Goal: Task Accomplishment & Management: Manage account settings

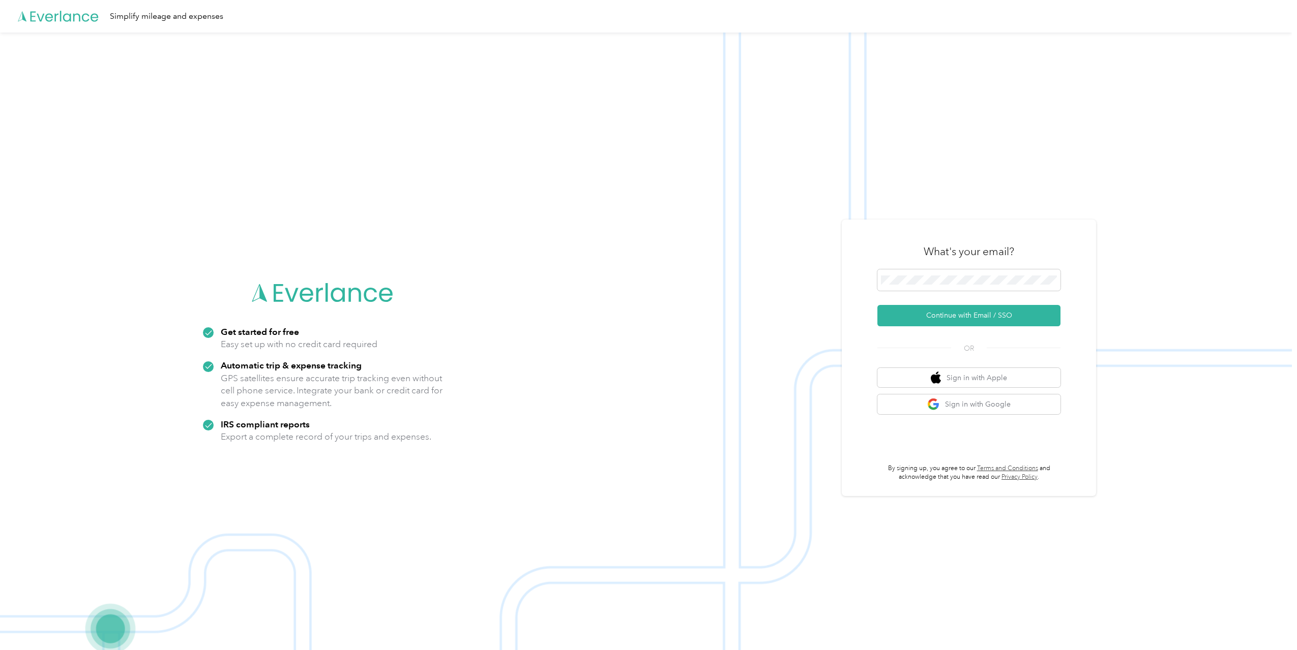
click at [956, 194] on img at bounding box center [646, 358] width 1292 height 650
click at [987, 312] on button "Continue with Email / SSO" at bounding box center [968, 315] width 183 height 21
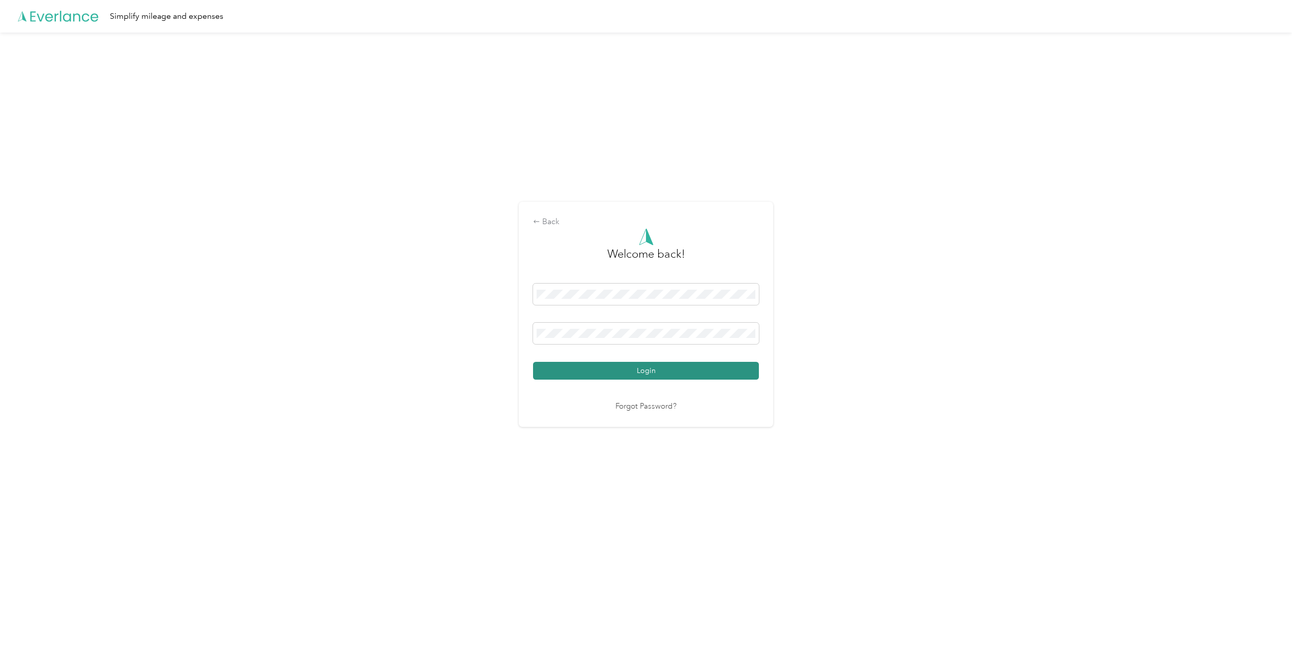
click at [608, 369] on button "Login" at bounding box center [646, 371] width 226 height 18
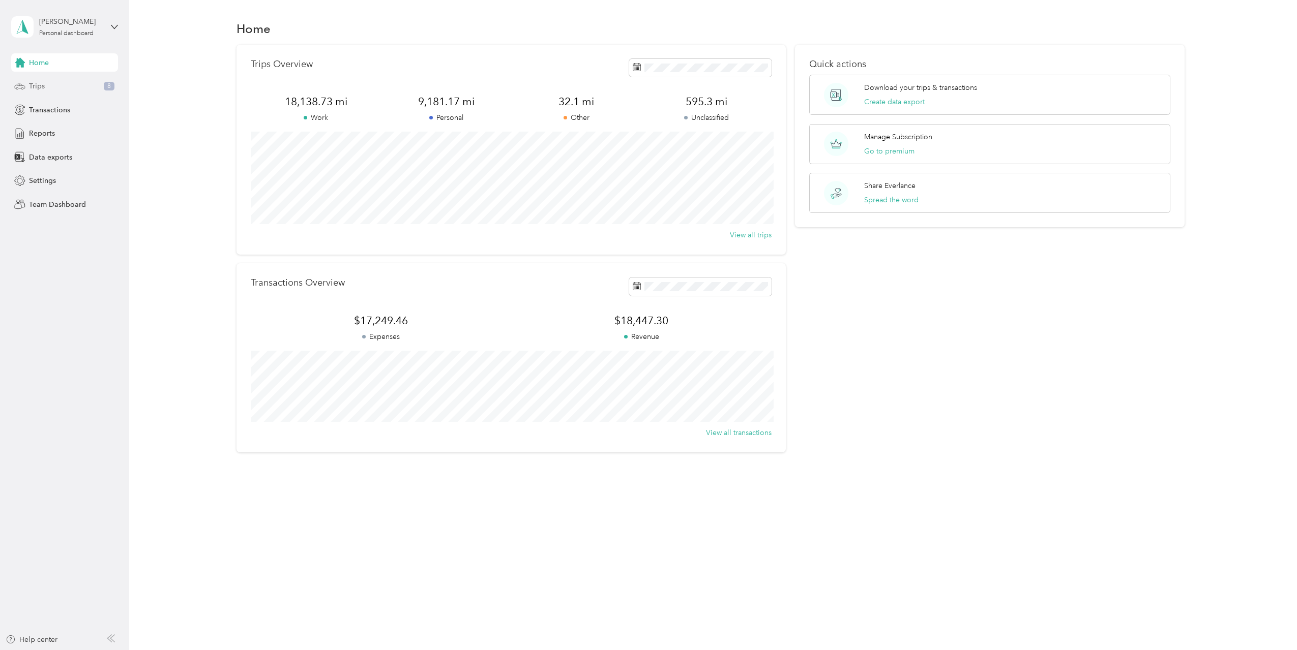
click at [51, 88] on div "Trips 8" at bounding box center [64, 86] width 107 height 18
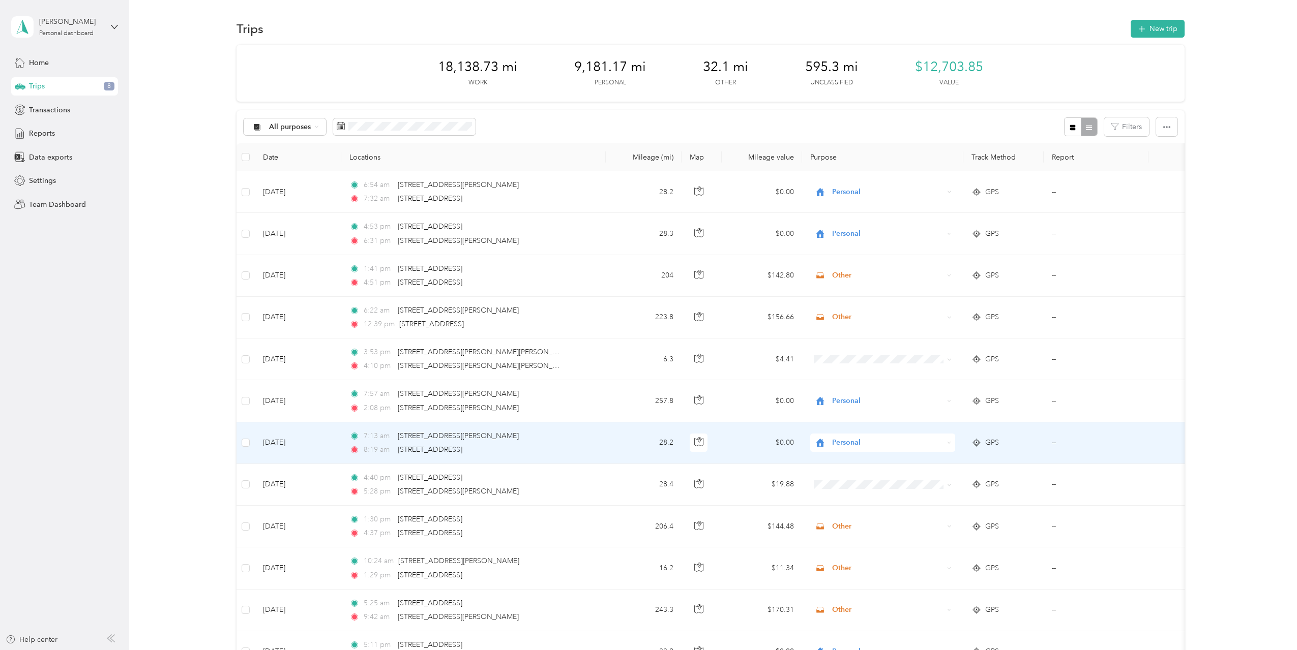
click at [837, 452] on div "Personal" at bounding box center [882, 443] width 145 height 18
click at [841, 448] on span "Personal" at bounding box center [887, 442] width 111 height 11
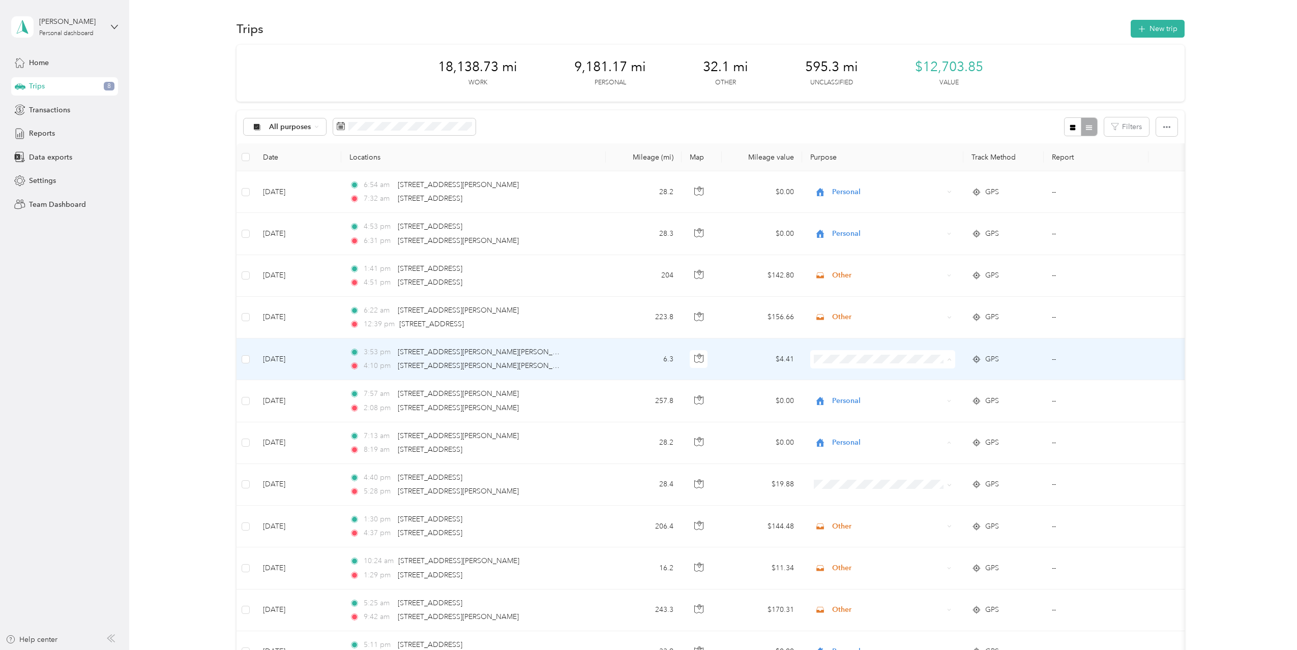
click at [856, 392] on span "Personal" at bounding box center [891, 396] width 112 height 11
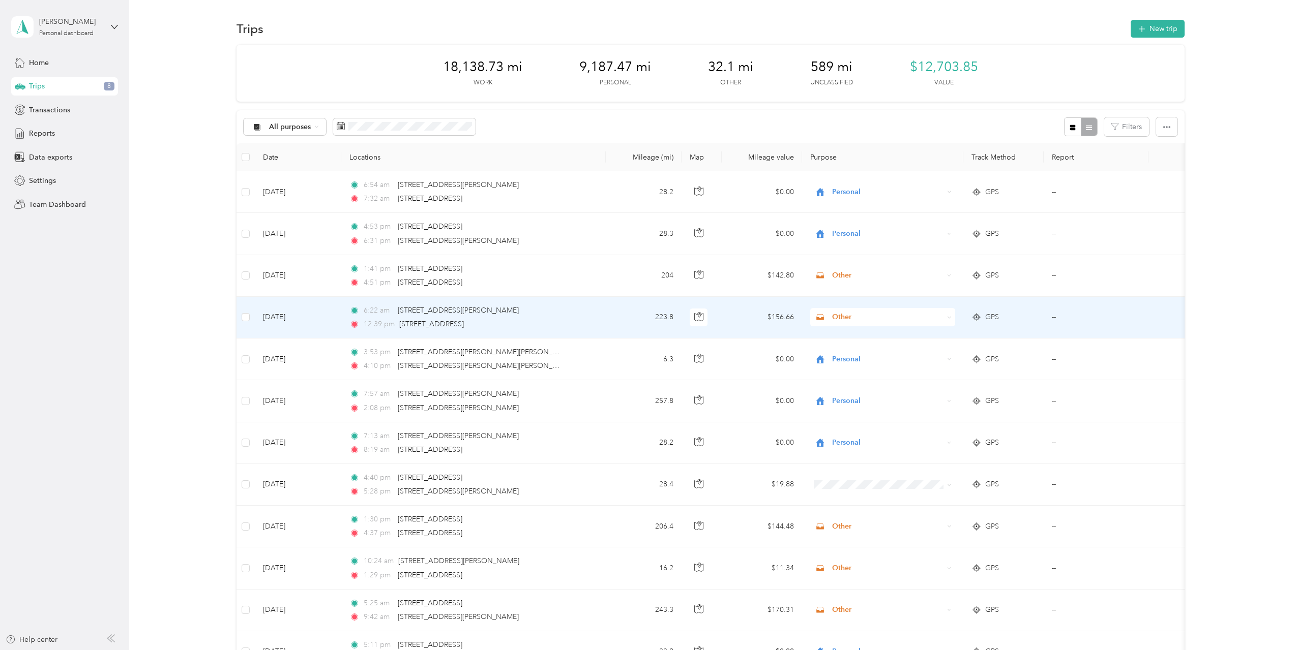
click at [949, 318] on icon at bounding box center [949, 317] width 5 height 5
click at [866, 340] on li "Work" at bounding box center [882, 337] width 145 height 18
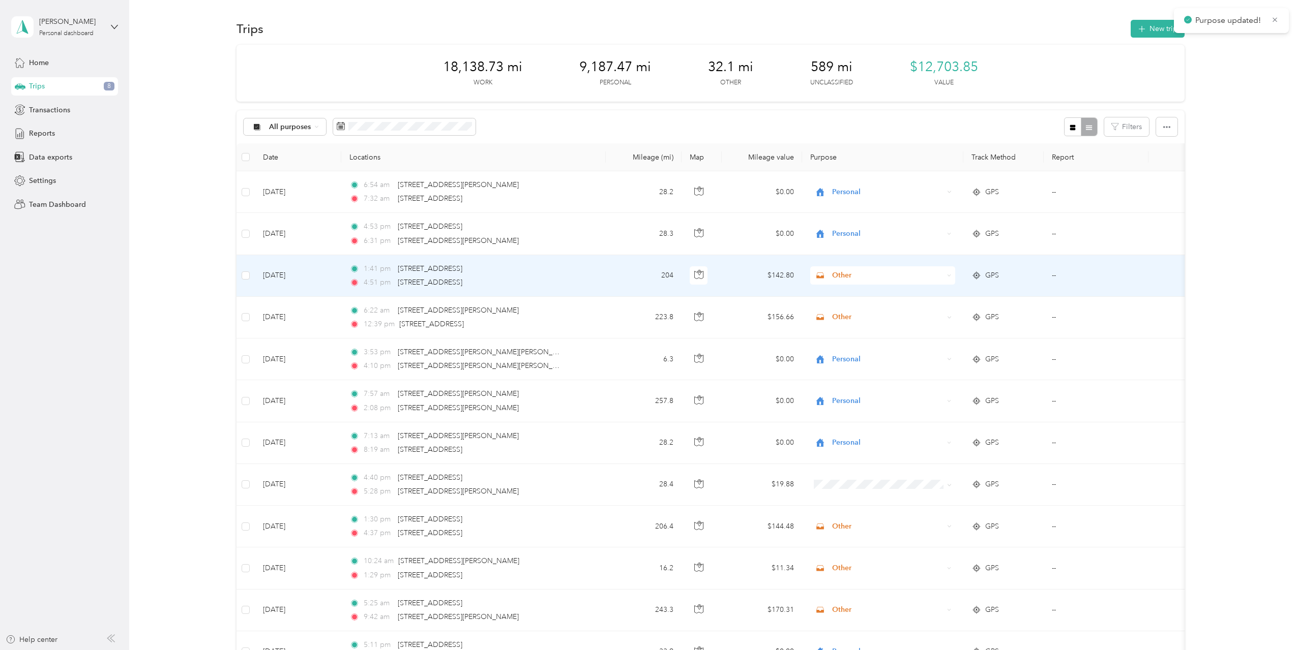
click at [950, 276] on icon at bounding box center [949, 276] width 5 height 5
click at [936, 290] on span "Work" at bounding box center [891, 294] width 112 height 11
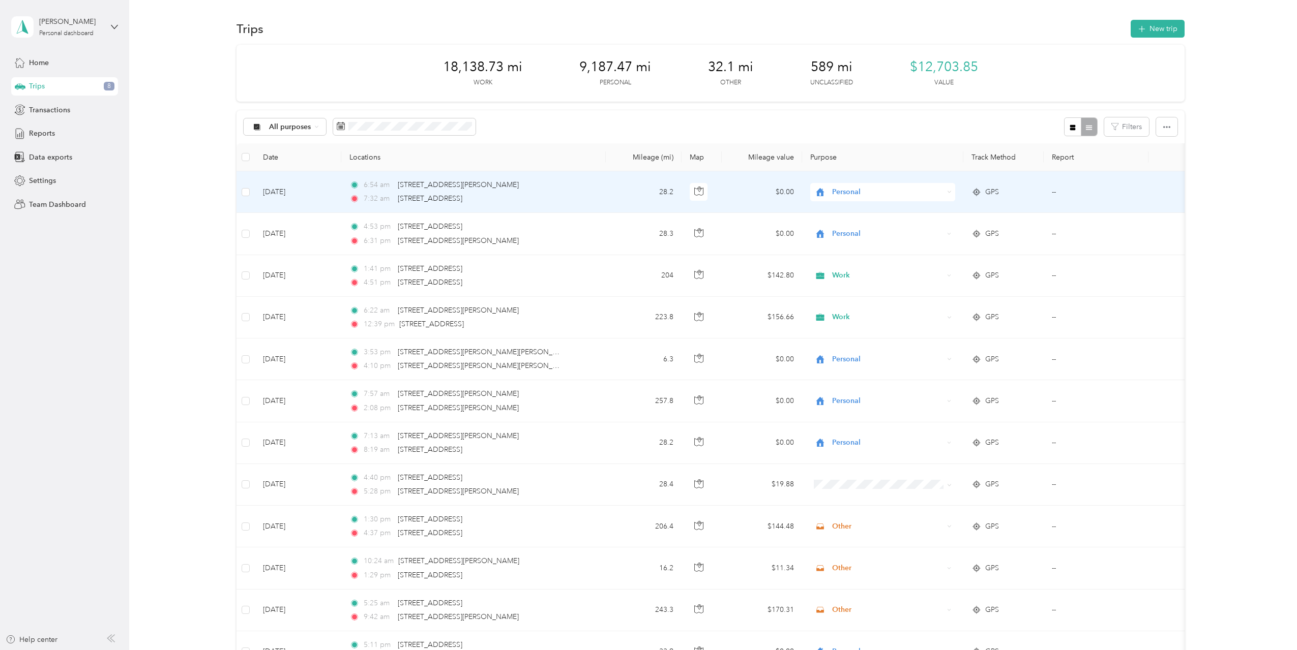
click at [947, 189] on div "Personal" at bounding box center [882, 192] width 145 height 18
click at [878, 225] on span "Personal" at bounding box center [885, 229] width 101 height 11
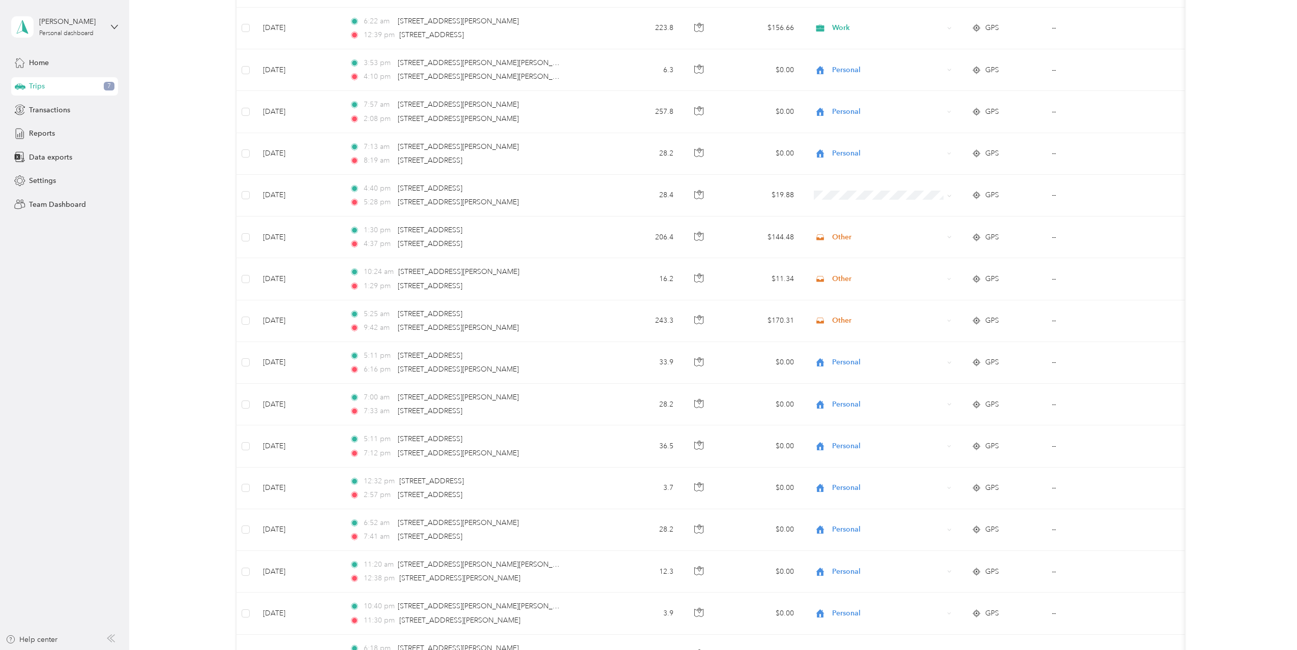
scroll to position [326, 0]
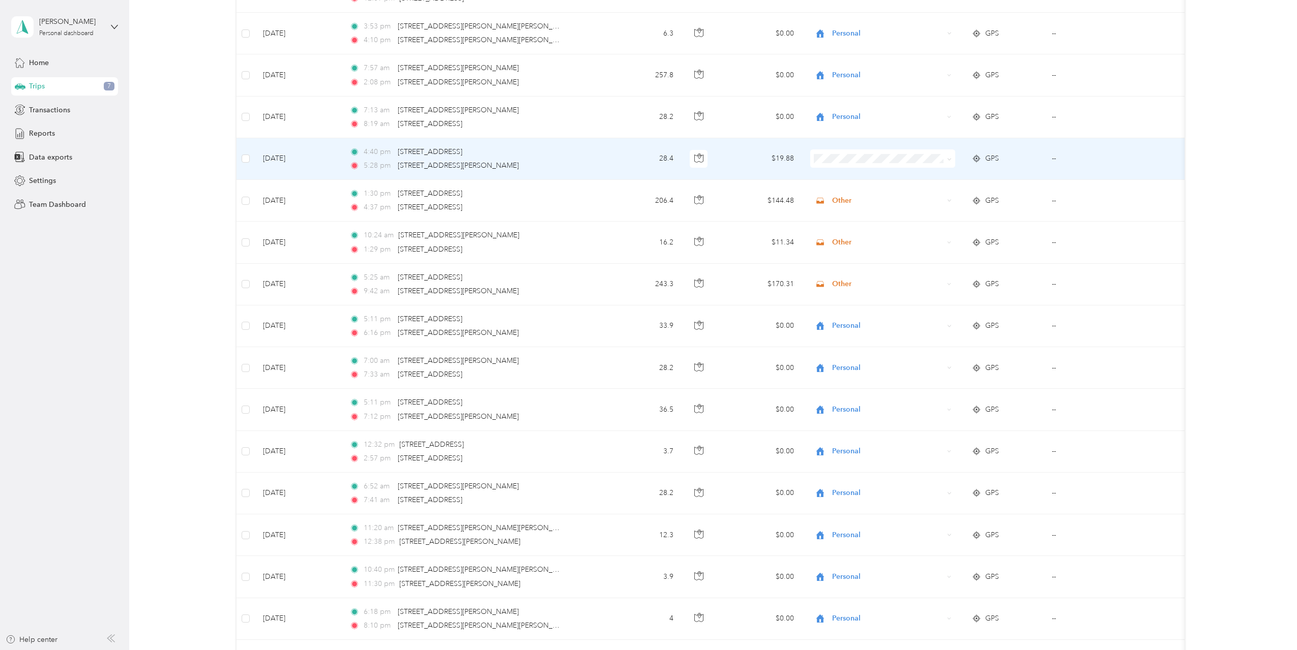
click at [953, 160] on span at bounding box center [882, 159] width 145 height 18
click at [950, 159] on icon at bounding box center [948, 159] width 3 height 2
click at [896, 189] on li "Personal" at bounding box center [882, 196] width 145 height 18
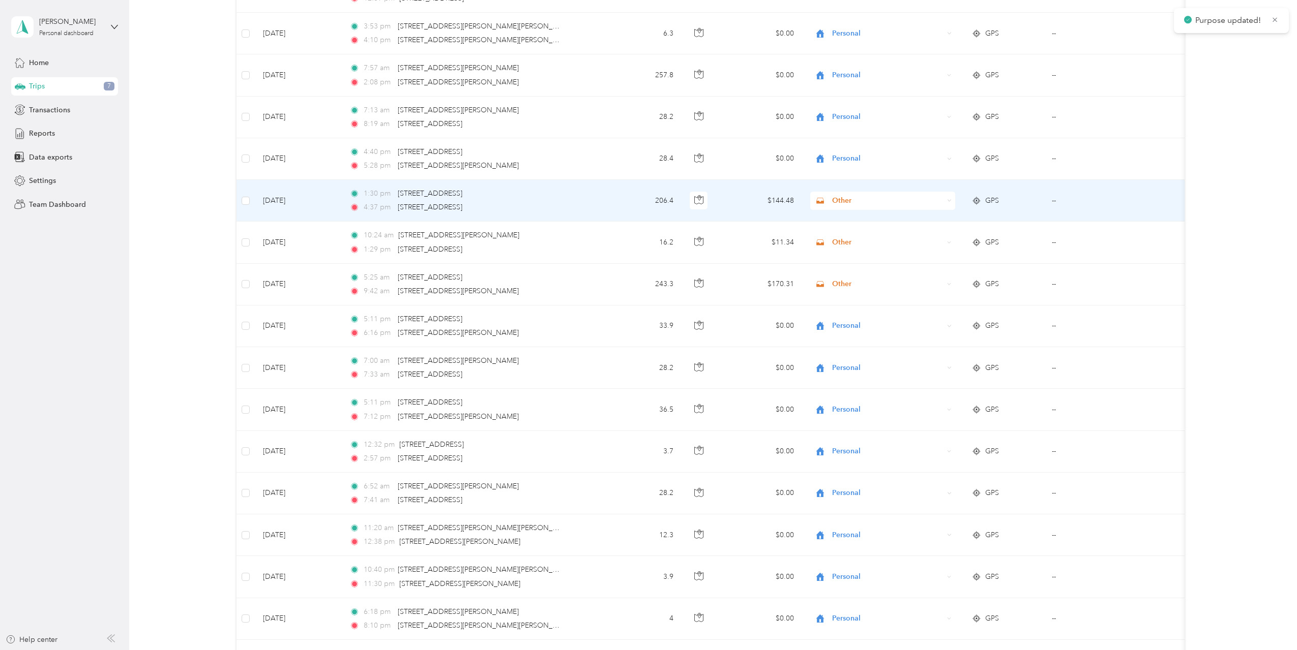
click at [943, 201] on div "Other" at bounding box center [882, 201] width 145 height 18
click at [920, 220] on span "Work" at bounding box center [891, 220] width 112 height 11
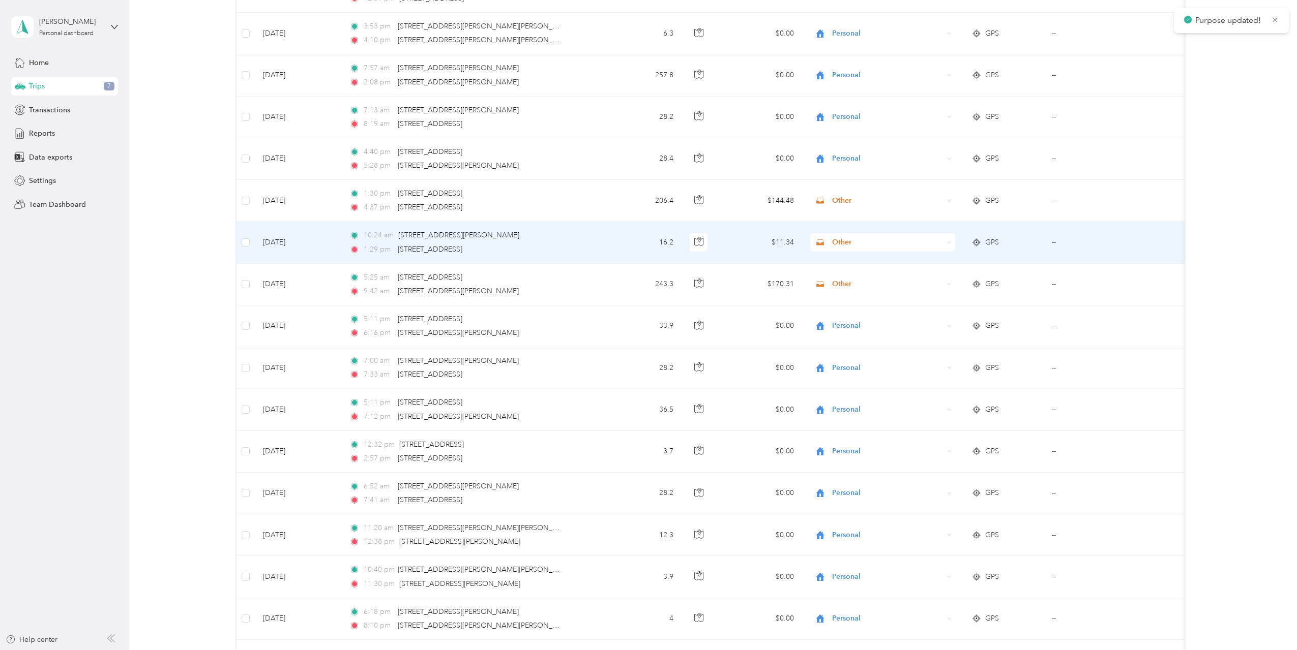
click at [948, 243] on icon at bounding box center [949, 243] width 5 height 5
click at [942, 261] on span "Work" at bounding box center [891, 260] width 112 height 11
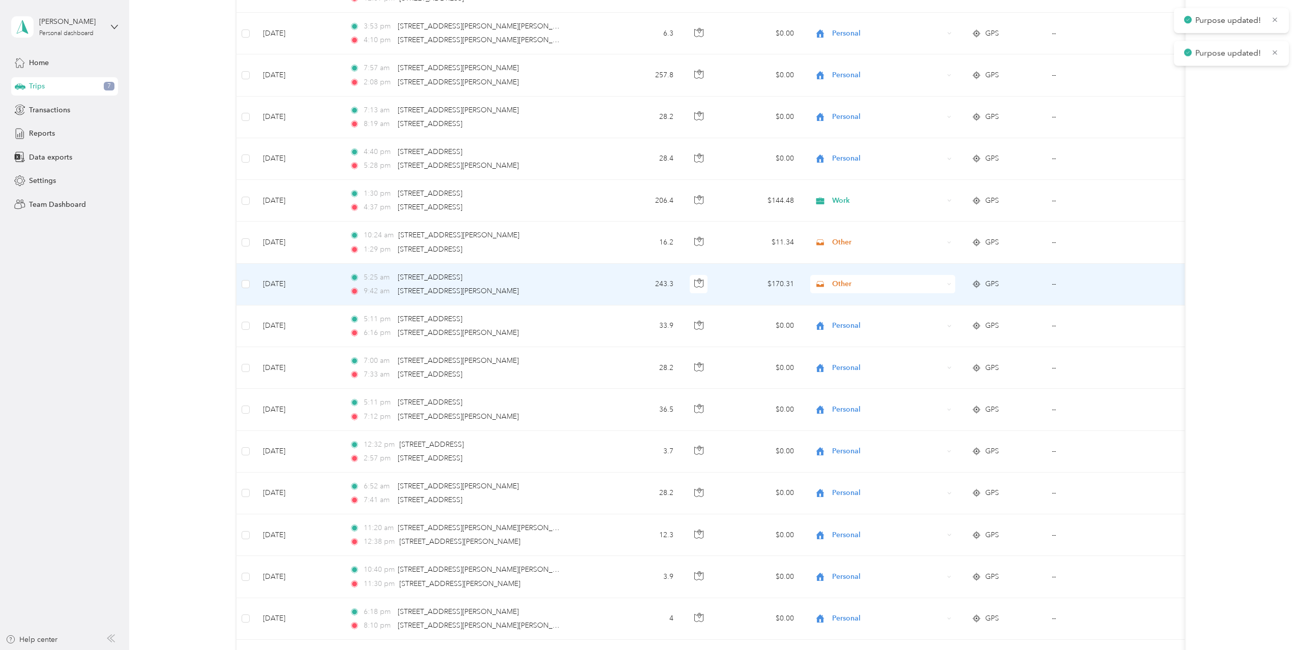
click at [947, 285] on icon at bounding box center [949, 284] width 5 height 5
click at [940, 296] on li "Work" at bounding box center [882, 303] width 145 height 18
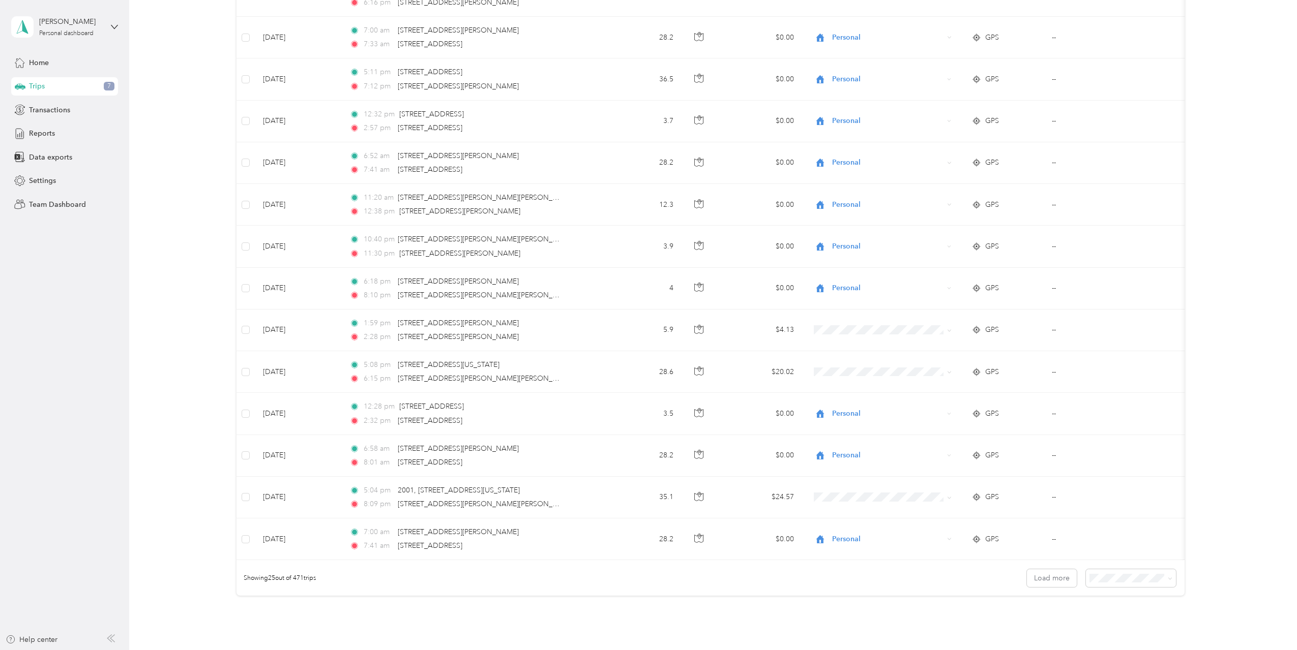
scroll to position [658, 0]
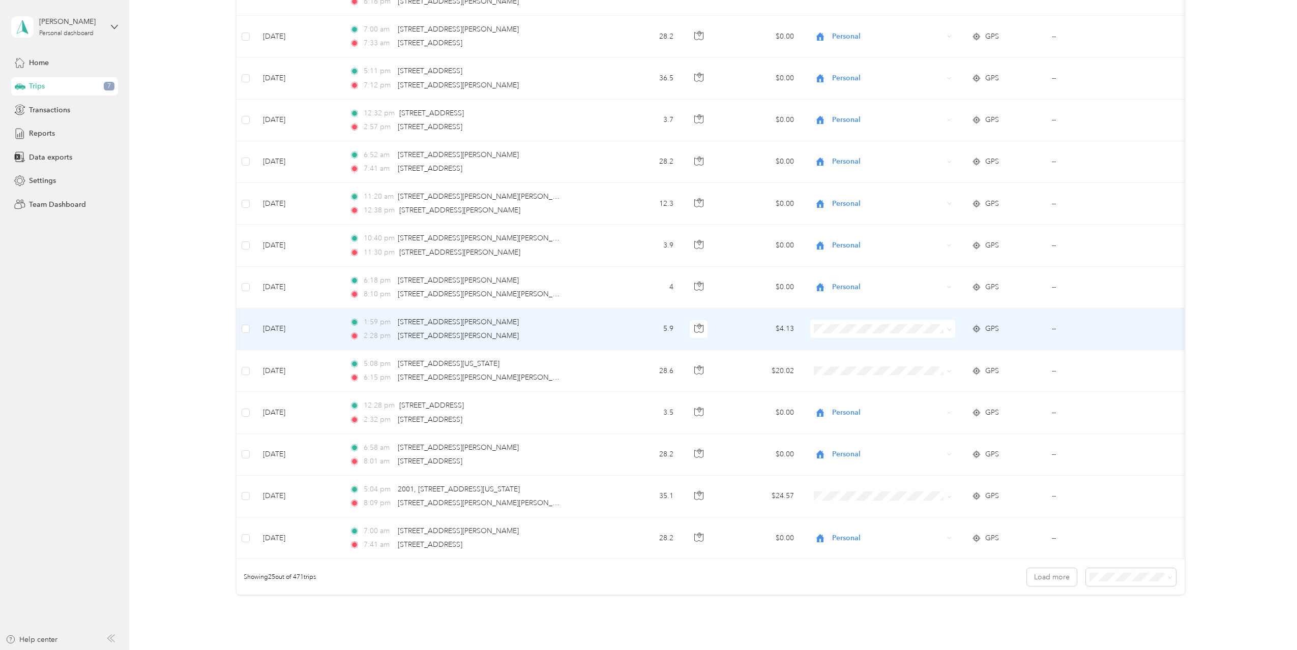
click at [892, 368] on span "Personal" at bounding box center [891, 366] width 112 height 11
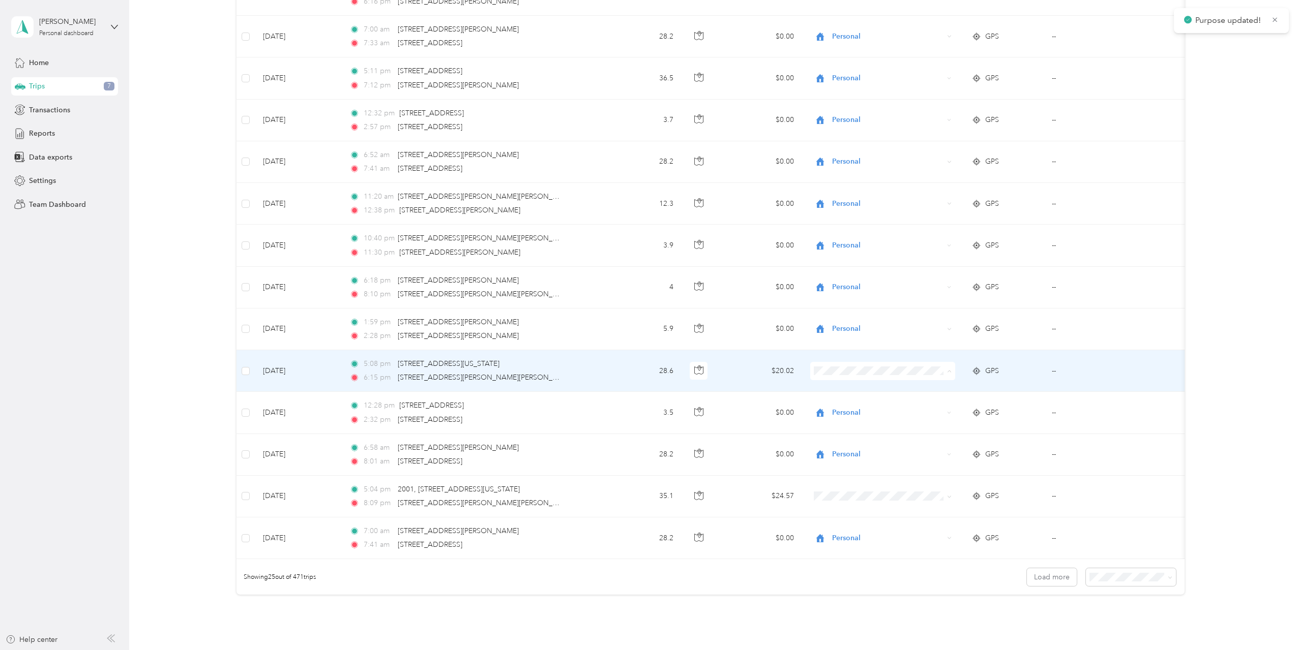
click at [889, 410] on span "Personal" at bounding box center [891, 408] width 112 height 11
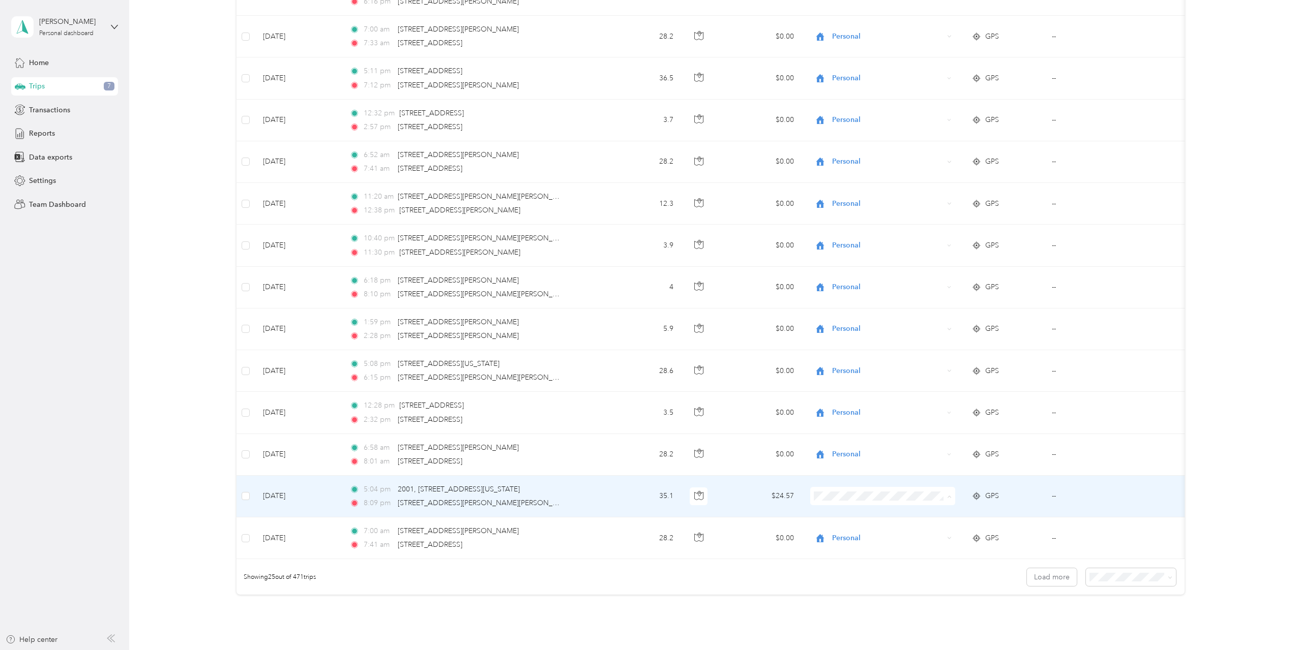
click at [859, 518] on span "Work" at bounding box center [891, 515] width 112 height 11
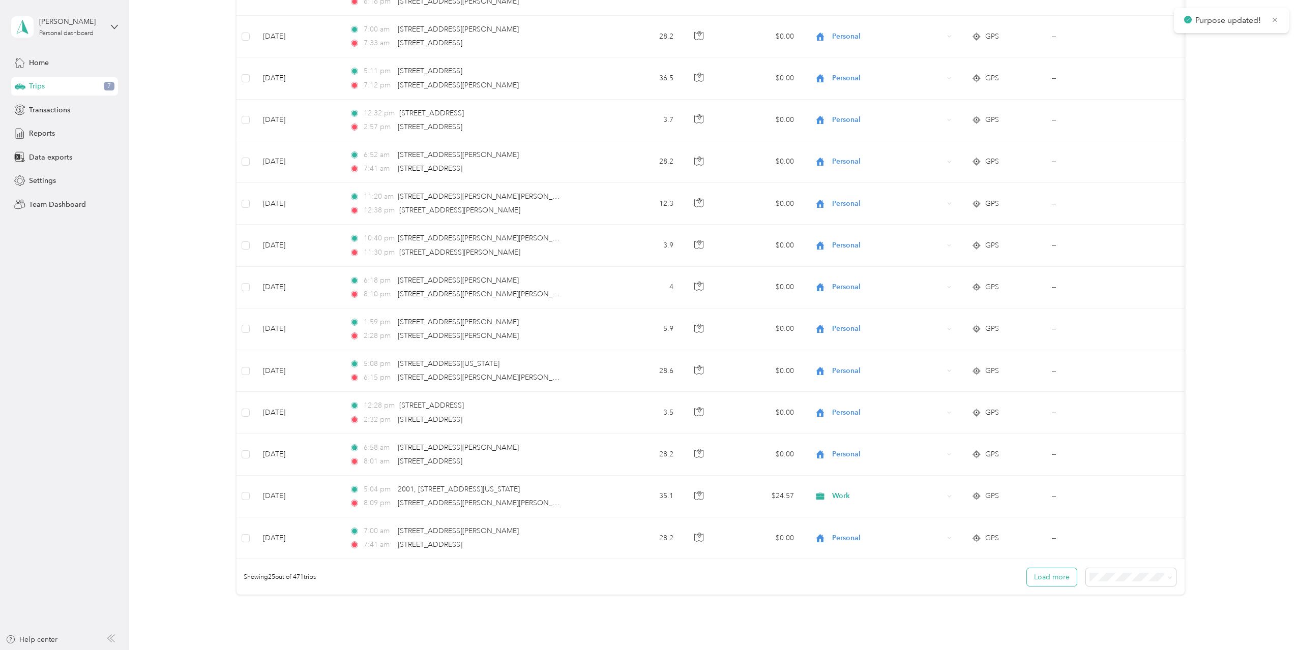
click at [1047, 586] on button "Load more" at bounding box center [1052, 578] width 50 height 18
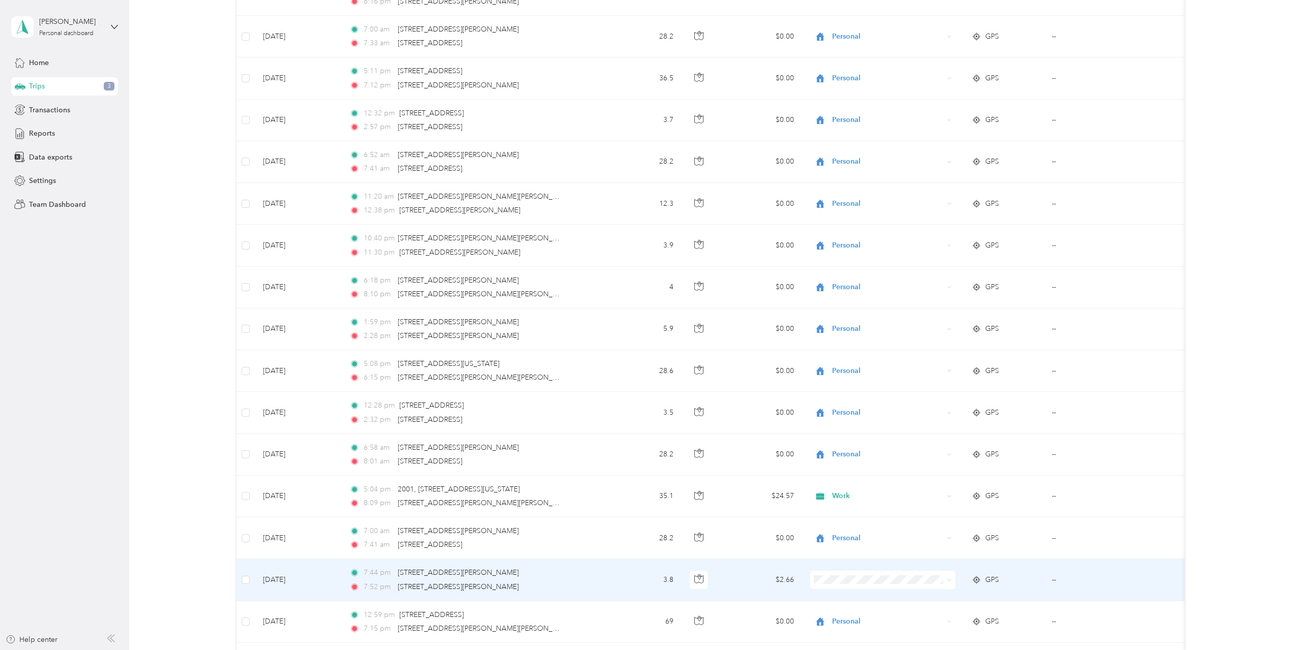
click at [861, 458] on ol "Work Personal Other Other Charity Medical Moving Commute" at bounding box center [882, 498] width 145 height 142
click at [846, 454] on span "Personal" at bounding box center [891, 454] width 112 height 11
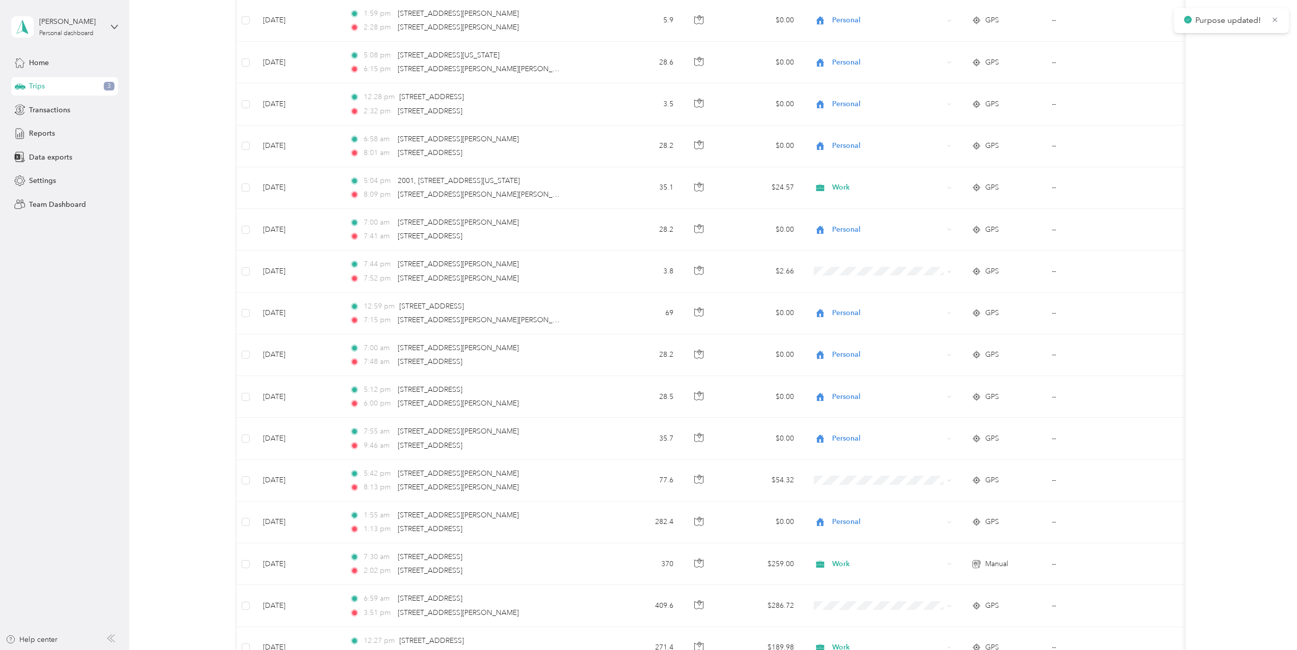
scroll to position [1012, 0]
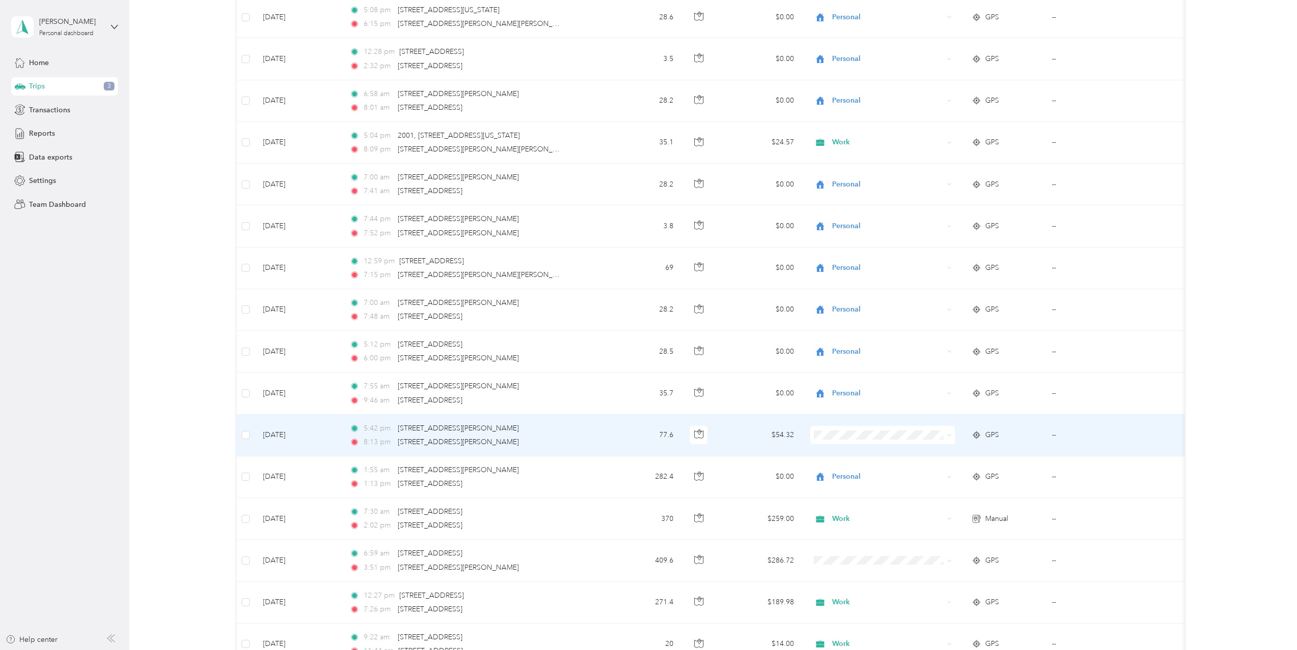
click at [848, 475] on span "Personal" at bounding box center [891, 471] width 112 height 11
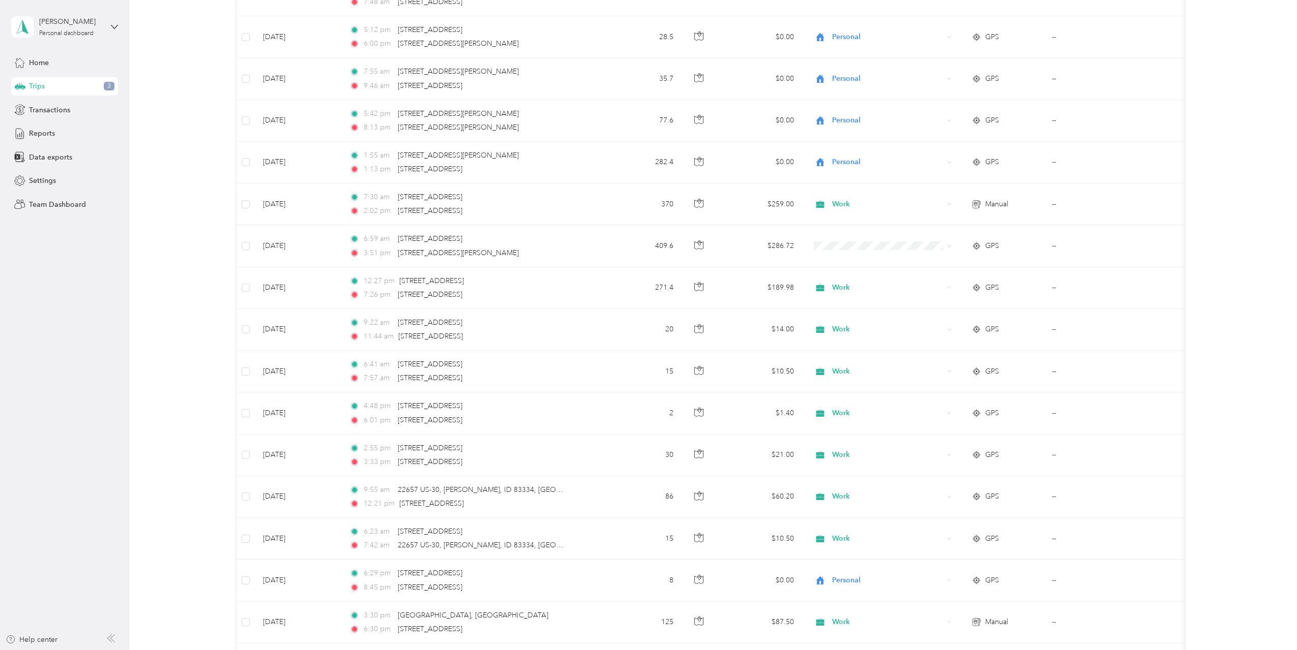
scroll to position [1366, 0]
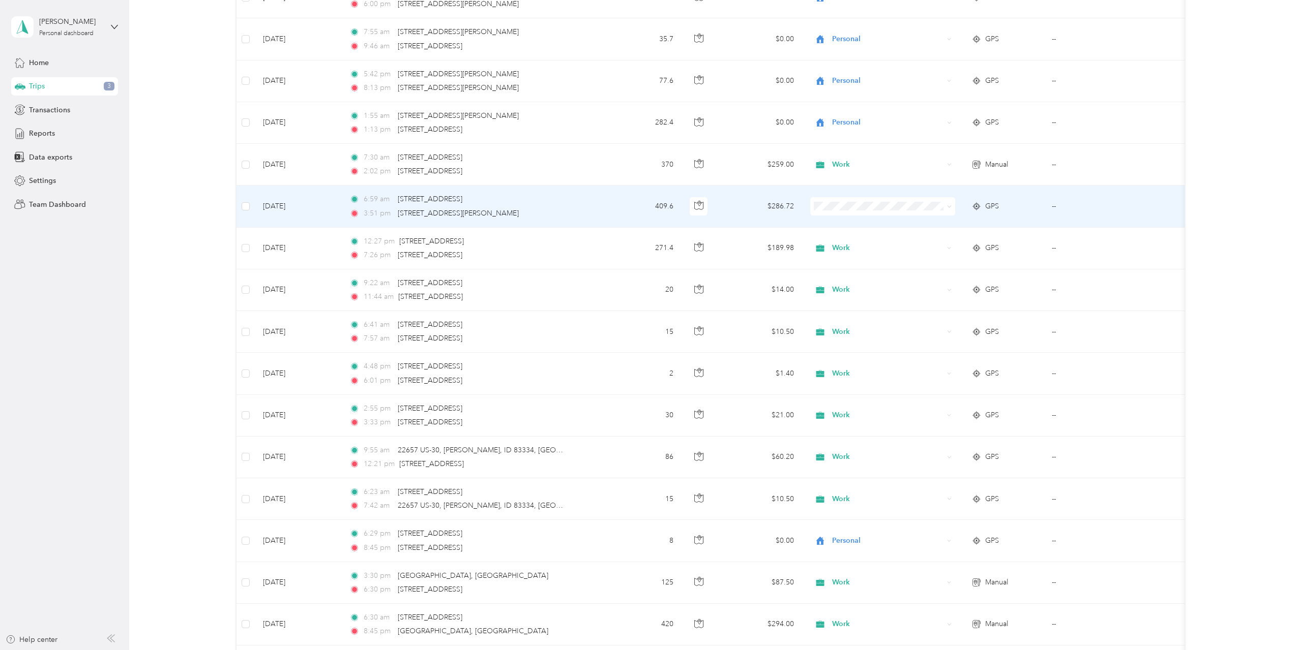
click at [870, 232] on ol "Work Personal Other Other Charity Medical Moving Commute" at bounding box center [882, 287] width 145 height 142
click at [1054, 207] on td "--" at bounding box center [1096, 207] width 105 height 42
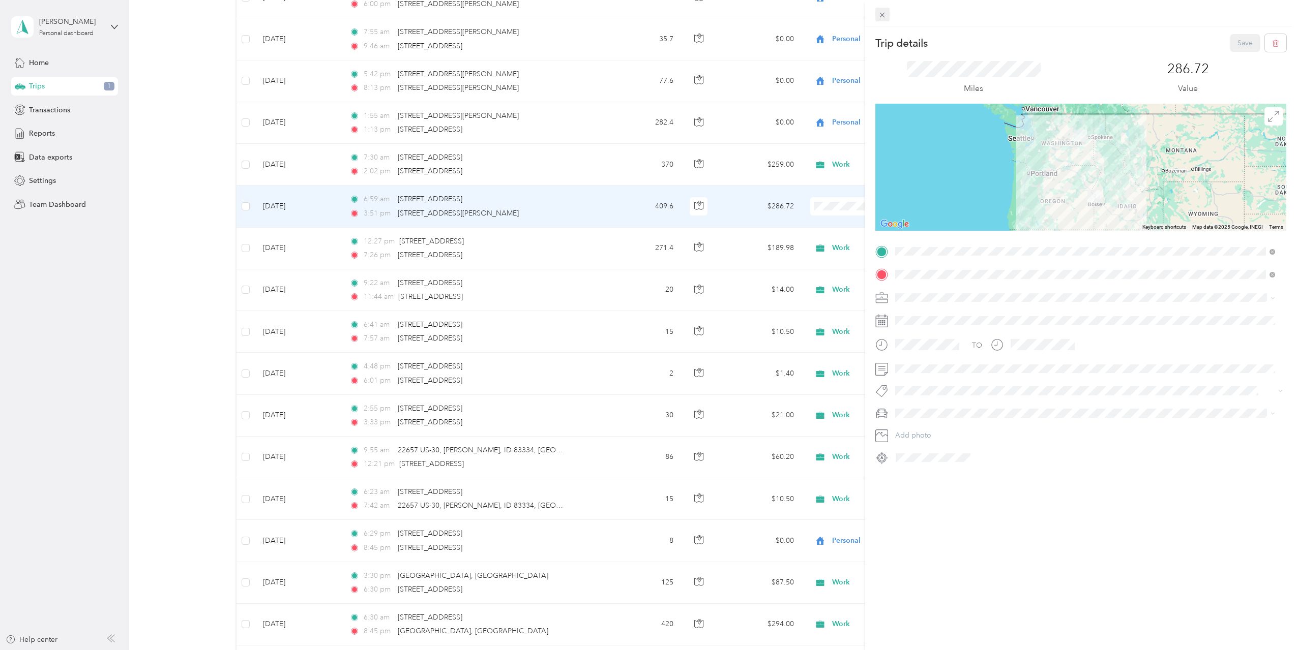
click at [878, 21] on div "Close" at bounding box center [882, 29] width 25 height 18
click at [888, 18] on span at bounding box center [882, 15] width 14 height 14
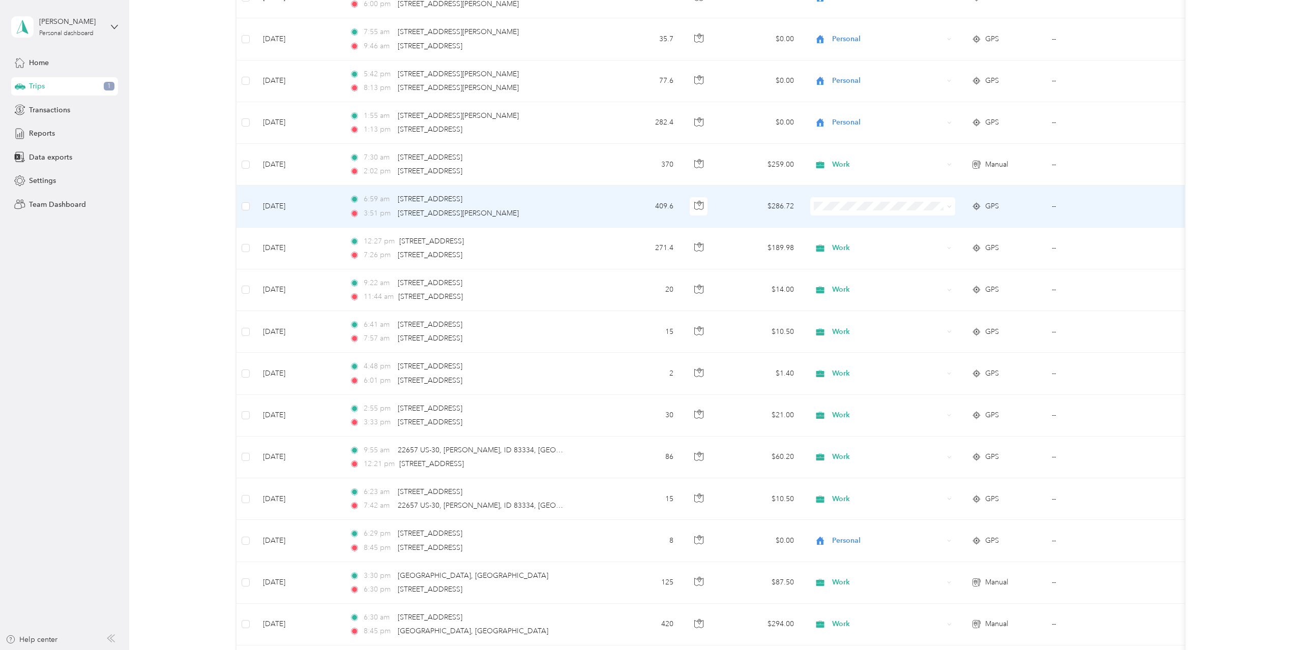
click at [749, 203] on td "$286.72" at bounding box center [762, 207] width 80 height 42
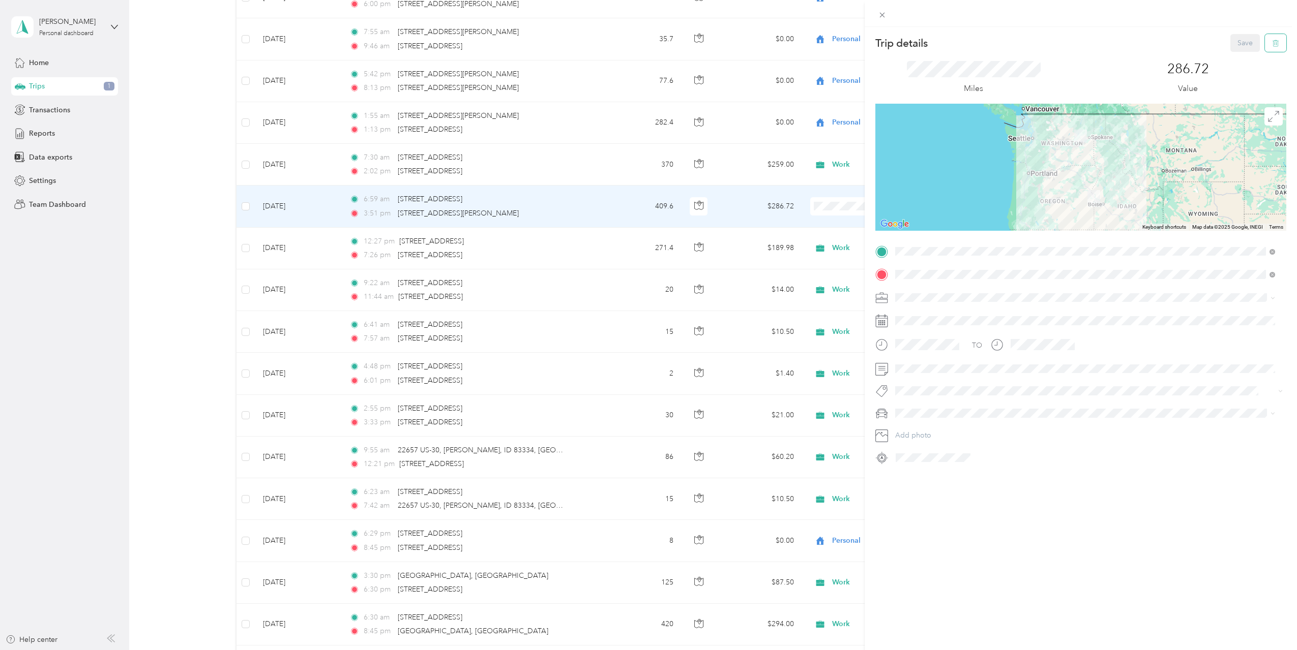
click at [1272, 46] on icon "button" at bounding box center [1275, 43] width 6 height 7
click at [1239, 57] on button "Yes" at bounding box center [1238, 55] width 20 height 16
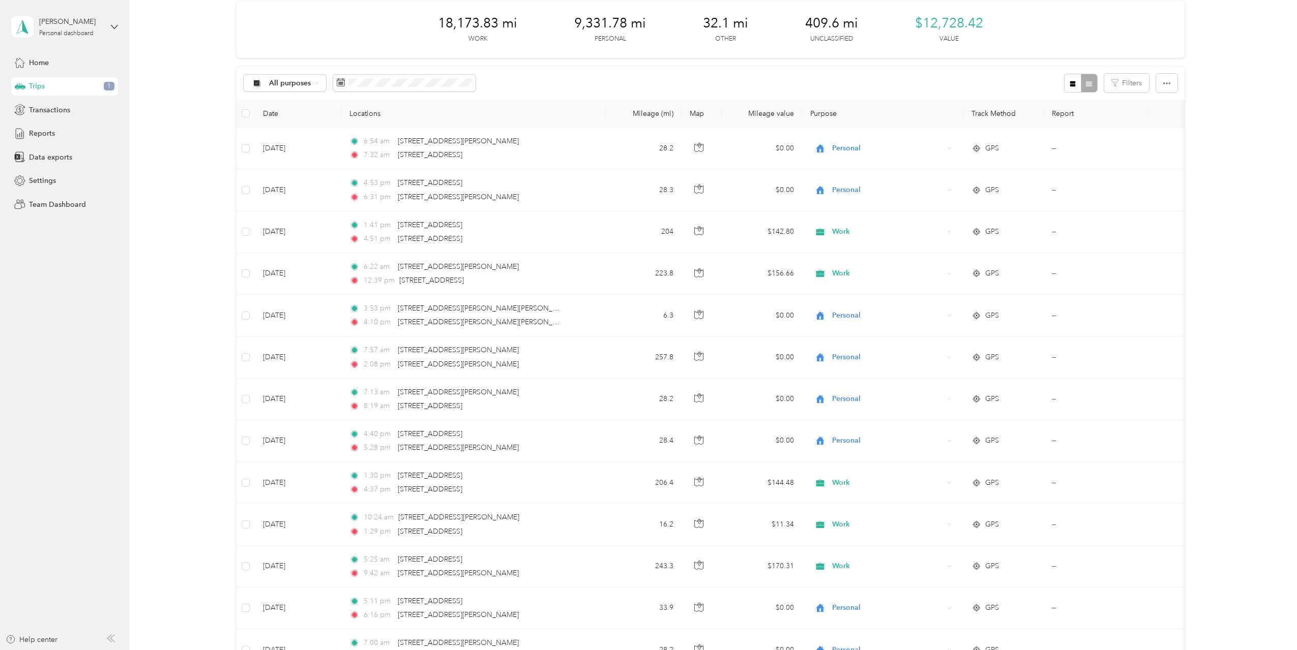
scroll to position [4, 0]
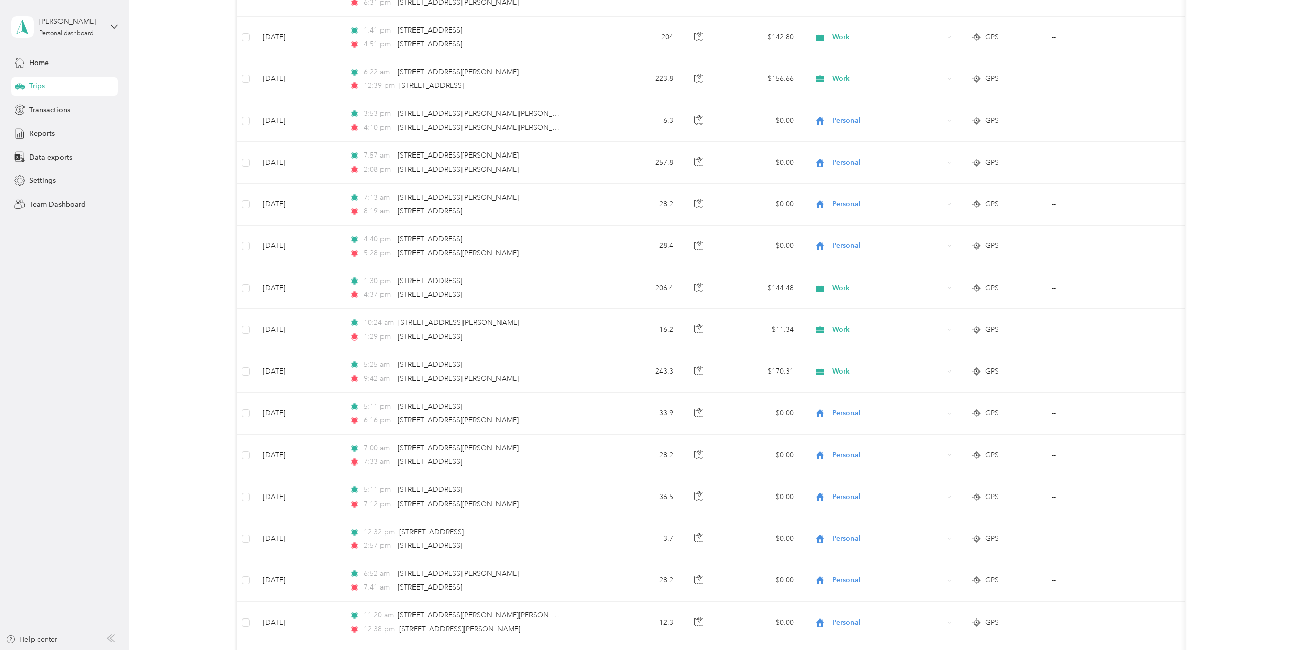
scroll to position [240, 0]
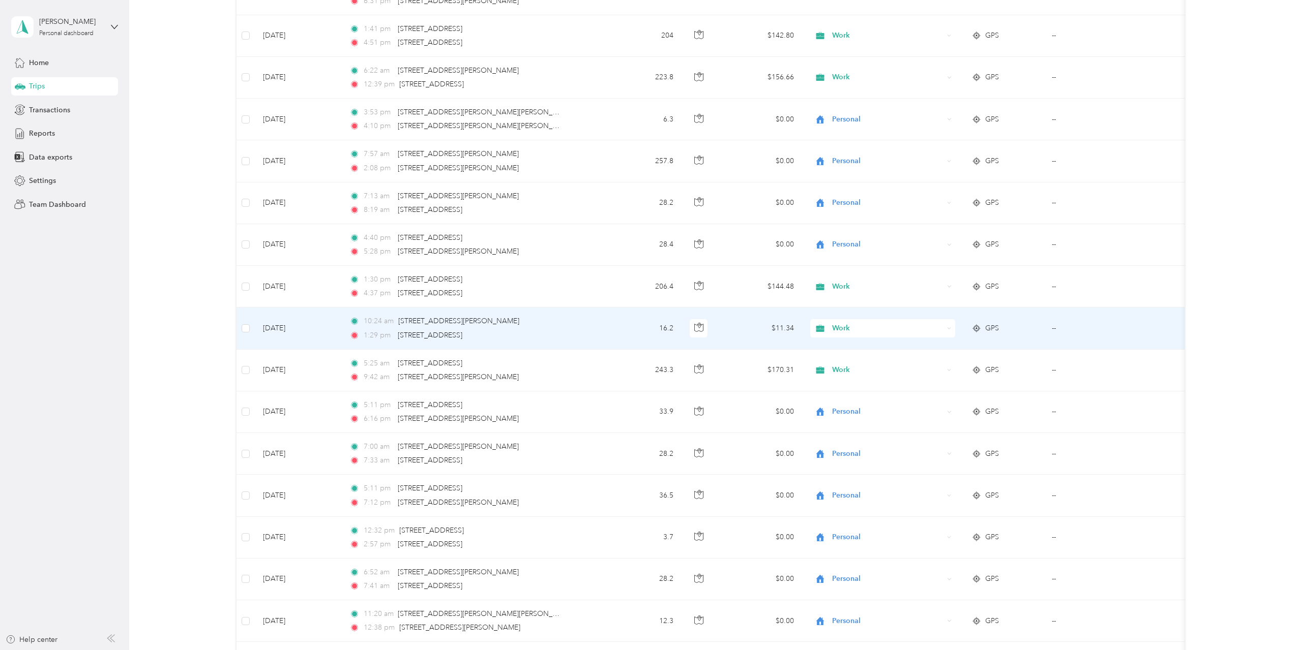
click at [616, 327] on td "16.2" at bounding box center [644, 329] width 76 height 42
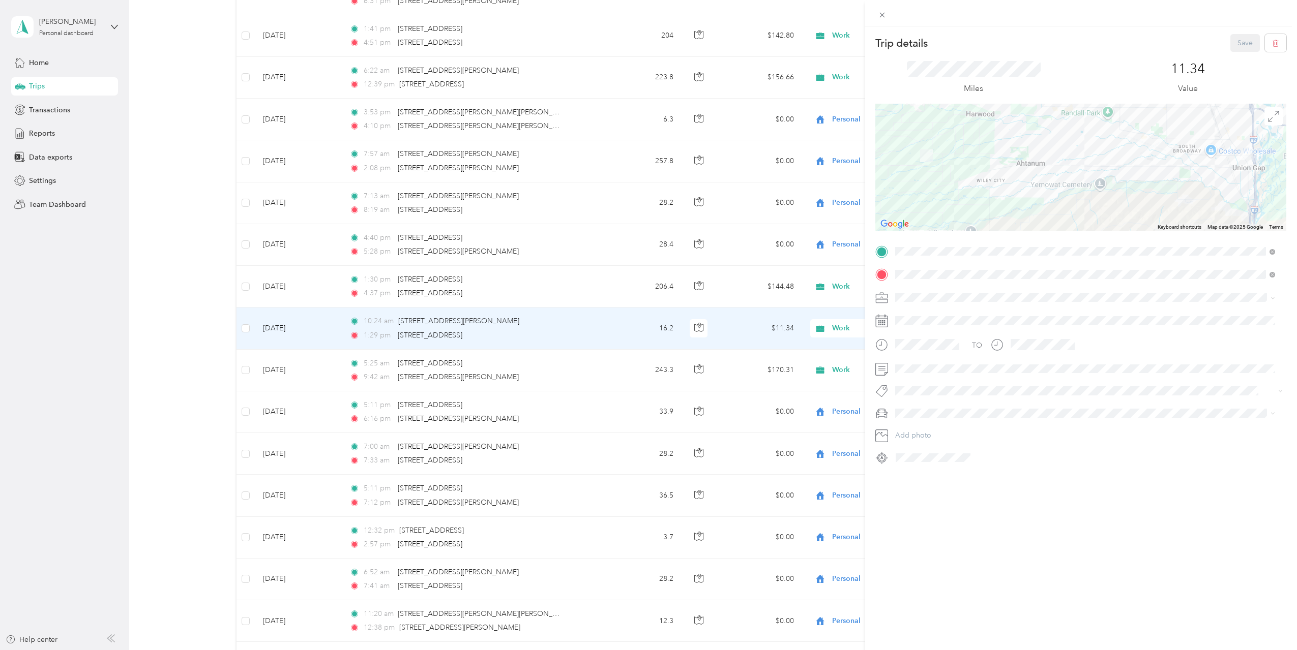
click at [987, 79] on div "Miles" at bounding box center [973, 78] width 197 height 34
click at [1234, 43] on button "Save" at bounding box center [1244, 43] width 29 height 18
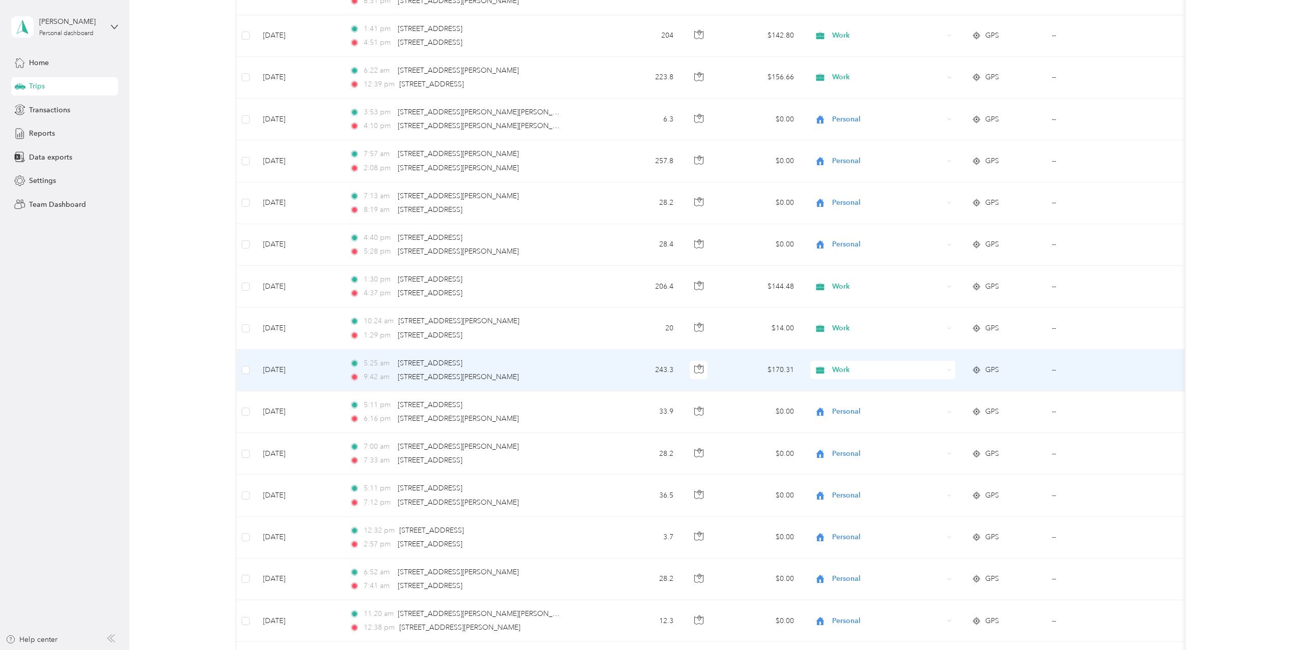
click at [669, 366] on td "243.3" at bounding box center [644, 371] width 76 height 42
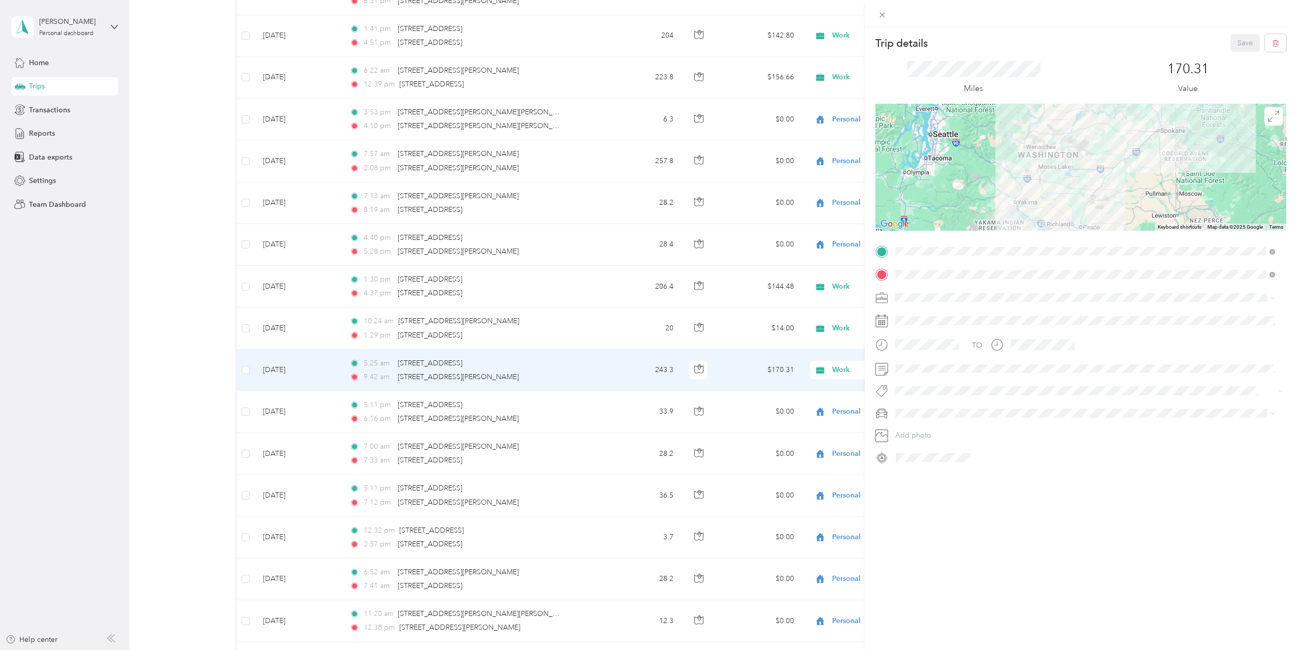
click at [988, 77] on div "Miles" at bounding box center [973, 78] width 197 height 34
click at [1244, 39] on button "Save" at bounding box center [1244, 43] width 29 height 18
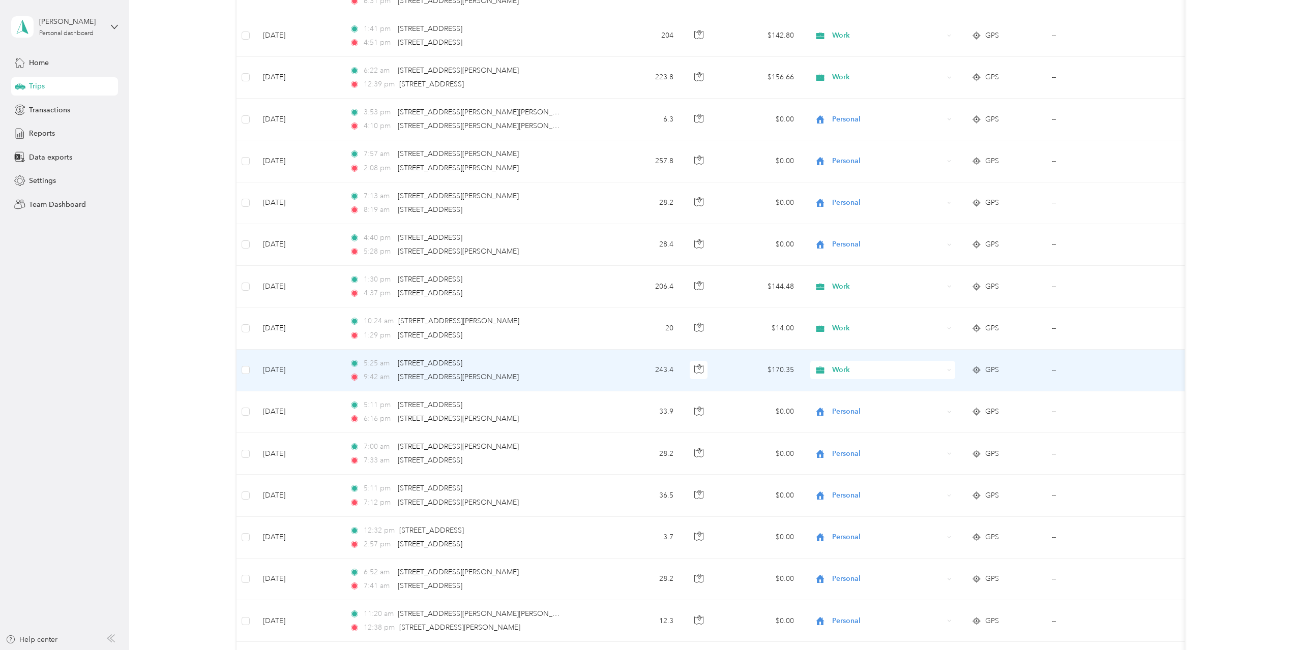
click at [665, 373] on td "243.4" at bounding box center [644, 371] width 76 height 42
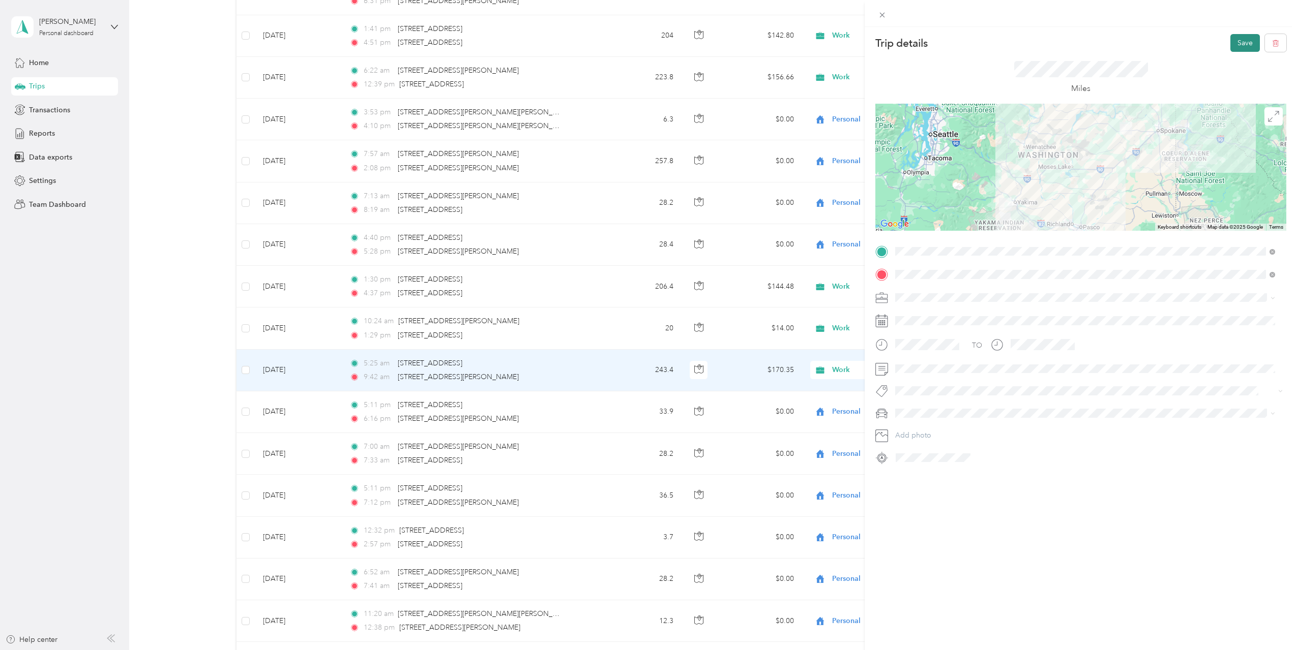
click at [1230, 40] on button "Save" at bounding box center [1244, 43] width 29 height 18
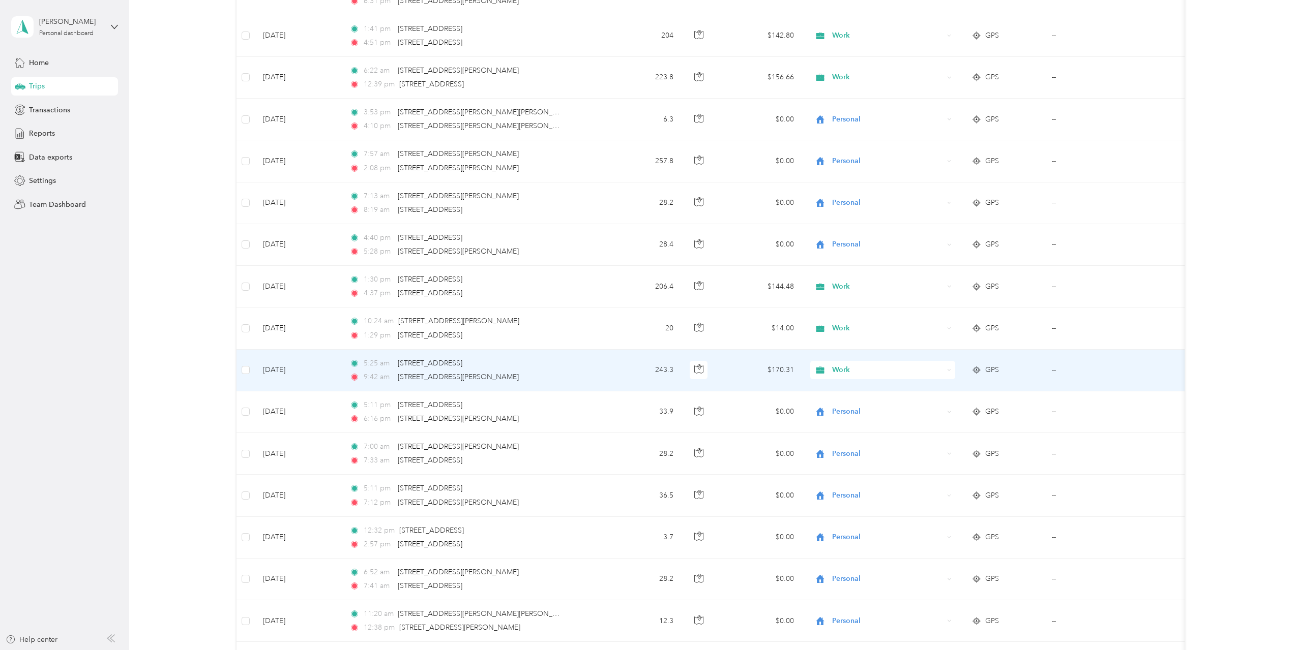
click at [669, 370] on td "243.3" at bounding box center [644, 371] width 76 height 42
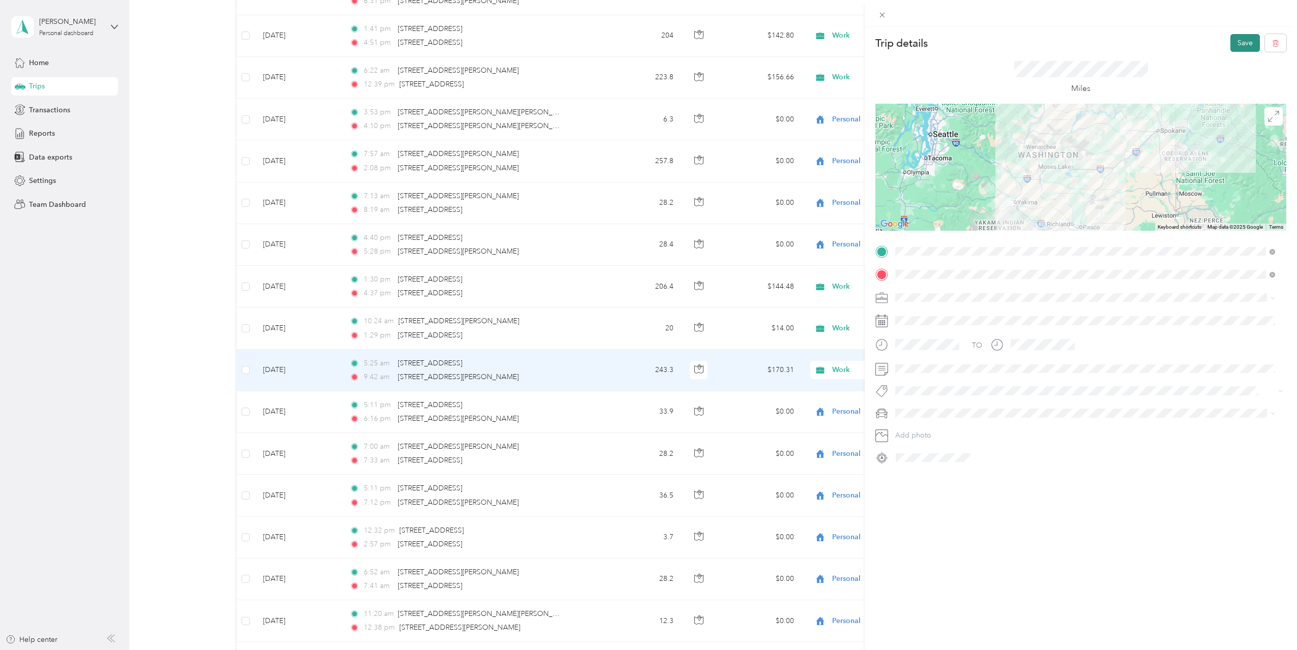
click at [1233, 49] on button "Save" at bounding box center [1244, 43] width 29 height 18
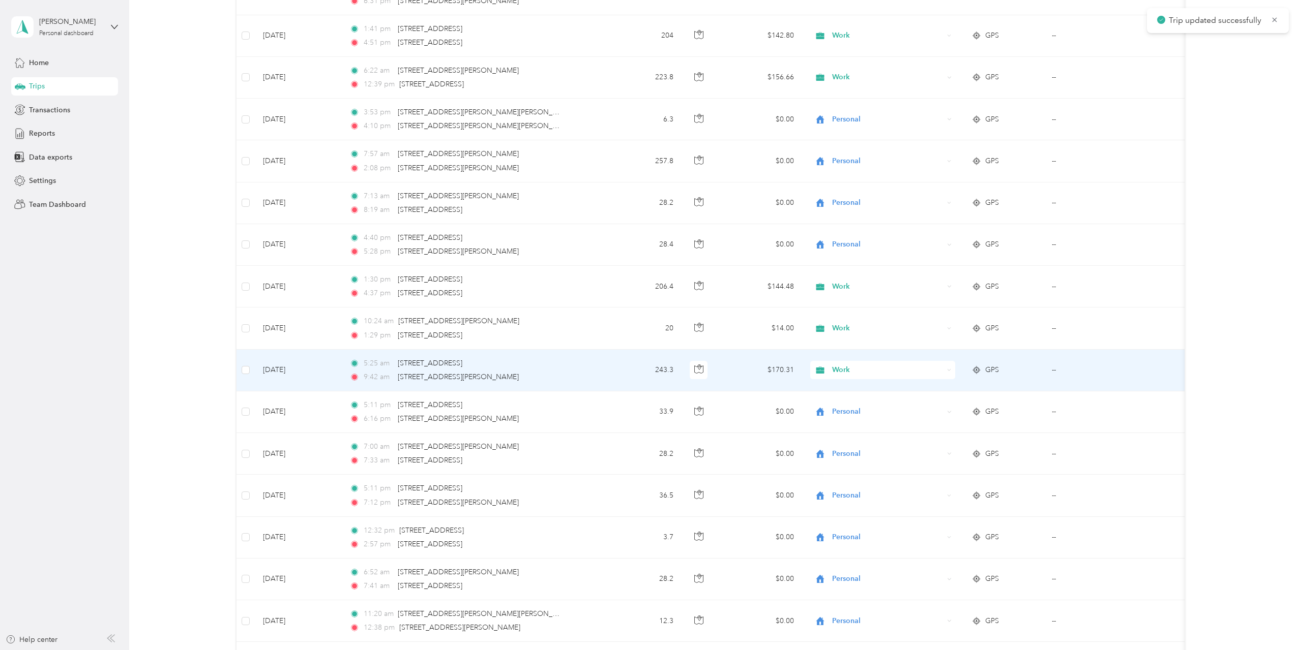
click at [647, 369] on td "243.3" at bounding box center [644, 371] width 76 height 42
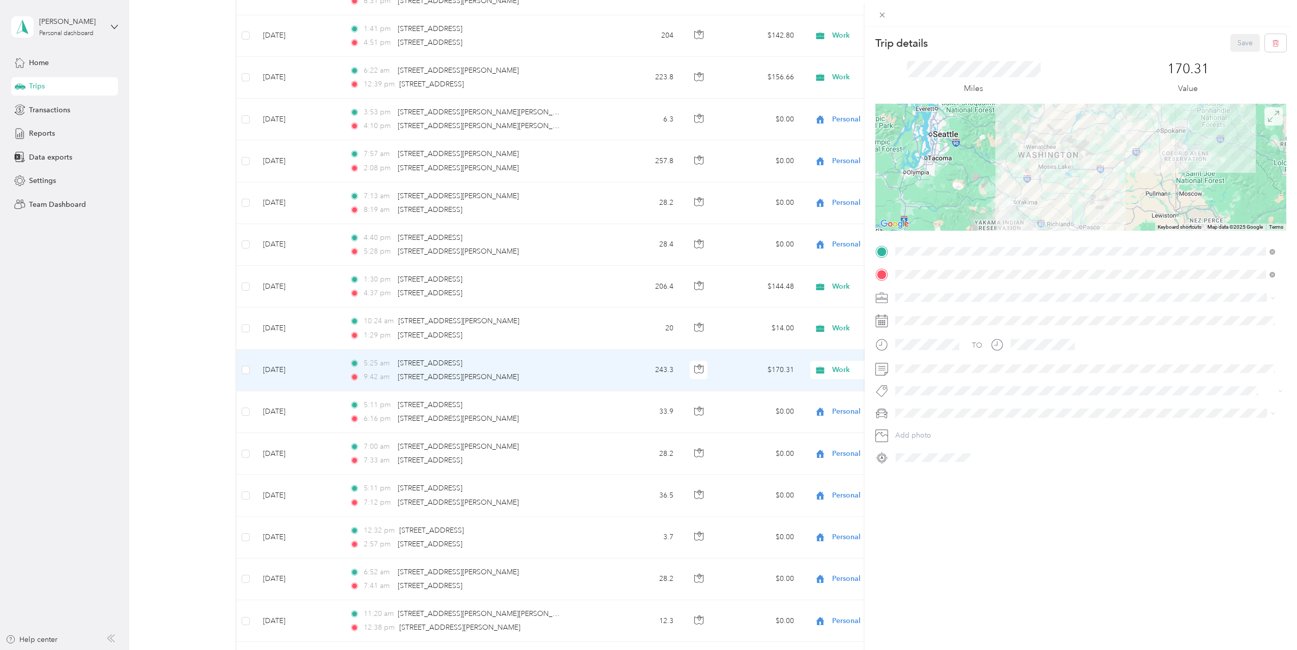
click at [1269, 124] on span at bounding box center [1273, 116] width 18 height 18
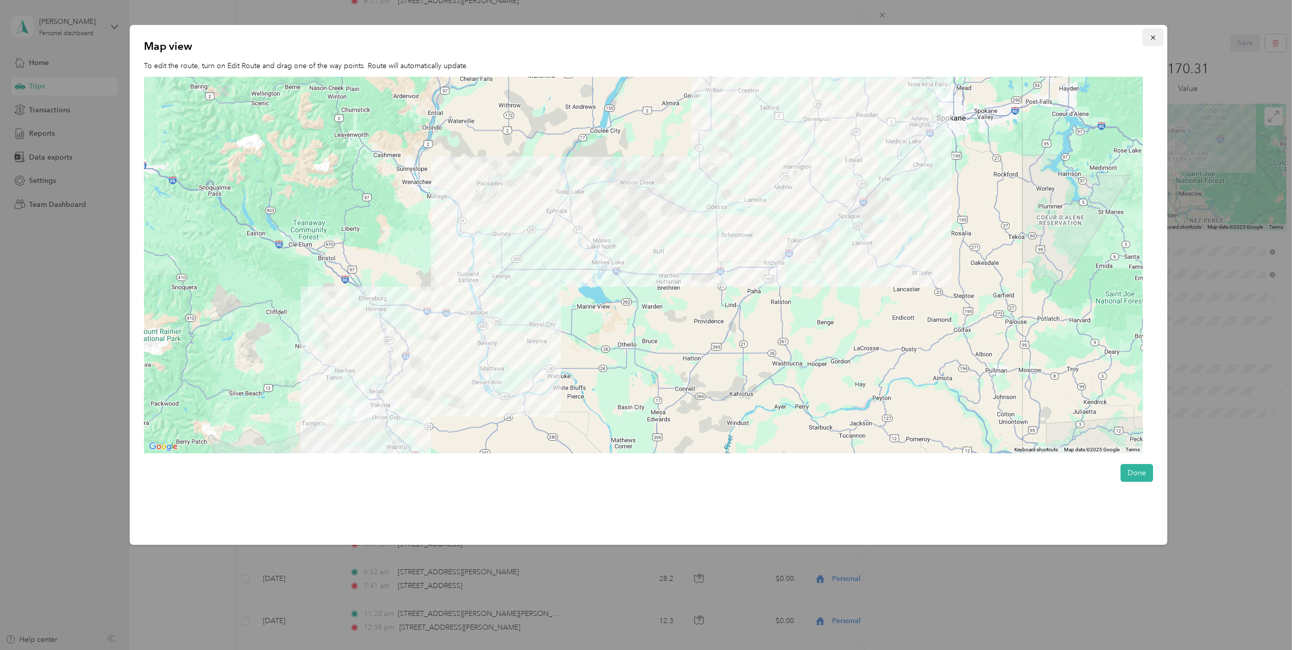
click at [1156, 38] on icon "button" at bounding box center [1152, 37] width 7 height 7
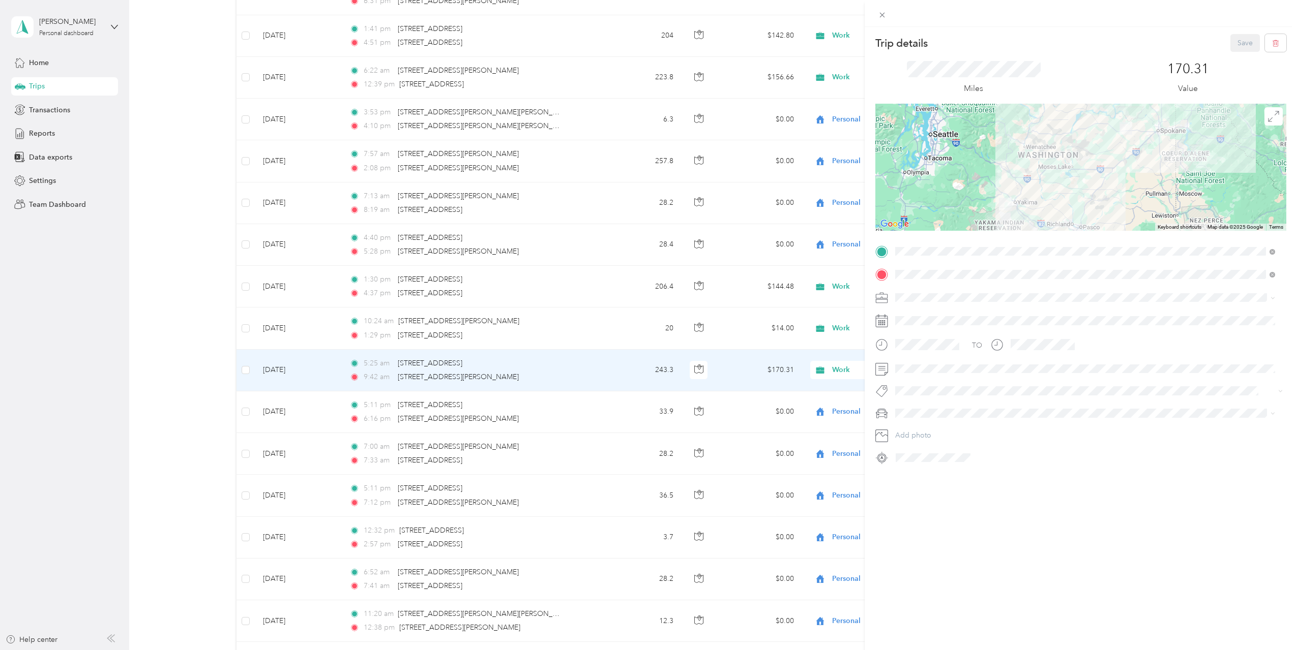
click at [613, 341] on div "Trip details Save This trip cannot be edited because it is either under review,…" at bounding box center [648, 325] width 1297 height 650
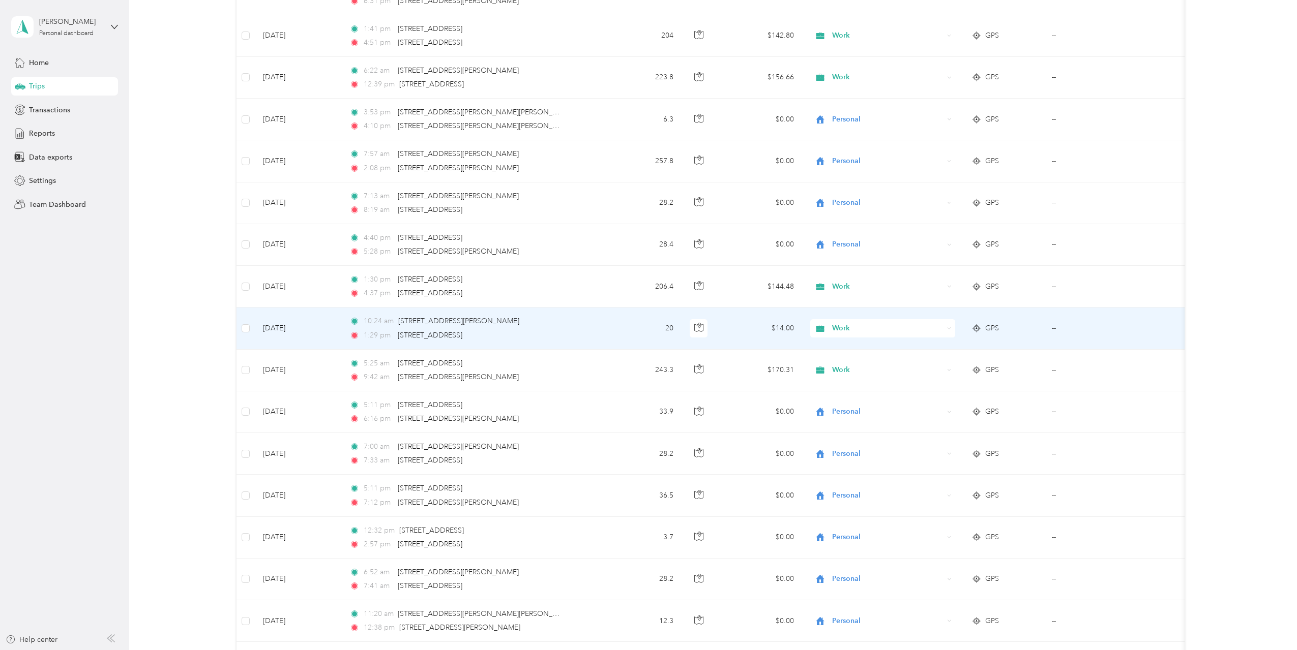
click at [749, 335] on td "$14.00" at bounding box center [762, 329] width 80 height 42
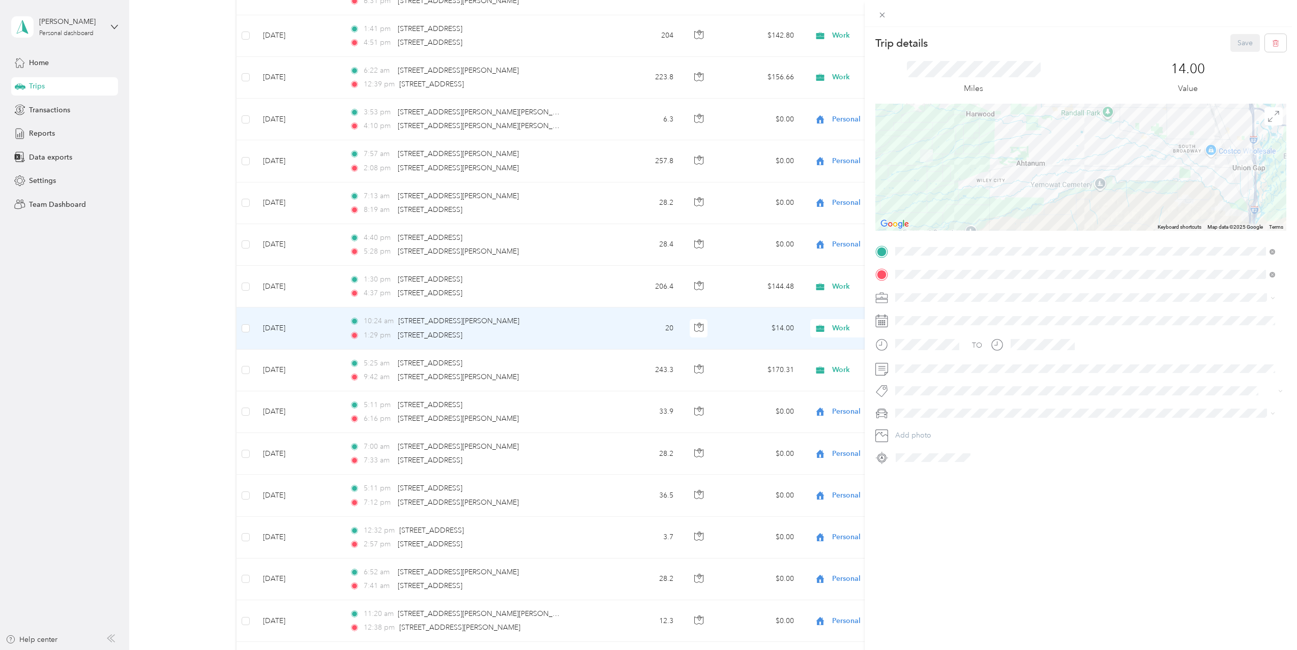
click at [646, 365] on div "Trip details Save This trip cannot be edited because it is either under review,…" at bounding box center [648, 325] width 1297 height 650
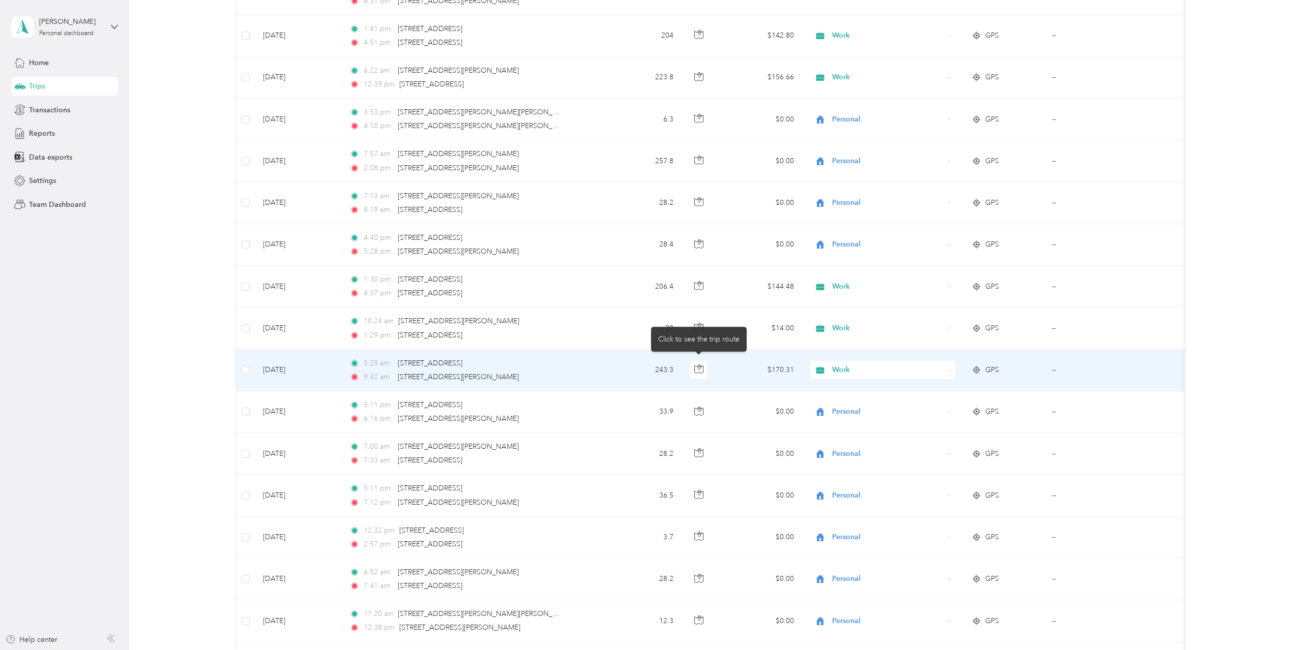
click at [668, 374] on td "243.3" at bounding box center [644, 371] width 76 height 42
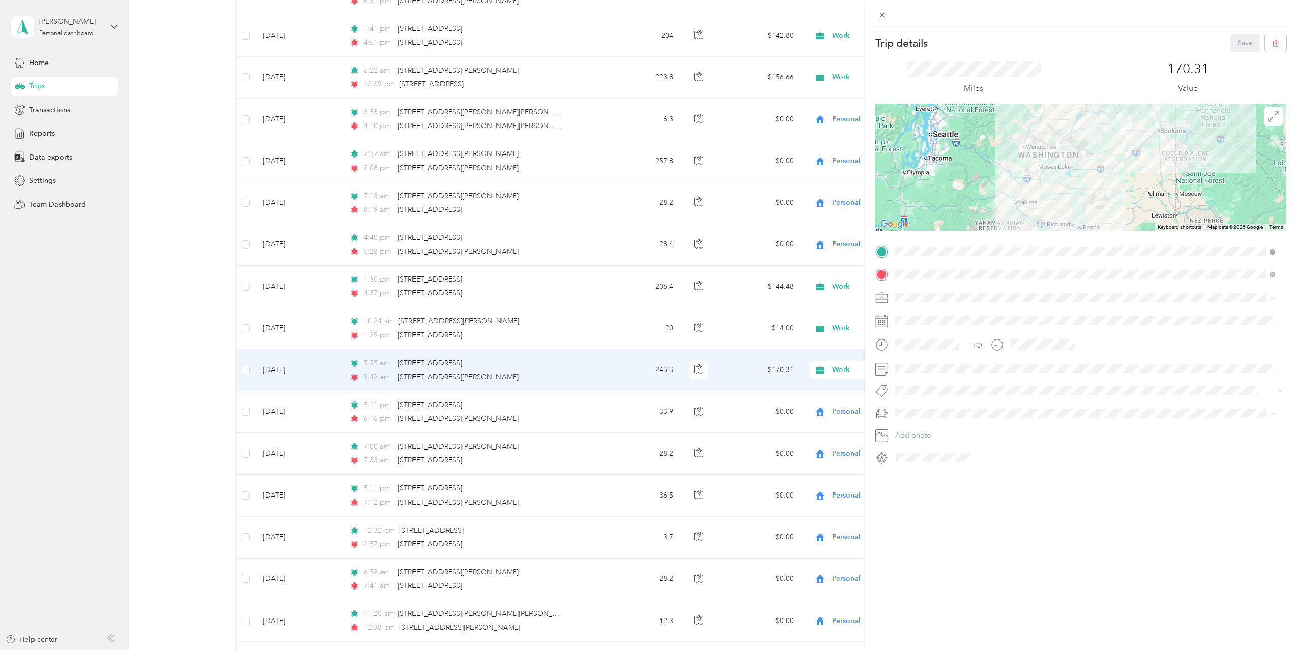
click at [632, 298] on div "Trip details Save This trip cannot be edited because it is either under review,…" at bounding box center [648, 325] width 1297 height 650
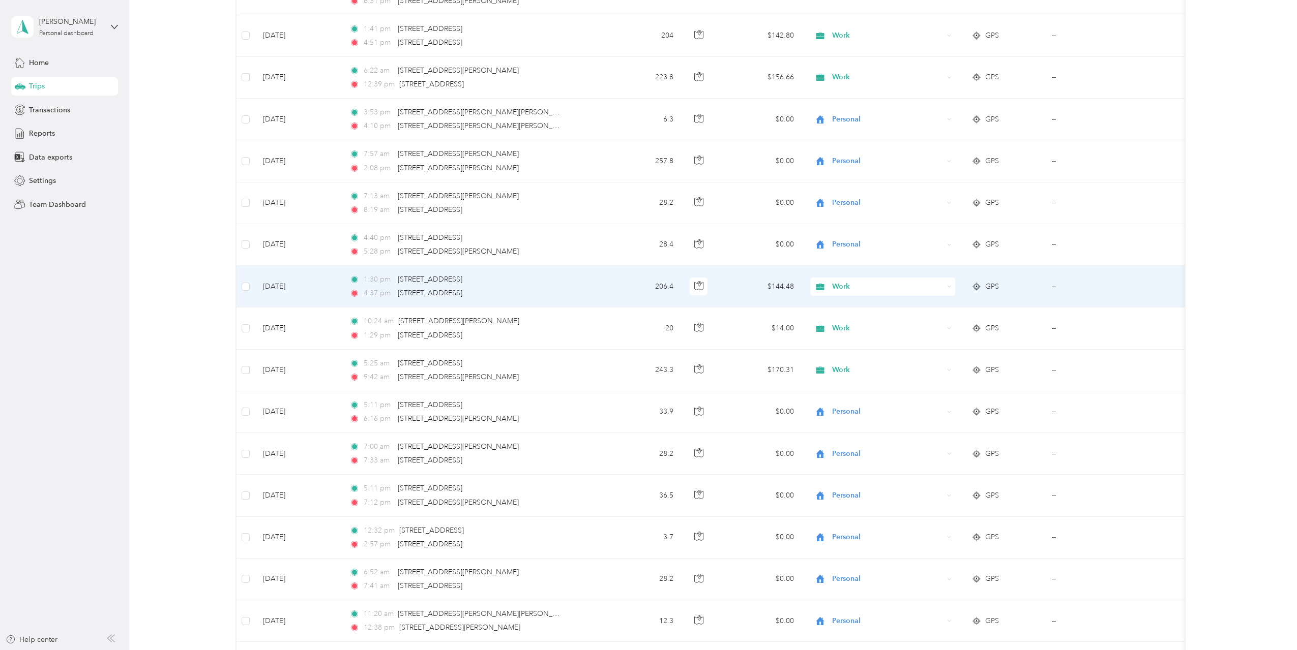
click at [605, 284] on td "1:30 pm 17 E Valley Mall Blvd, Union Gap, WA 98903, USA 4:37 pm 2001 Flint Rd, …" at bounding box center [473, 287] width 264 height 42
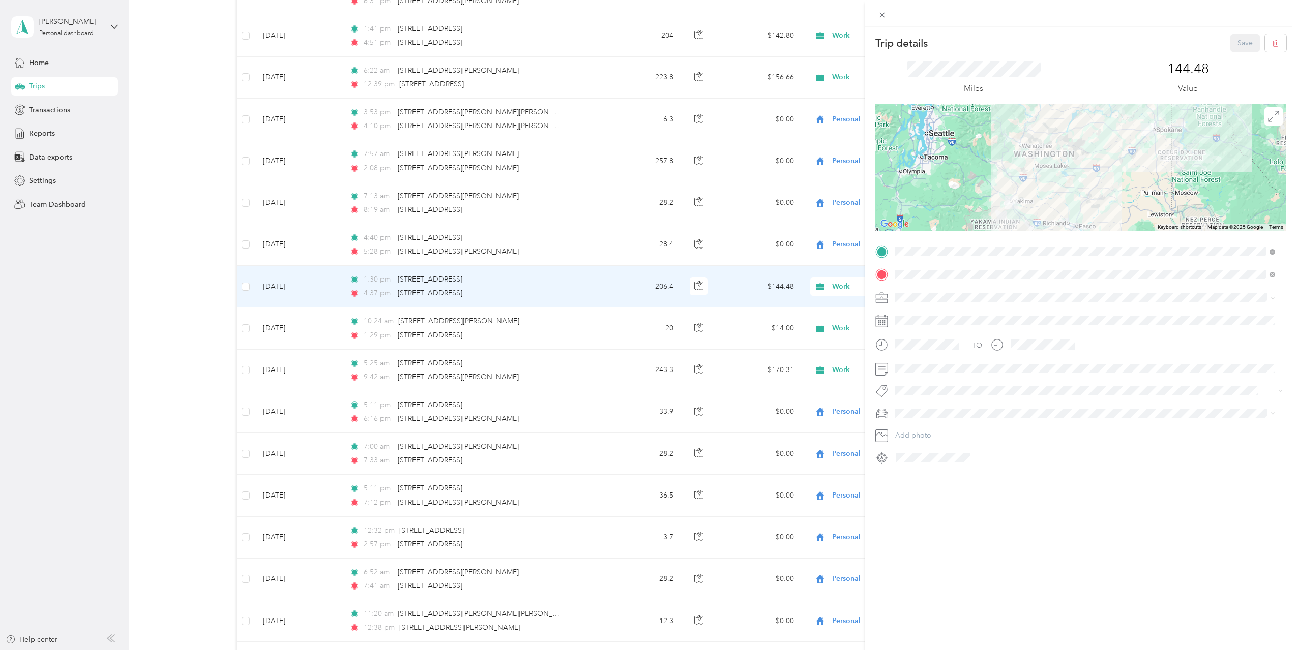
click at [603, 292] on div "Trip details Save This trip cannot be edited because it is either under review,…" at bounding box center [648, 325] width 1297 height 650
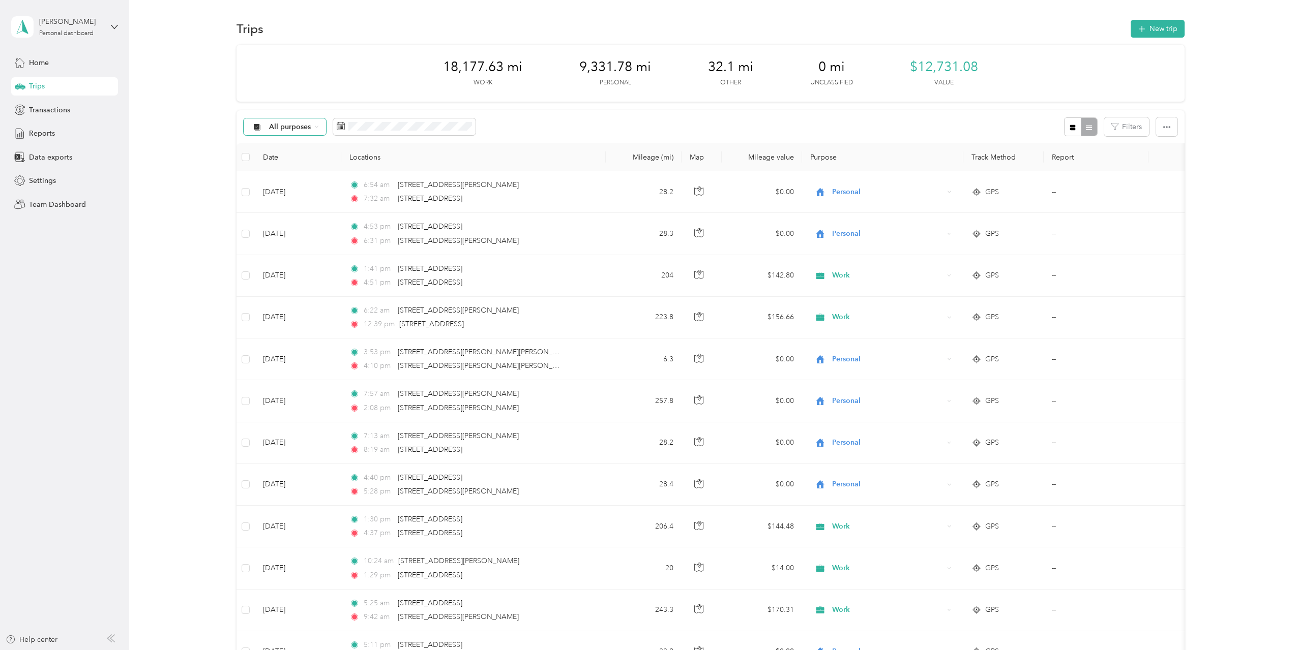
click at [304, 131] on span "All purposes" at bounding box center [290, 127] width 42 height 7
click at [786, 114] on div "All purposes Filters" at bounding box center [710, 126] width 948 height 33
click at [41, 136] on span "Reports" at bounding box center [42, 133] width 26 height 11
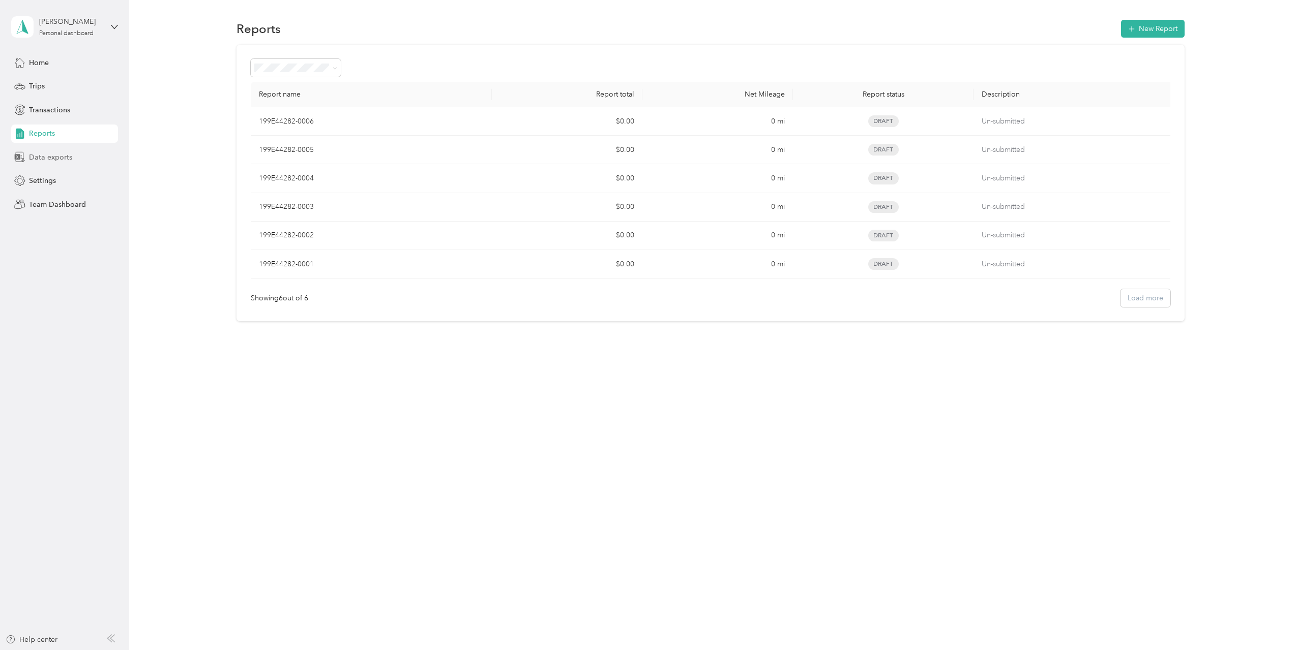
click at [50, 155] on span "Data exports" at bounding box center [50, 157] width 43 height 11
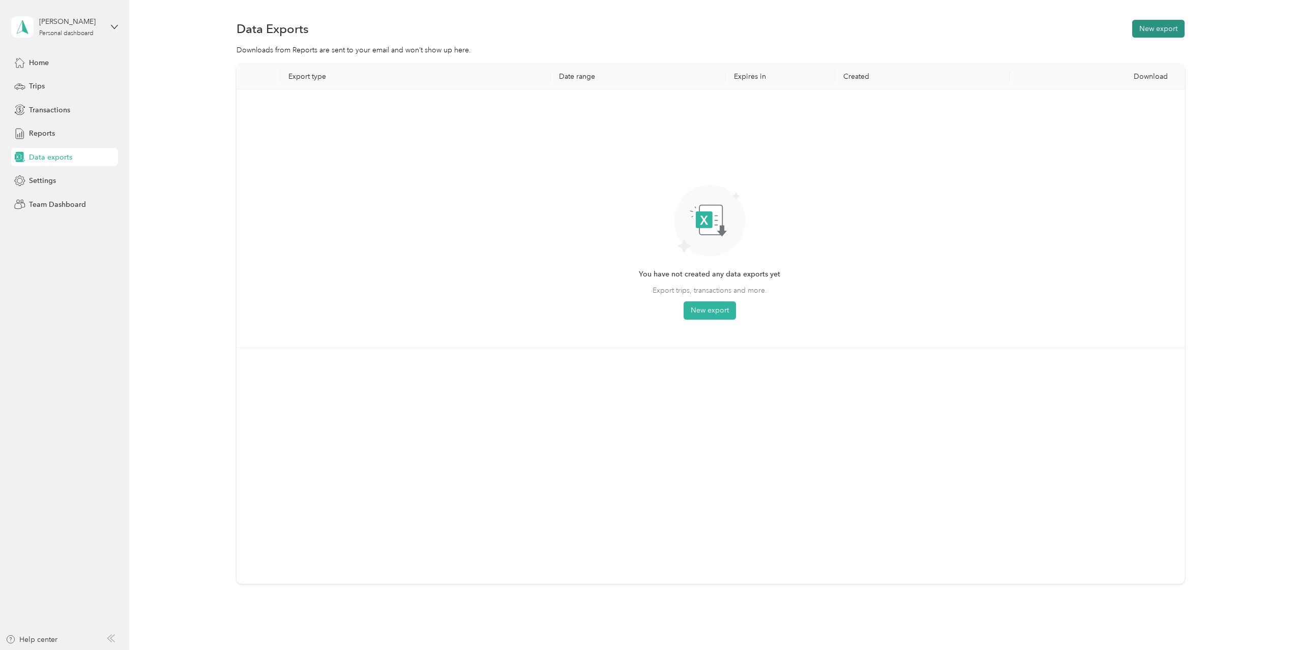
click at [1143, 34] on button "New export" at bounding box center [1158, 29] width 52 height 18
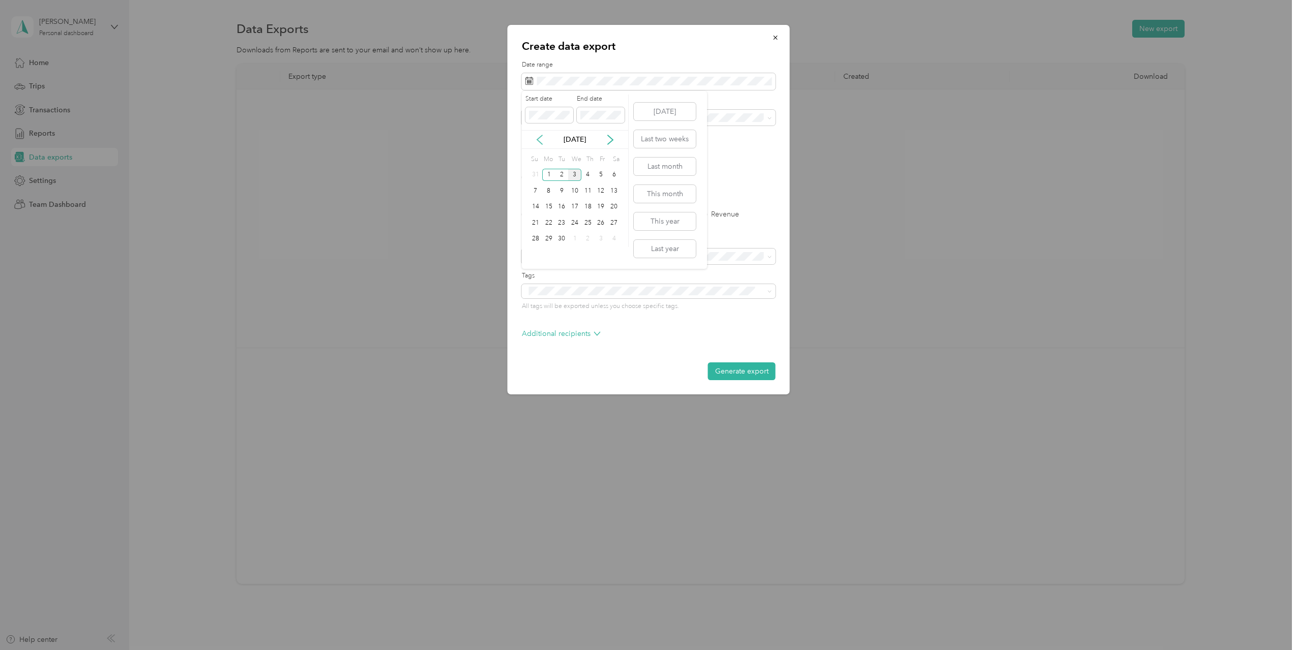
click at [539, 137] on icon at bounding box center [539, 140] width 10 height 10
click at [571, 236] on div "27" at bounding box center [574, 239] width 13 height 13
click at [576, 240] on div "27" at bounding box center [574, 239] width 13 height 13
click at [583, 160] on ol "All Work Personal Other Other Charity Medical Moving Commute" at bounding box center [649, 198] width 254 height 142
click at [604, 178] on label "PDF" at bounding box center [607, 177] width 24 height 7
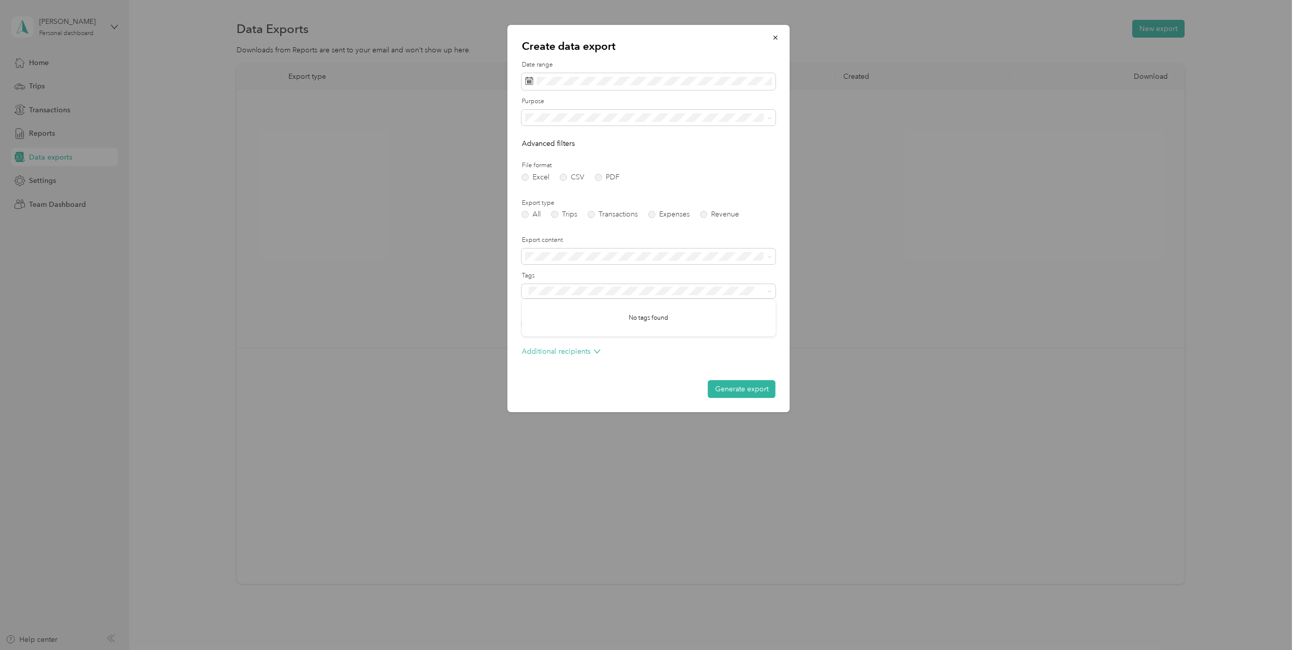
click at [514, 348] on div "Create data export Date range Purpose Advanced filters File format Excel CSV PD…" at bounding box center [649, 219] width 282 height 388
click at [552, 217] on label "Trips" at bounding box center [564, 214] width 26 height 7
click at [549, 123] on span at bounding box center [649, 118] width 254 height 16
click at [554, 107] on div "Purpose" at bounding box center [649, 111] width 254 height 28
click at [560, 160] on ol "All Work Personal Other Other Charity Medical Moving Commute" at bounding box center [649, 197] width 254 height 142
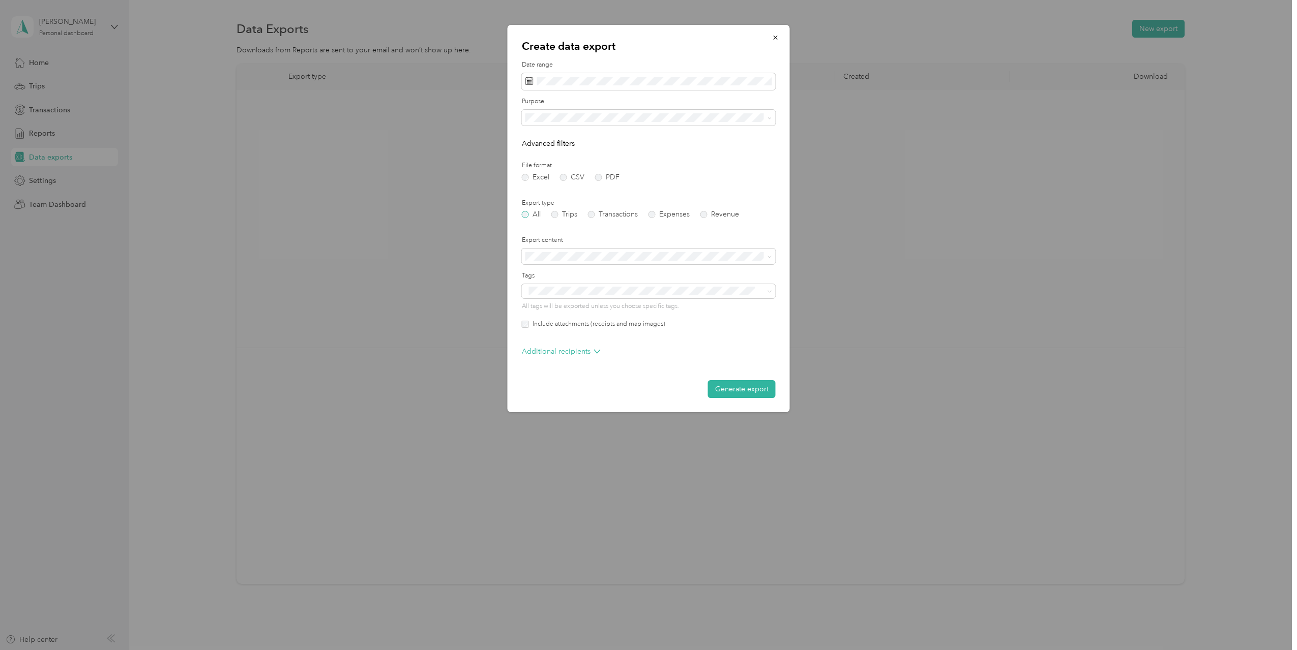
click at [529, 215] on label "All" at bounding box center [531, 214] width 19 height 7
click at [611, 122] on span at bounding box center [649, 118] width 254 height 16
click at [589, 152] on div "Work" at bounding box center [649, 153] width 240 height 11
click at [725, 394] on button "Generate export" at bounding box center [742, 389] width 68 height 18
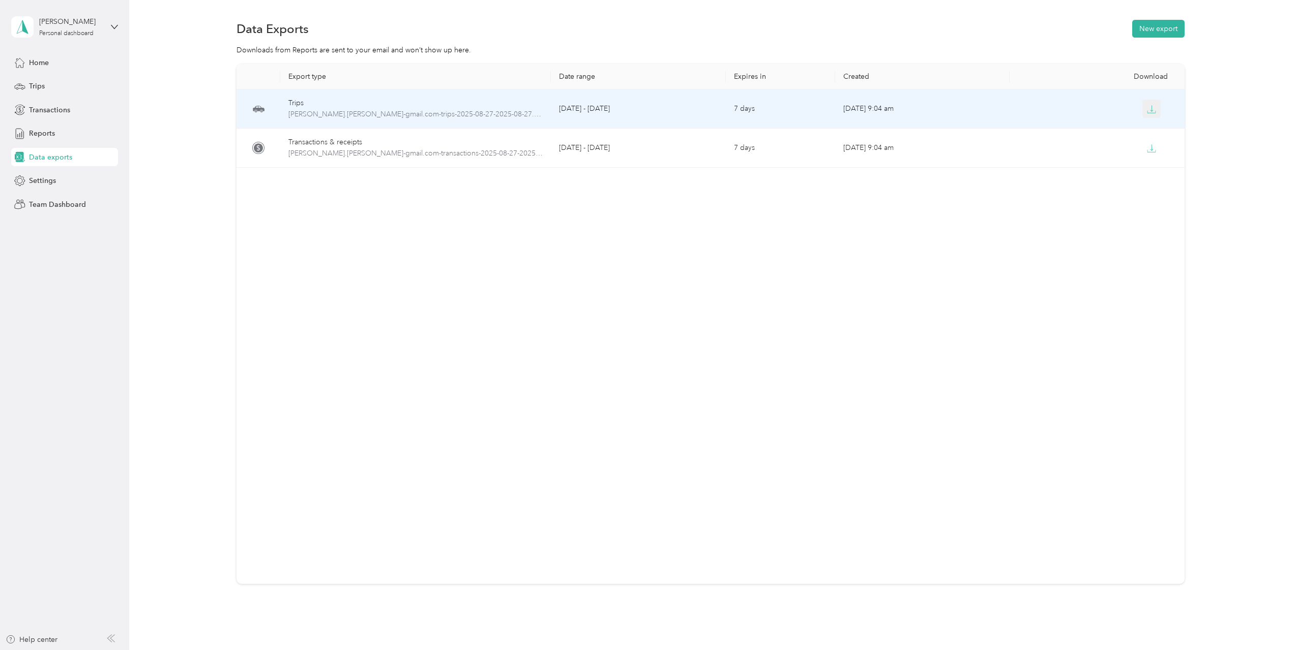
click at [1152, 108] on icon "button" at bounding box center [1151, 109] width 9 height 9
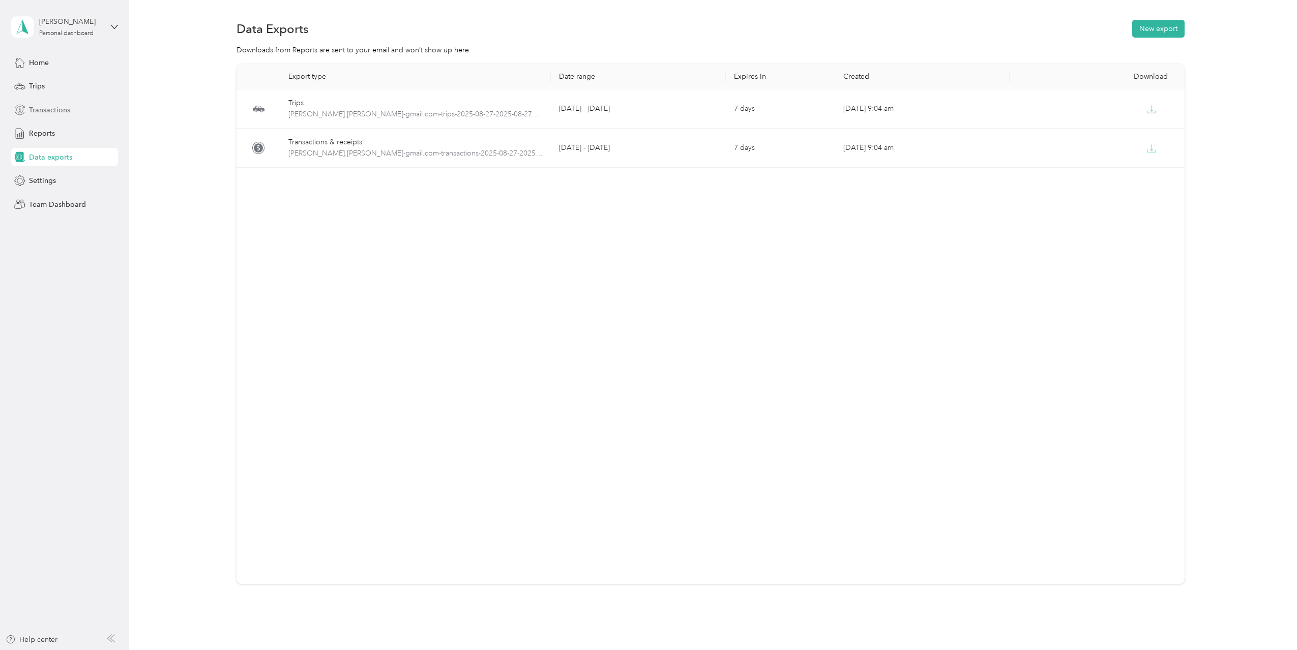
click at [46, 111] on span "Transactions" at bounding box center [49, 110] width 41 height 11
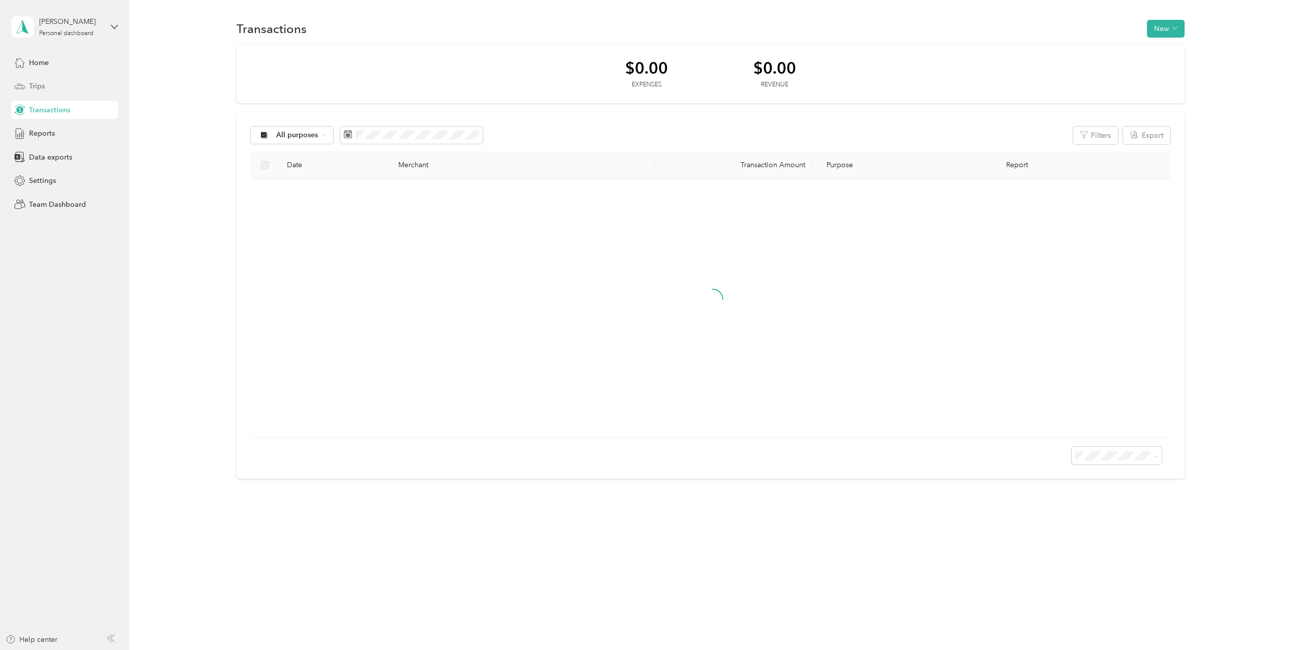
click at [28, 92] on div "Trips" at bounding box center [64, 86] width 107 height 18
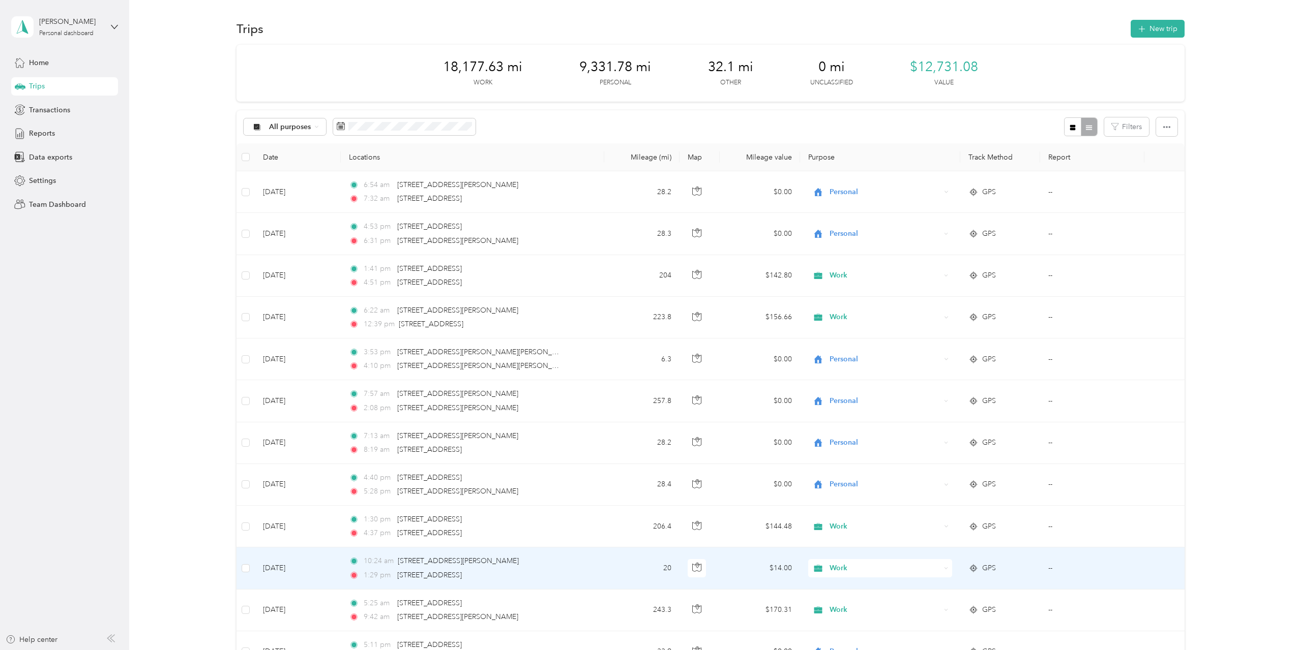
click at [750, 572] on td "$14.00" at bounding box center [760, 569] width 80 height 42
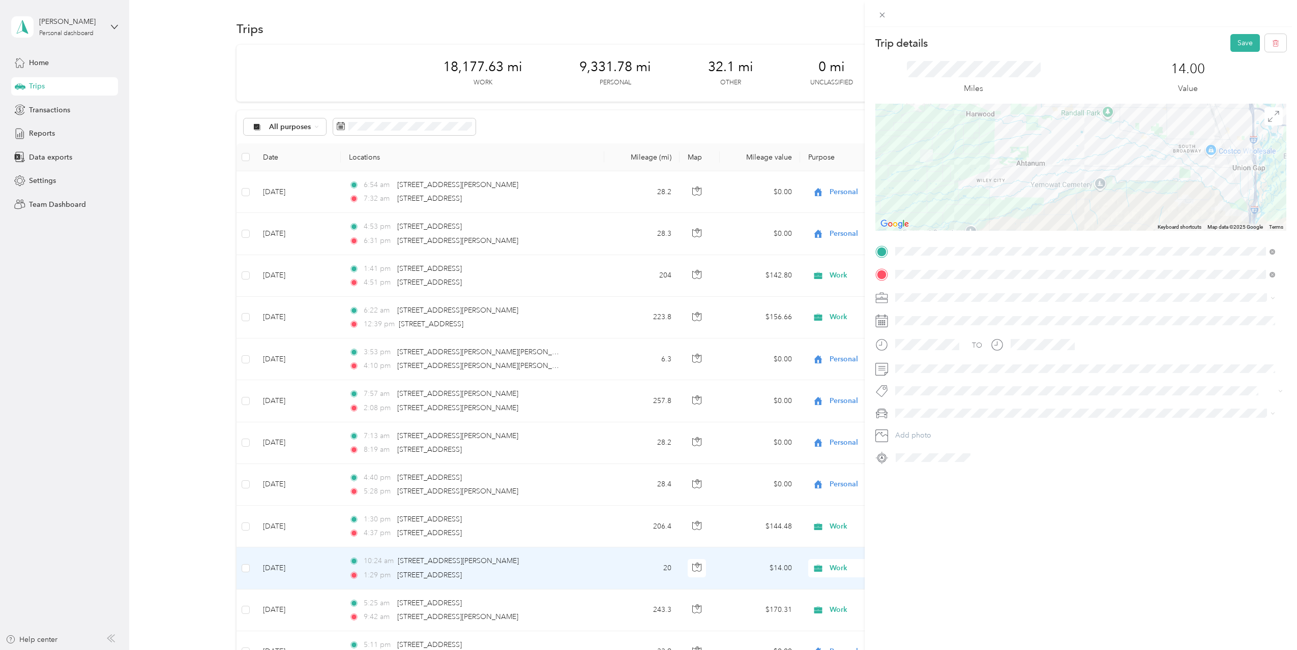
click at [1222, 49] on div "Trip details Save" at bounding box center [1080, 43] width 411 height 18
click at [1232, 47] on button "Save" at bounding box center [1244, 43] width 29 height 18
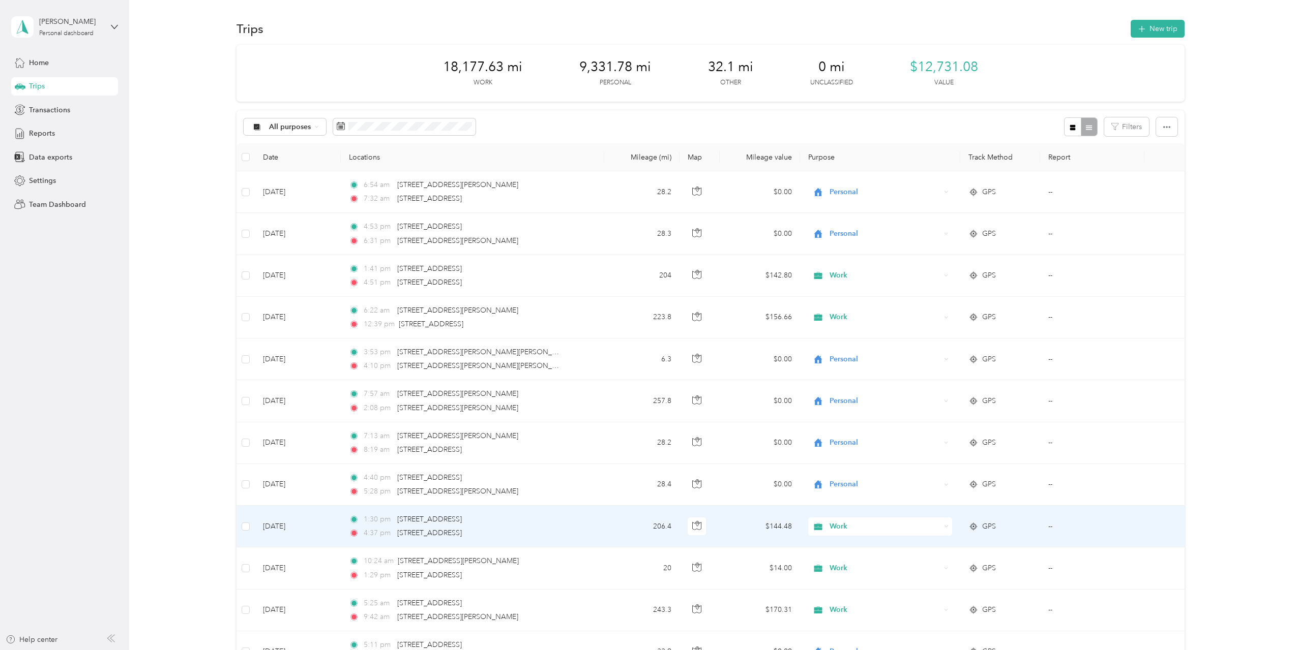
click at [770, 516] on td "$144.48" at bounding box center [760, 527] width 80 height 42
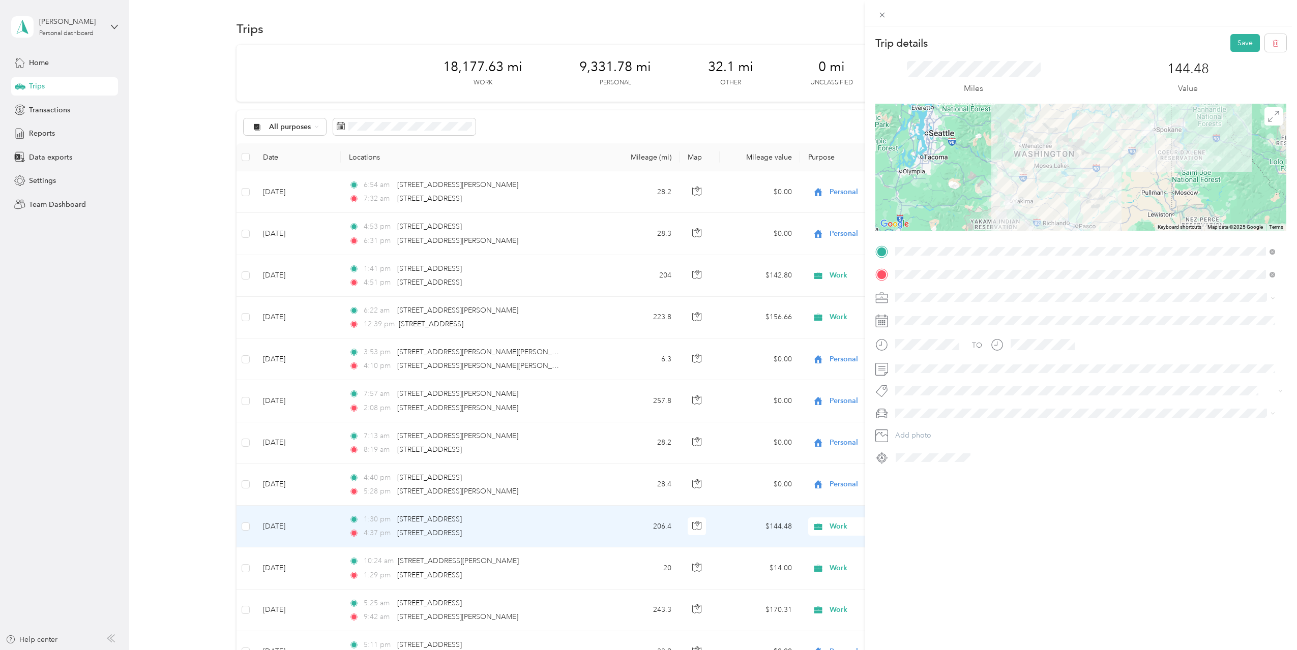
click at [1005, 407] on span at bounding box center [1089, 413] width 395 height 16
click at [978, 377] on div "TO Add photo" at bounding box center [1080, 355] width 411 height 223
click at [1238, 49] on button "Save" at bounding box center [1244, 43] width 29 height 18
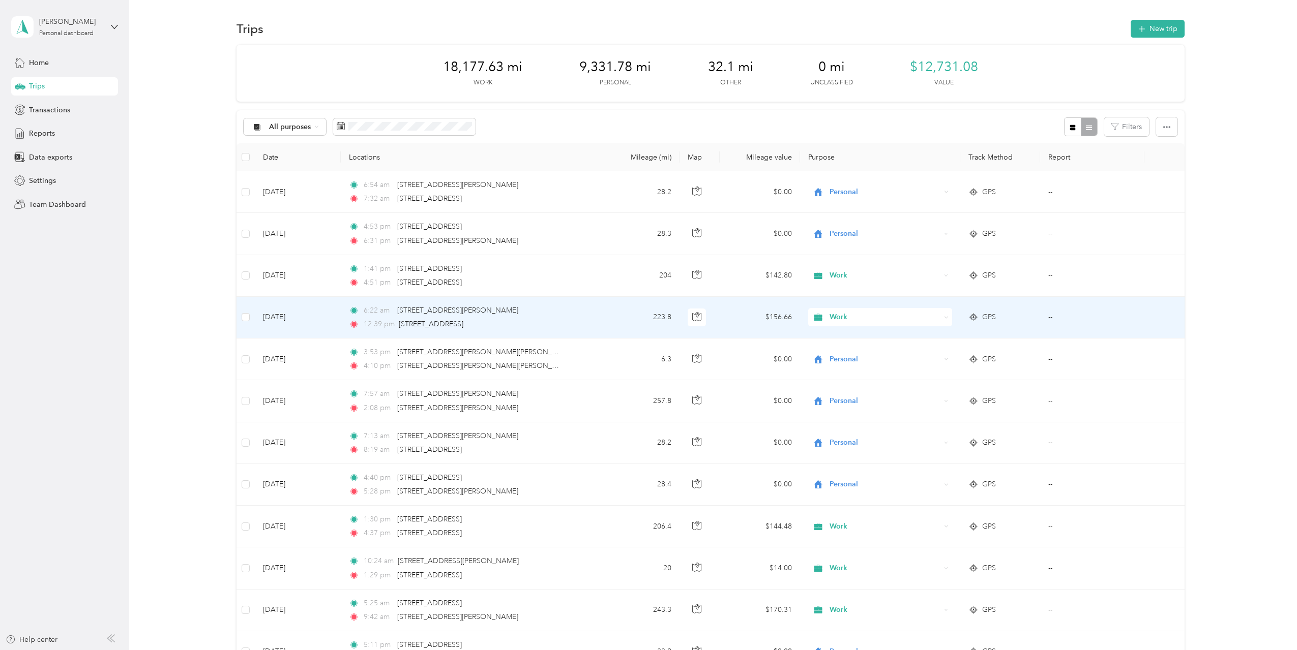
click at [576, 313] on td "6:22 am 28222 Wild Rose Ln N, Davenport, WA 99122, USA 12:39 pm 202 E Yakima Av…" at bounding box center [472, 318] width 263 height 42
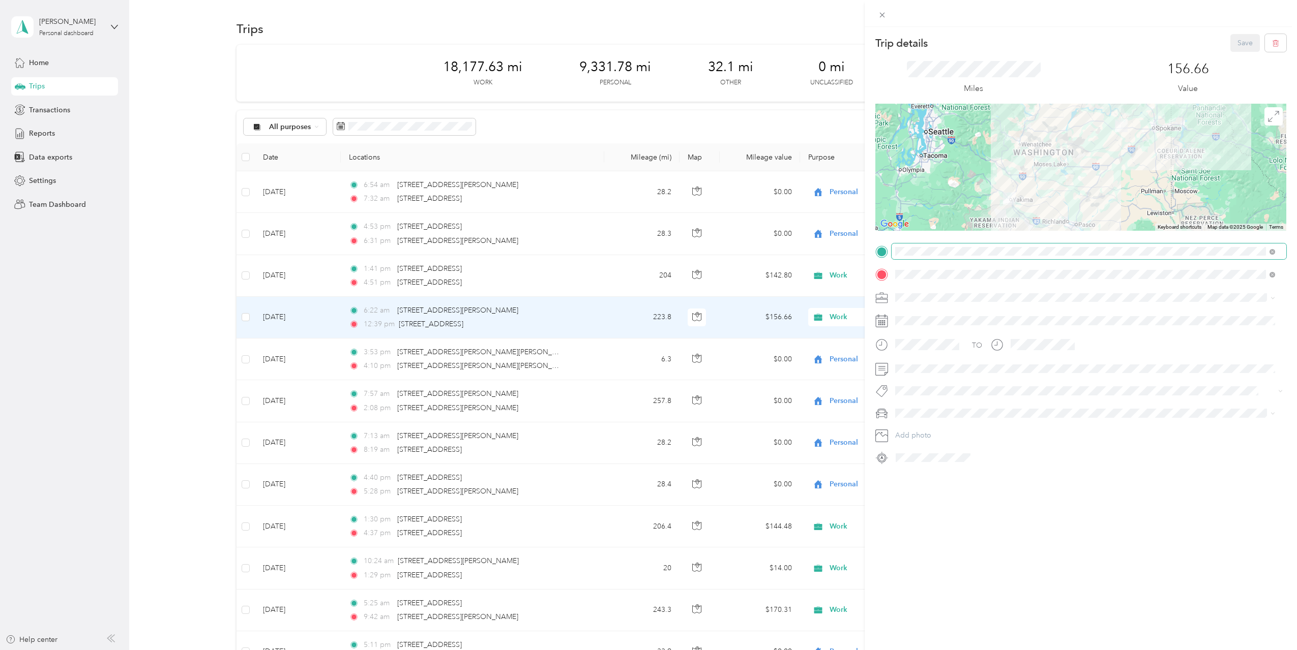
click at [1067, 257] on span at bounding box center [1089, 252] width 395 height 16
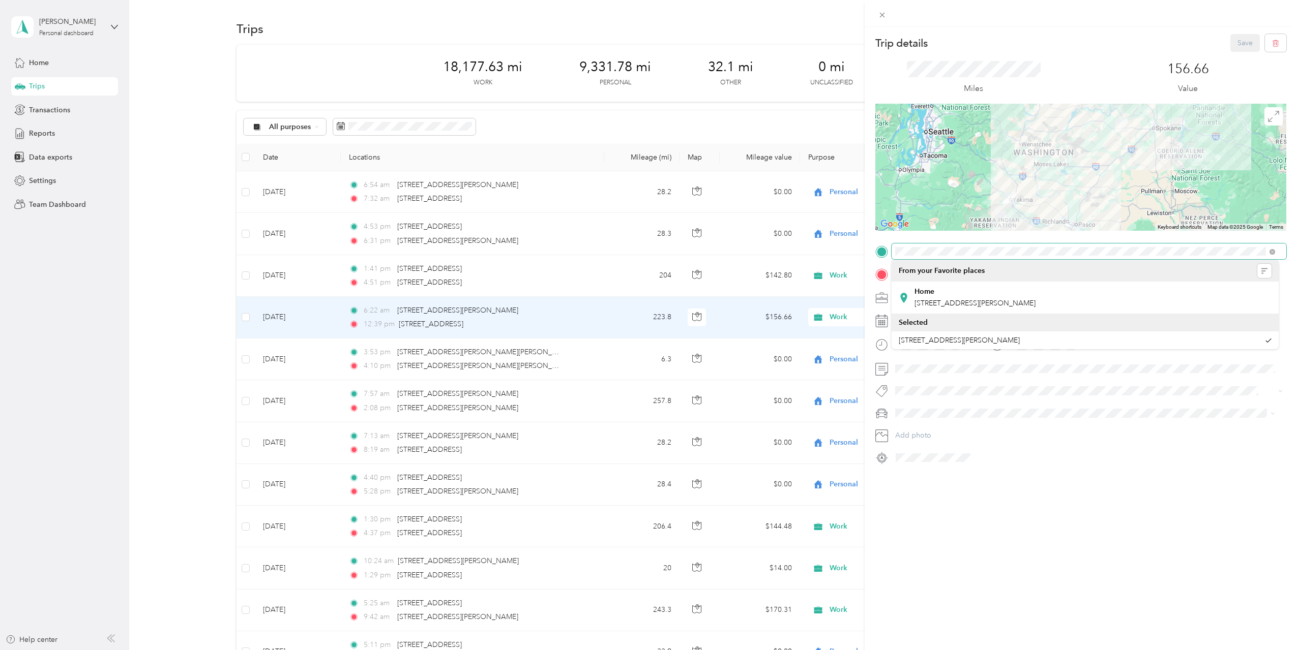
click at [890, 247] on div at bounding box center [1080, 252] width 411 height 16
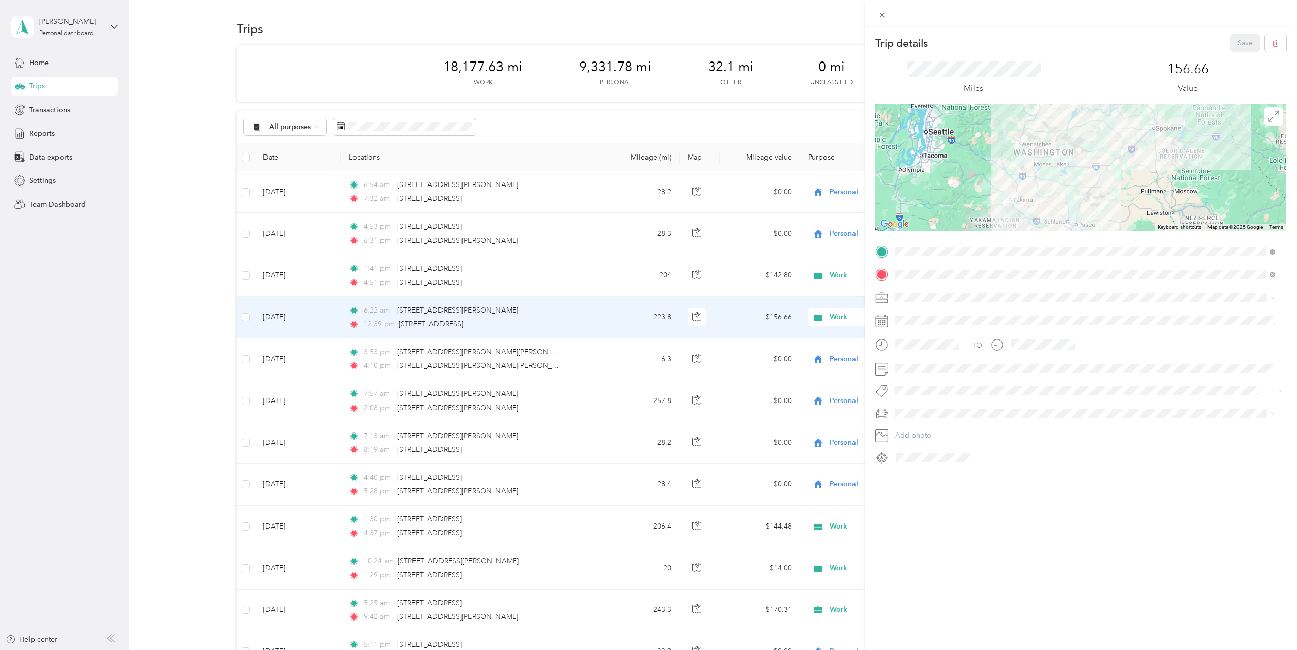
click at [871, 286] on form "Trip details Save This trip cannot be edited because it is either under review,…" at bounding box center [1081, 250] width 432 height 432
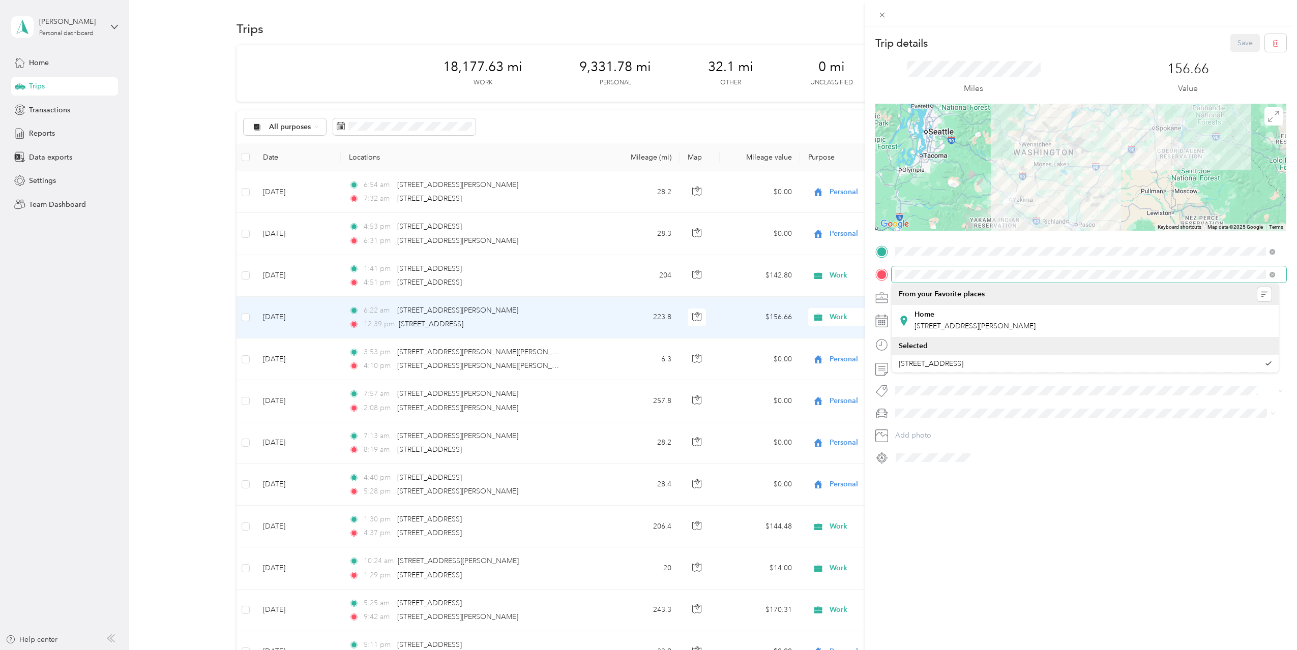
click at [892, 265] on div "TO Add photo" at bounding box center [1080, 355] width 411 height 223
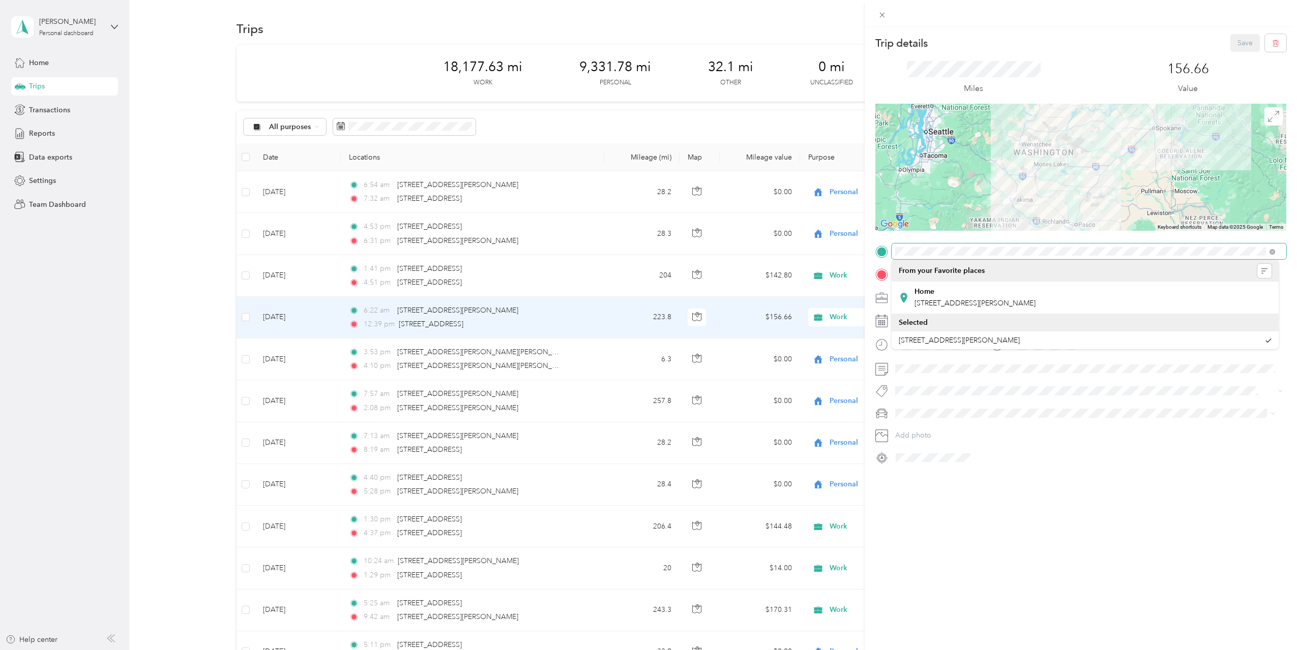
click at [859, 256] on div "Trip details Save This trip cannot be edited because it is either under review,…" at bounding box center [648, 325] width 1297 height 650
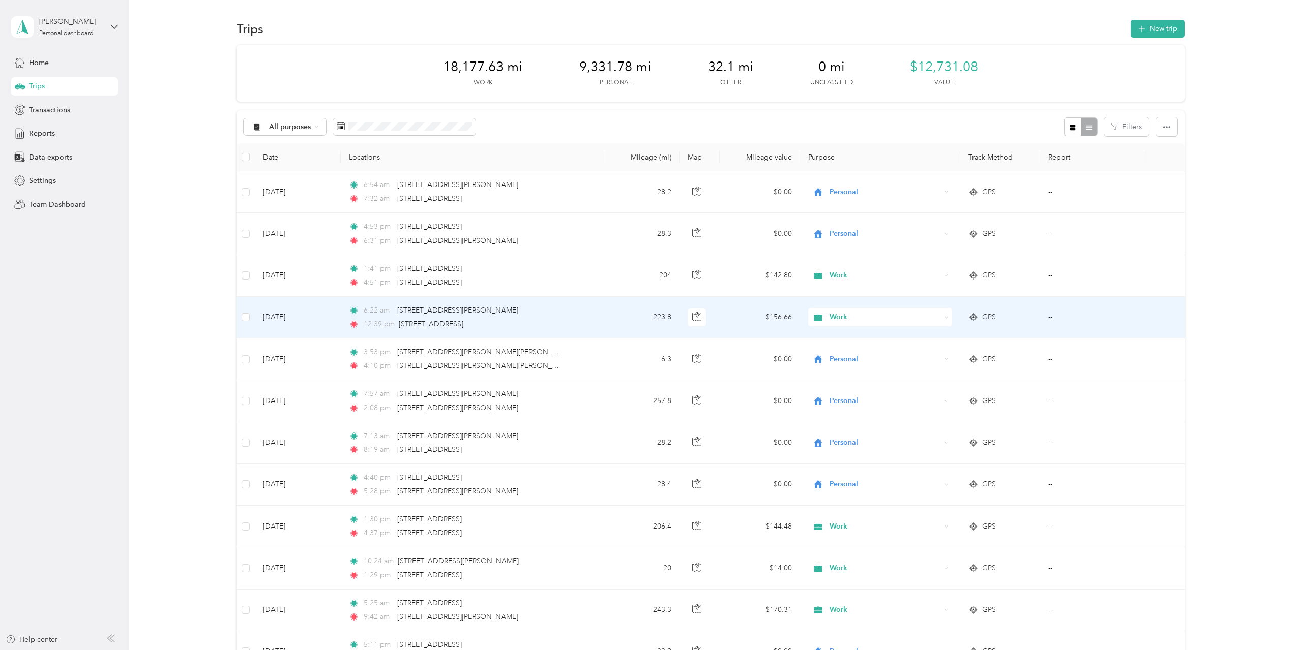
click at [565, 311] on td "6:22 am 28222 Wild Rose Ln N, Davenport, WA 99122, USA 12:39 pm 202 E Yakima Av…" at bounding box center [472, 318] width 263 height 42
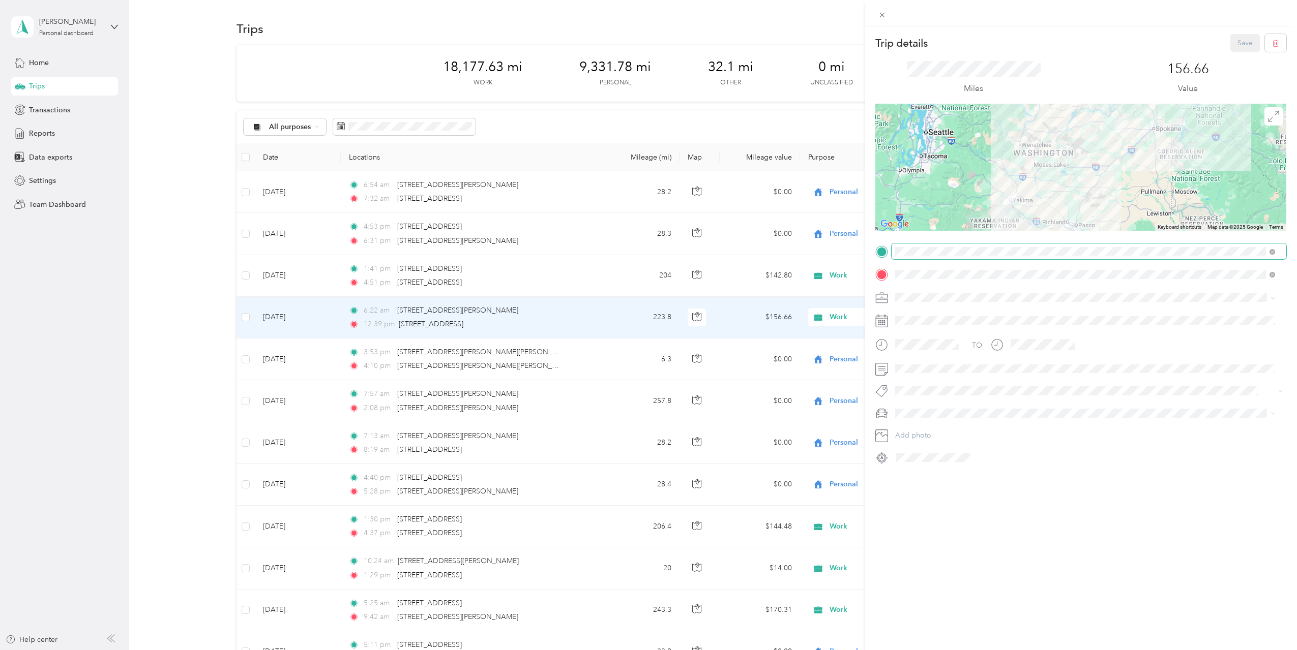
click at [1099, 246] on span at bounding box center [1089, 252] width 395 height 16
click at [1092, 246] on span at bounding box center [1089, 252] width 395 height 16
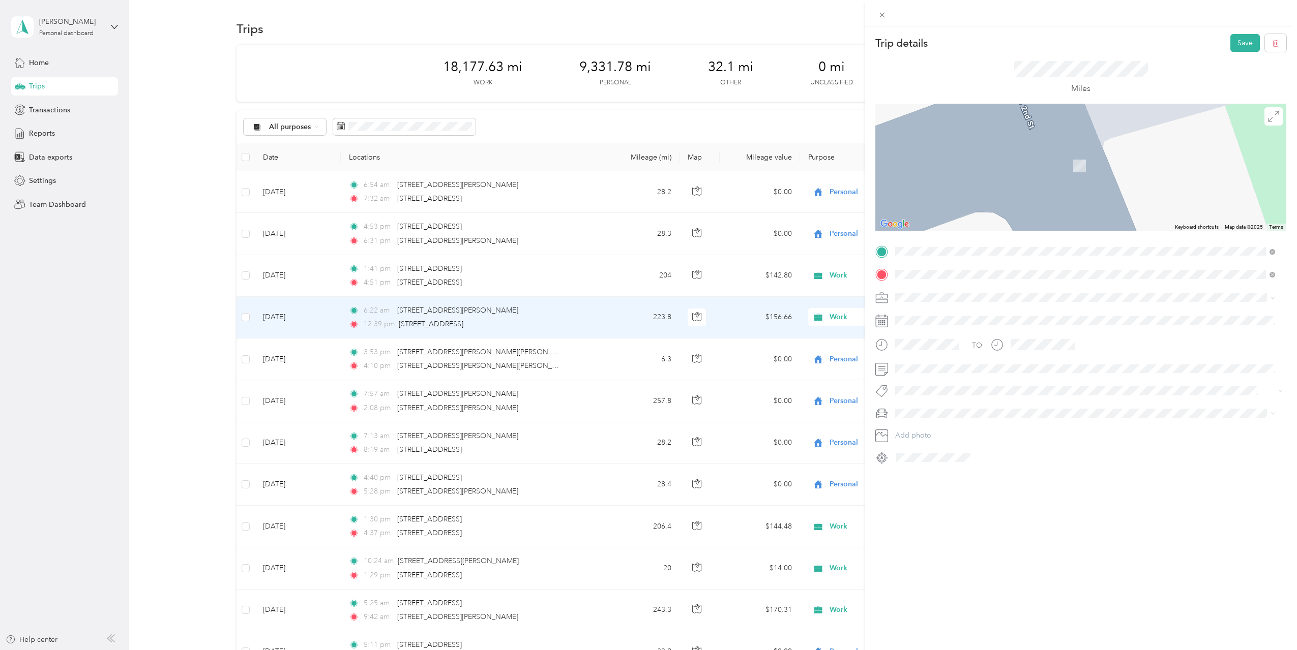
click at [1016, 290] on span "2001 South Flint Road Spokane, Washington 99224, United States" at bounding box center [965, 288] width 102 height 9
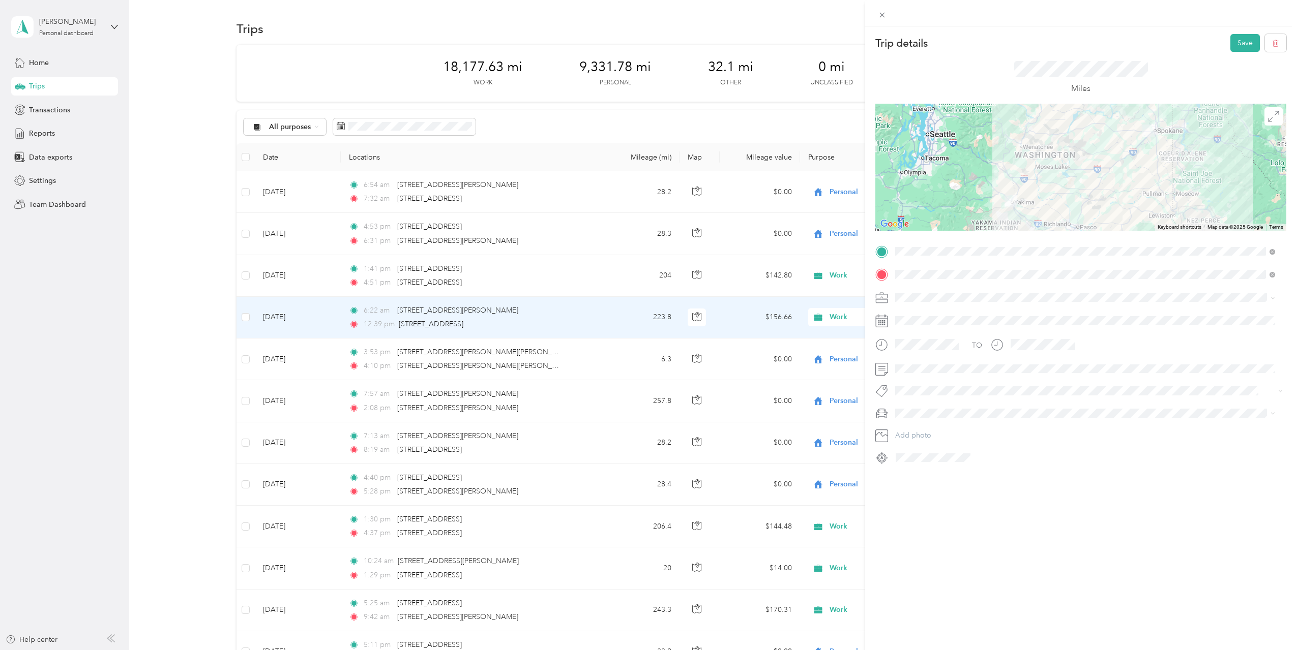
click at [1098, 180] on div at bounding box center [1080, 167] width 411 height 127
click at [1098, 177] on div at bounding box center [1080, 167] width 411 height 127
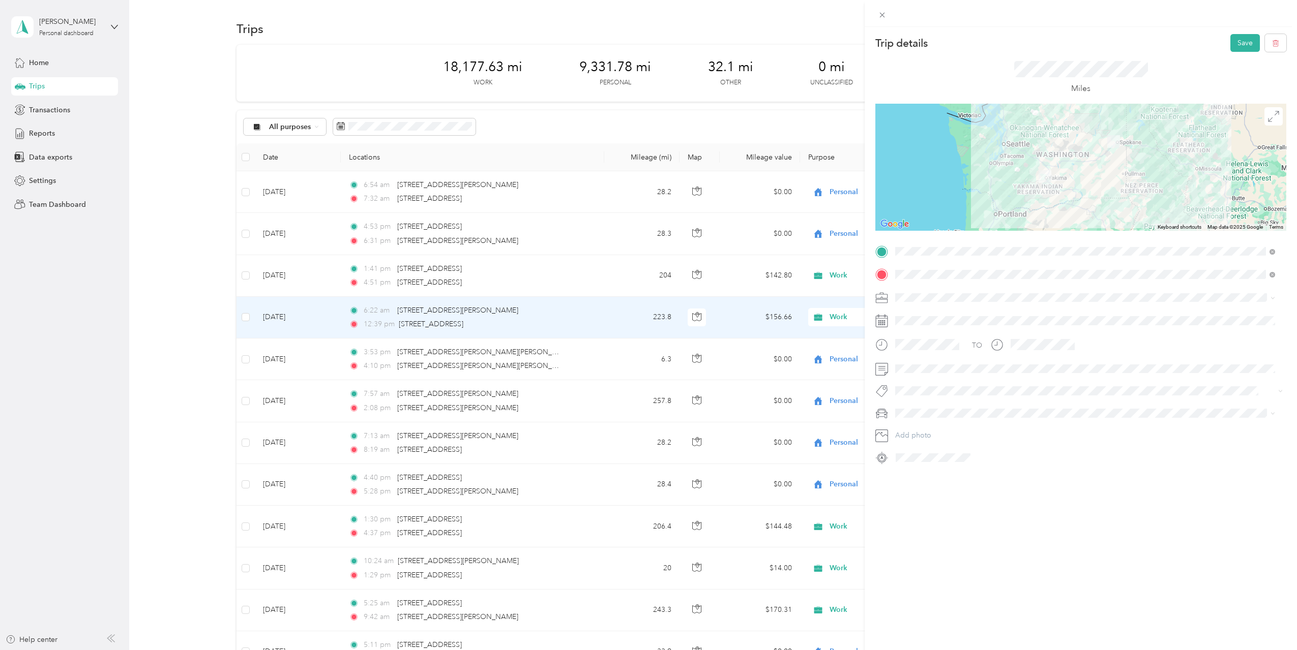
click at [1098, 173] on div at bounding box center [1080, 167] width 411 height 127
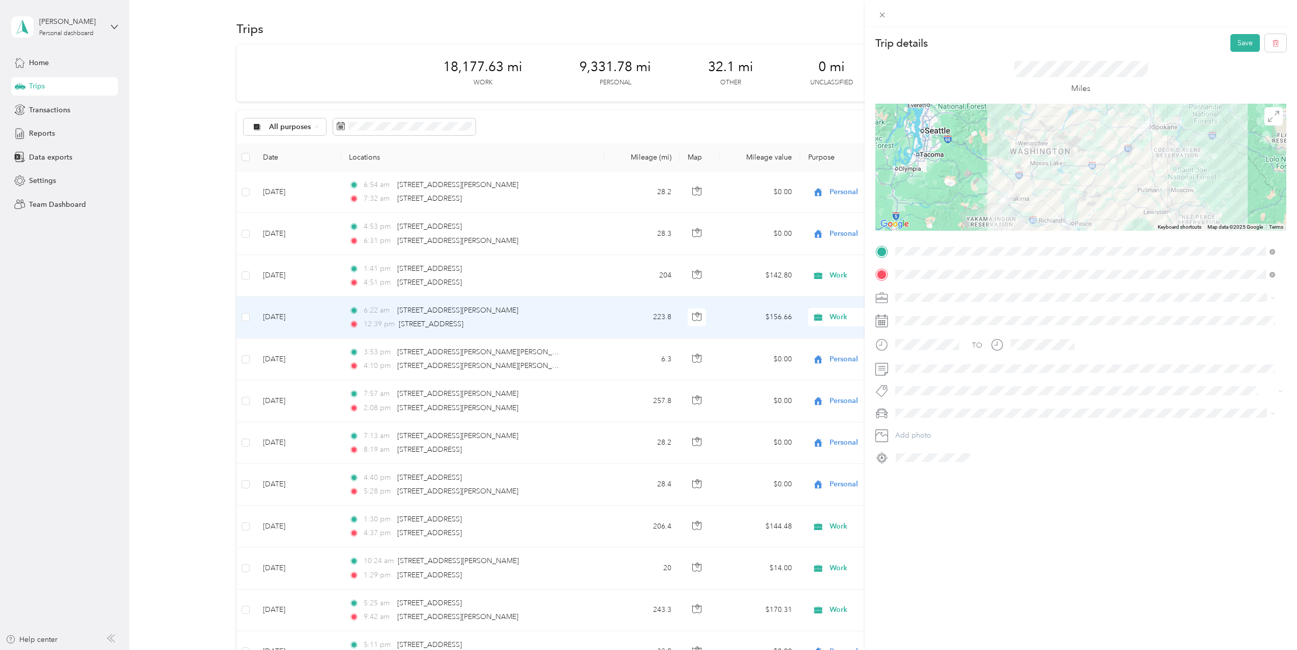
click at [1091, 185] on div at bounding box center [1080, 167] width 411 height 127
click at [1089, 176] on div at bounding box center [1080, 167] width 411 height 127
click at [1094, 177] on div at bounding box center [1080, 167] width 411 height 127
click at [1093, 176] on div at bounding box center [1080, 167] width 411 height 127
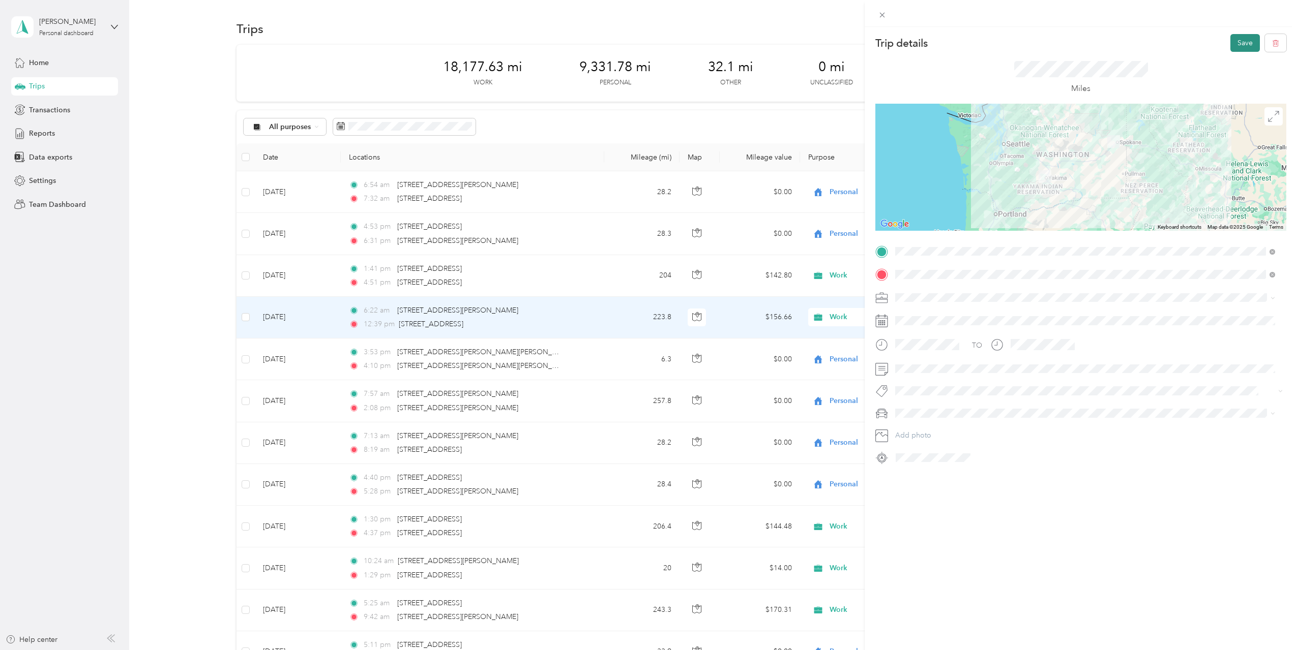
click at [1236, 49] on button "Save" at bounding box center [1244, 43] width 29 height 18
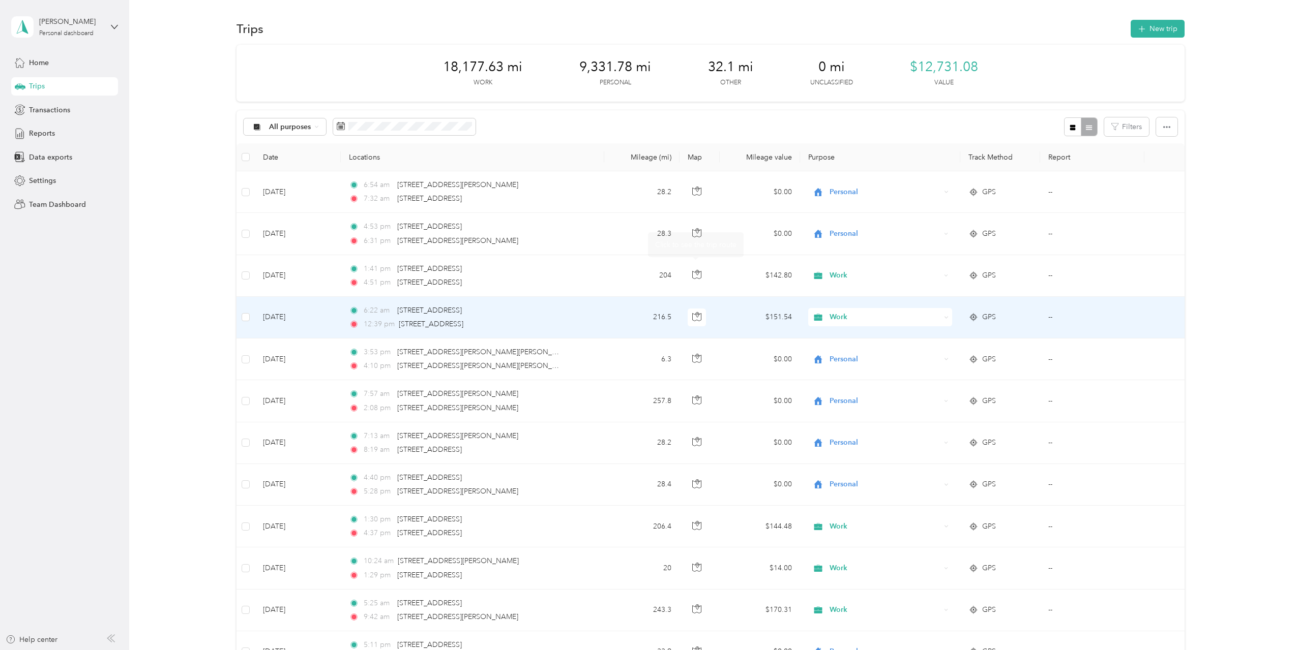
click at [660, 312] on td "216.5" at bounding box center [642, 318] width 76 height 42
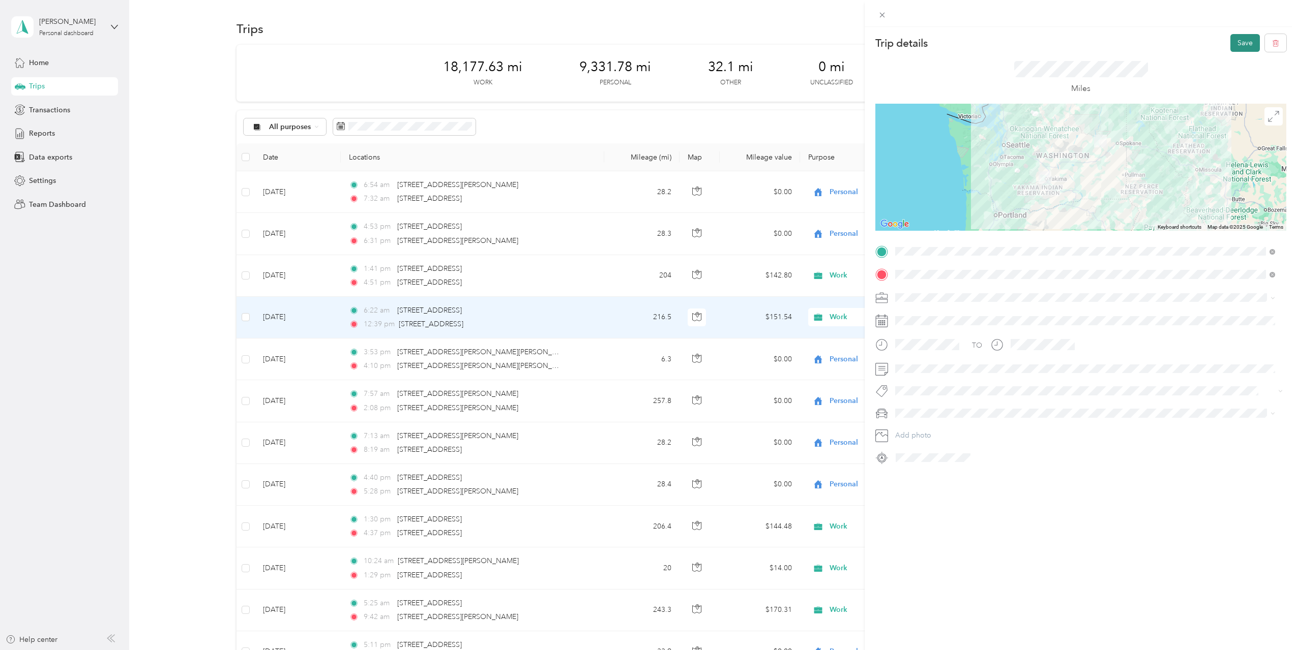
click at [1239, 44] on button "Save" at bounding box center [1244, 43] width 29 height 18
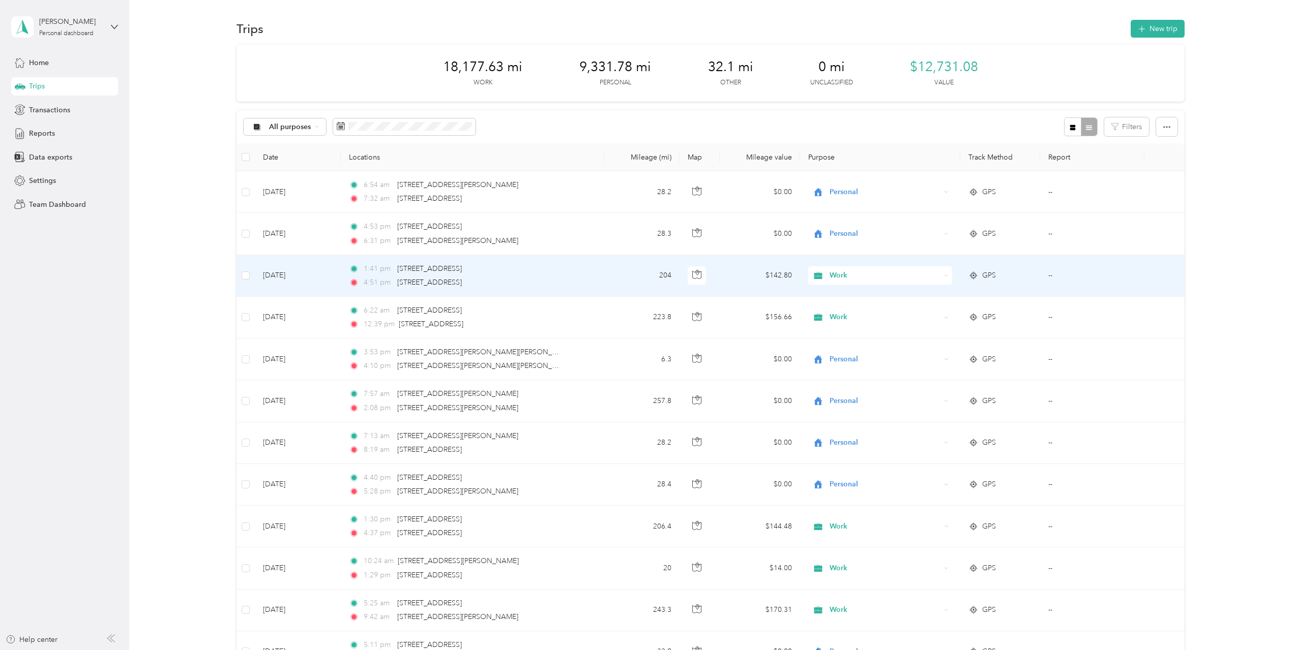
click at [616, 276] on td "204" at bounding box center [642, 276] width 76 height 42
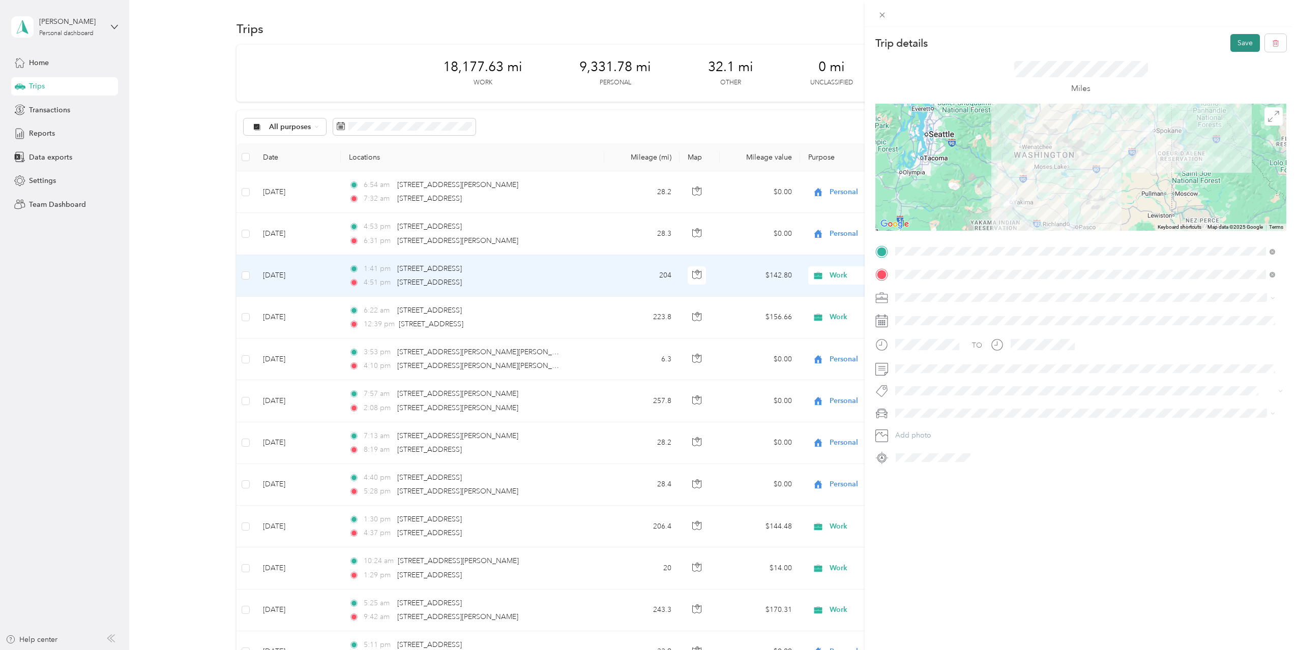
click at [1233, 46] on button "Save" at bounding box center [1244, 43] width 29 height 18
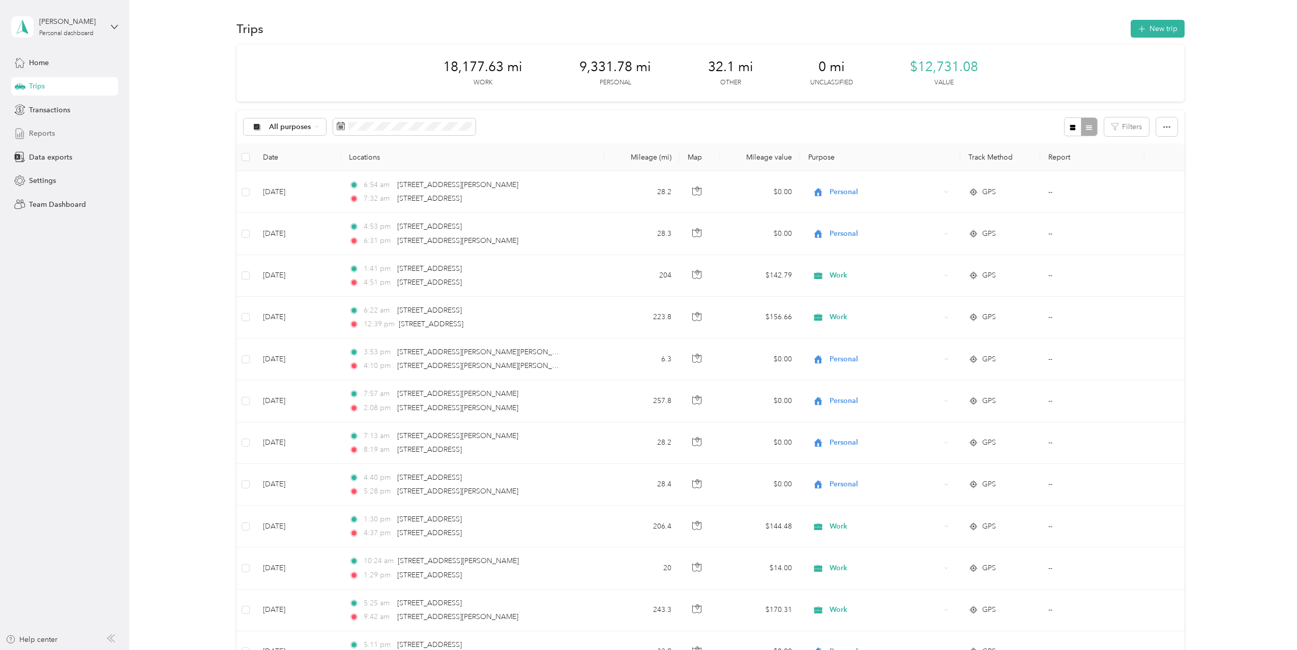
drag, startPoint x: 37, startPoint y: 135, endPoint x: 114, endPoint y: 136, distance: 77.8
click at [37, 135] on span "Reports" at bounding box center [42, 133] width 26 height 11
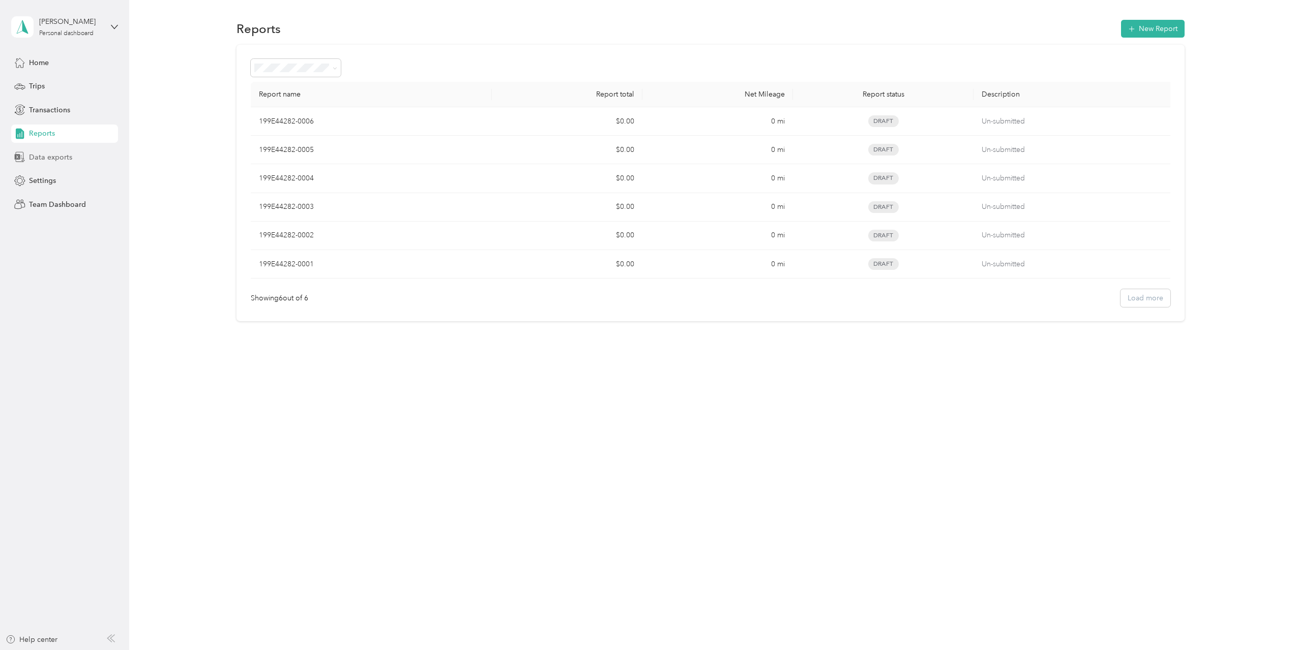
click at [65, 162] on span "Data exports" at bounding box center [50, 157] width 43 height 11
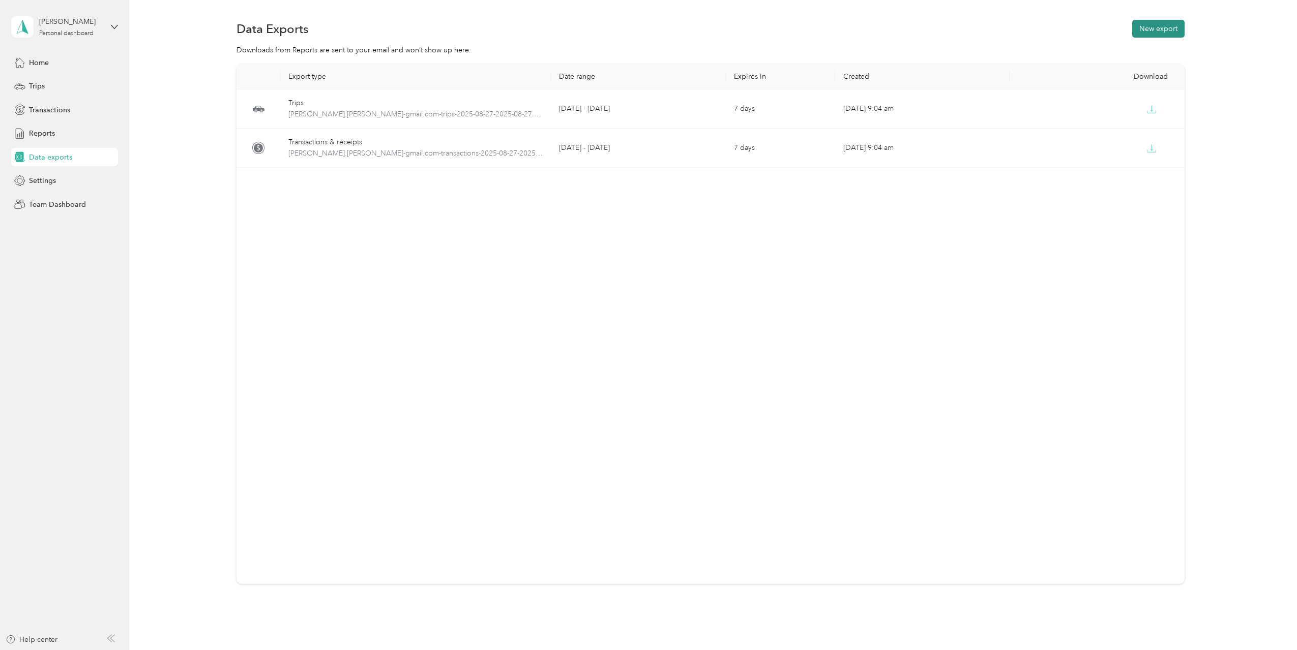
click at [1163, 27] on button "New export" at bounding box center [1158, 29] width 52 height 18
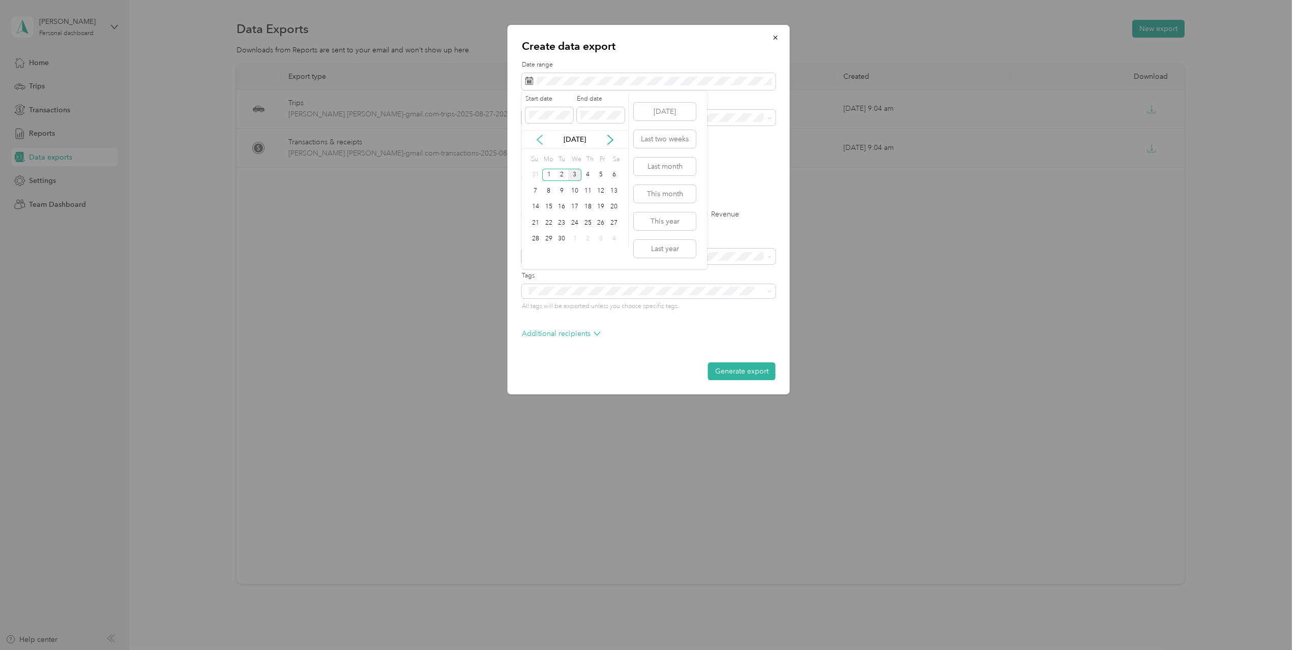
click at [544, 139] on icon at bounding box center [539, 140] width 10 height 10
click at [572, 237] on div "27" at bounding box center [574, 239] width 13 height 13
click at [573, 252] on div "3" at bounding box center [574, 255] width 13 height 13
click at [587, 123] on span at bounding box center [649, 118] width 254 height 16
click at [558, 154] on div "Work" at bounding box center [649, 153] width 240 height 11
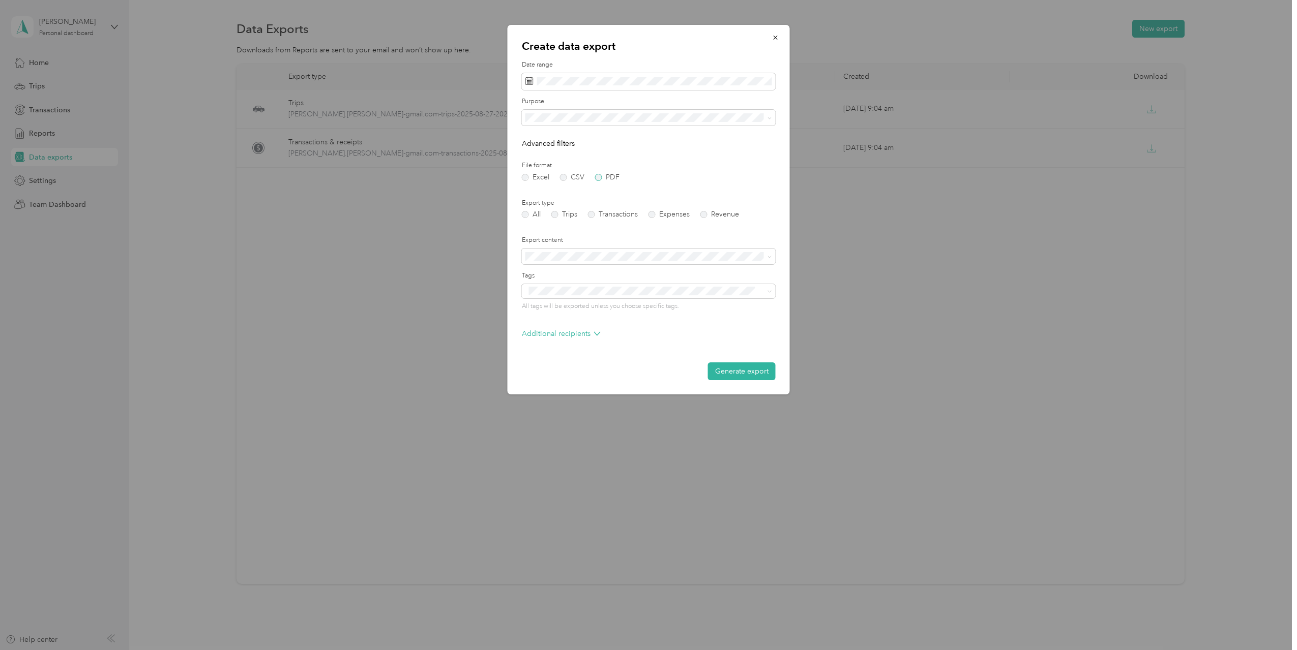
click at [596, 176] on label "PDF" at bounding box center [607, 177] width 24 height 7
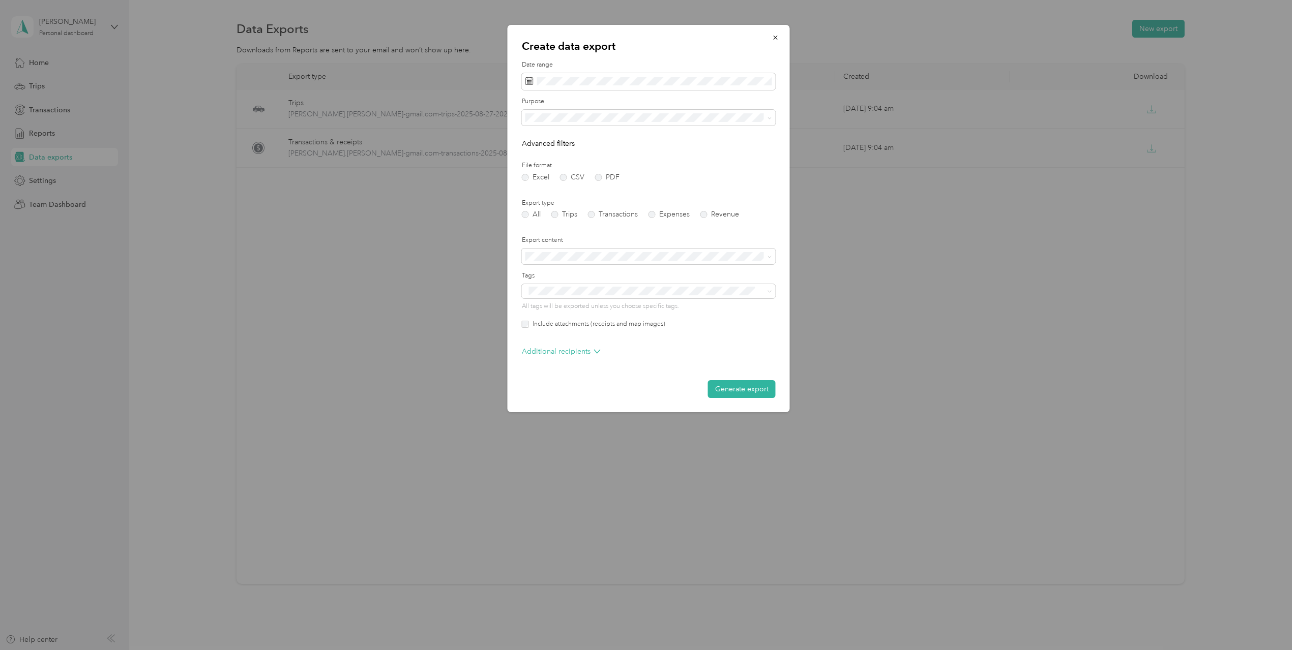
click at [521, 322] on div "Create data export Date range Purpose Advanced filters File format Excel CSV PD…" at bounding box center [649, 219] width 282 height 388
click at [735, 392] on button "Generate export" at bounding box center [742, 389] width 68 height 18
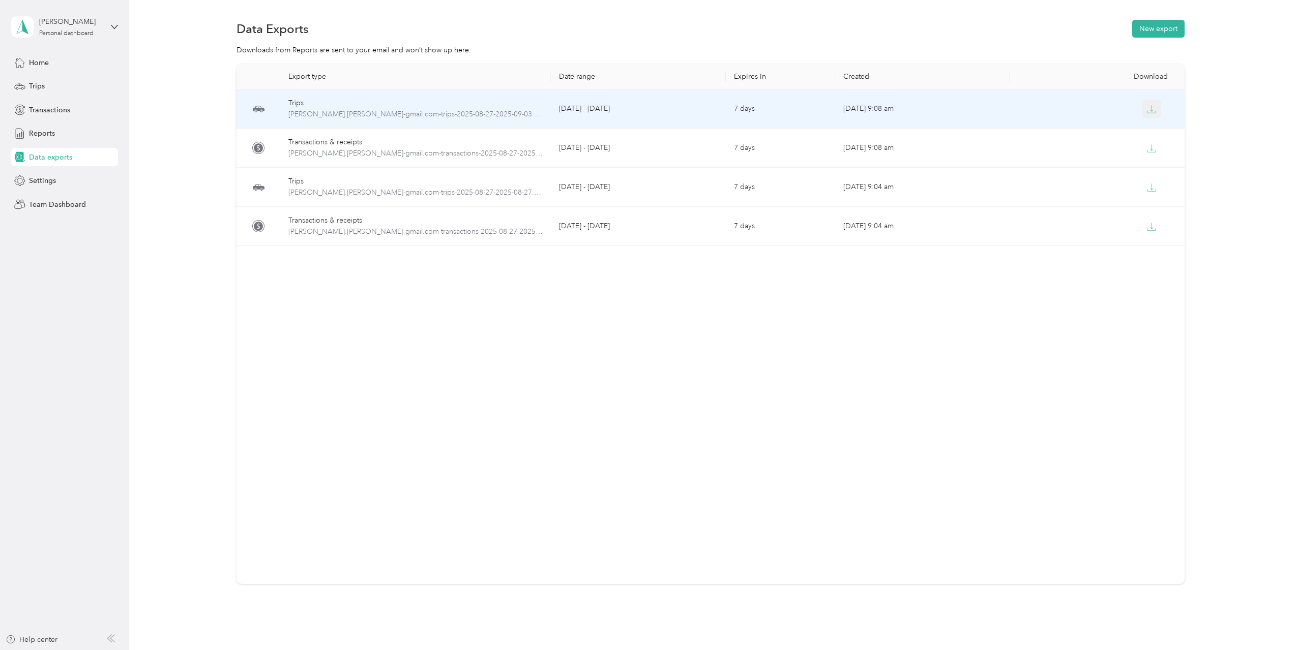
click at [1142, 114] on button "button" at bounding box center [1151, 109] width 18 height 18
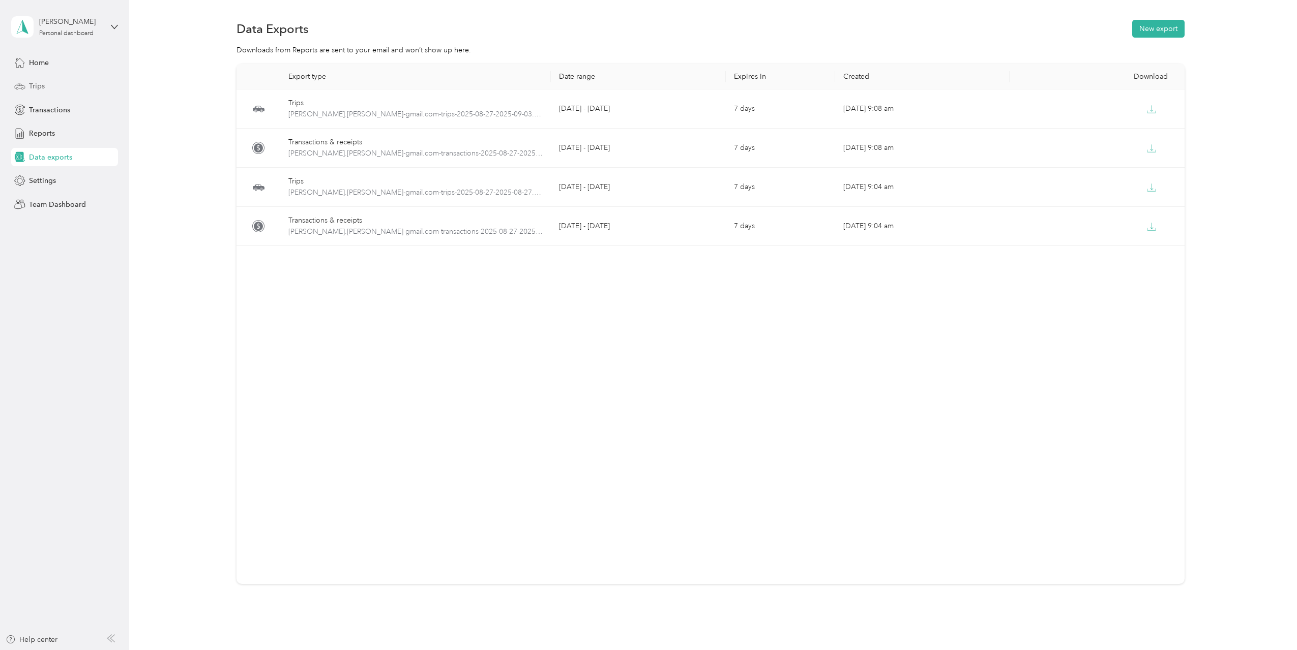
click at [43, 84] on span "Trips" at bounding box center [37, 86] width 16 height 11
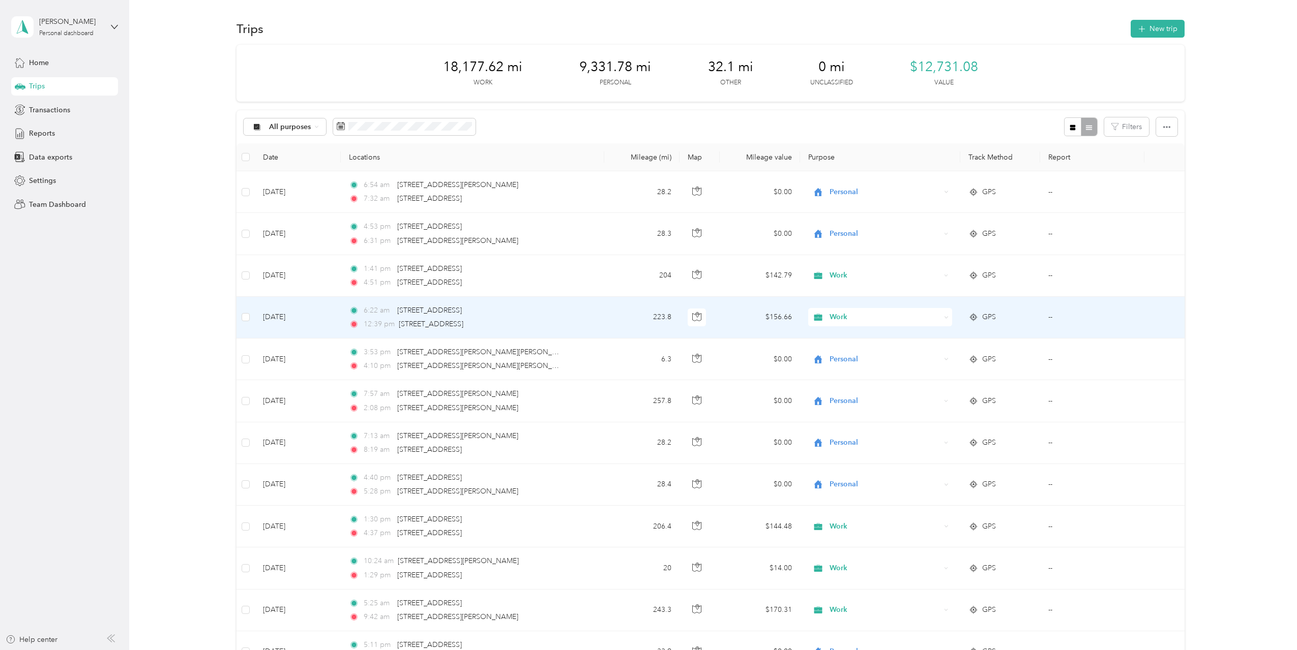
click at [726, 318] on td "$156.66" at bounding box center [760, 318] width 80 height 42
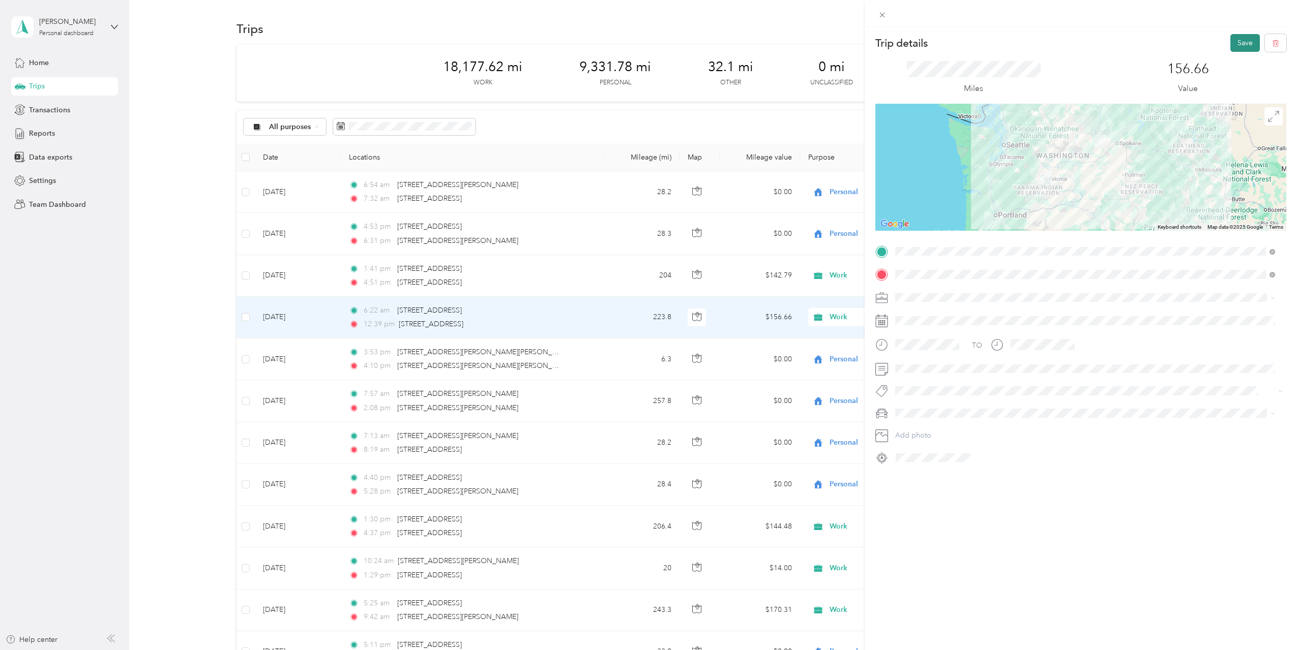
click at [1233, 43] on button "Save" at bounding box center [1244, 43] width 29 height 18
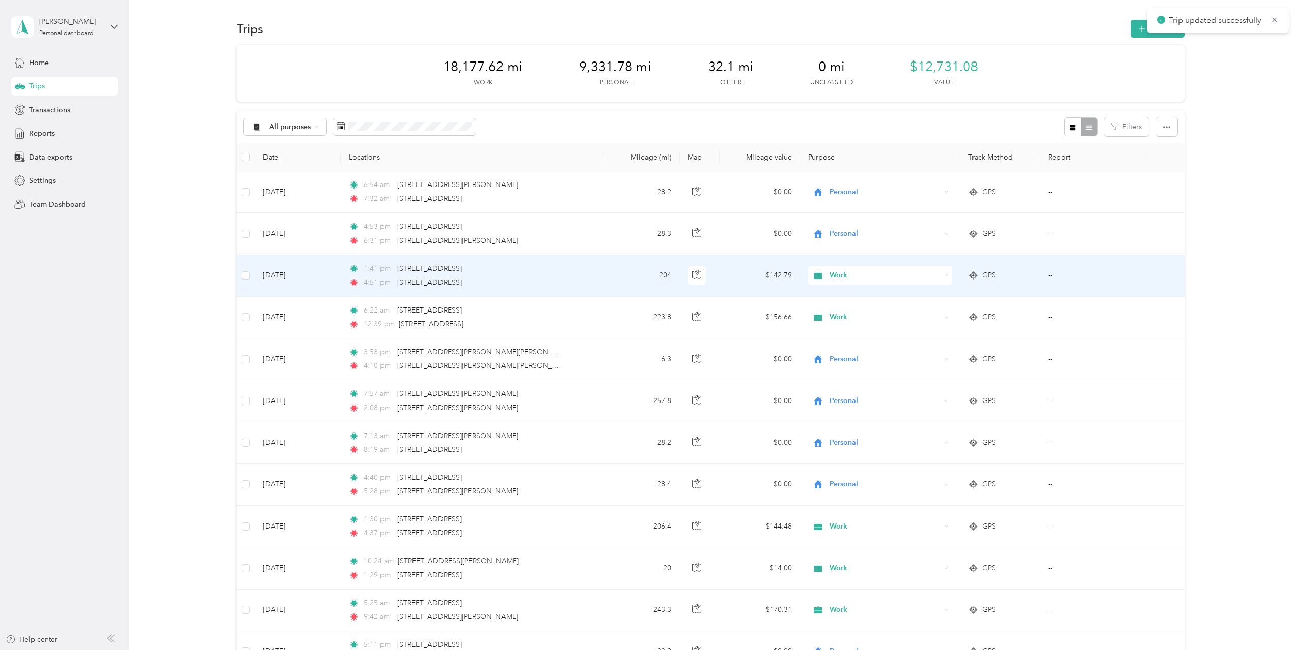
click at [610, 285] on td "204" at bounding box center [642, 276] width 76 height 42
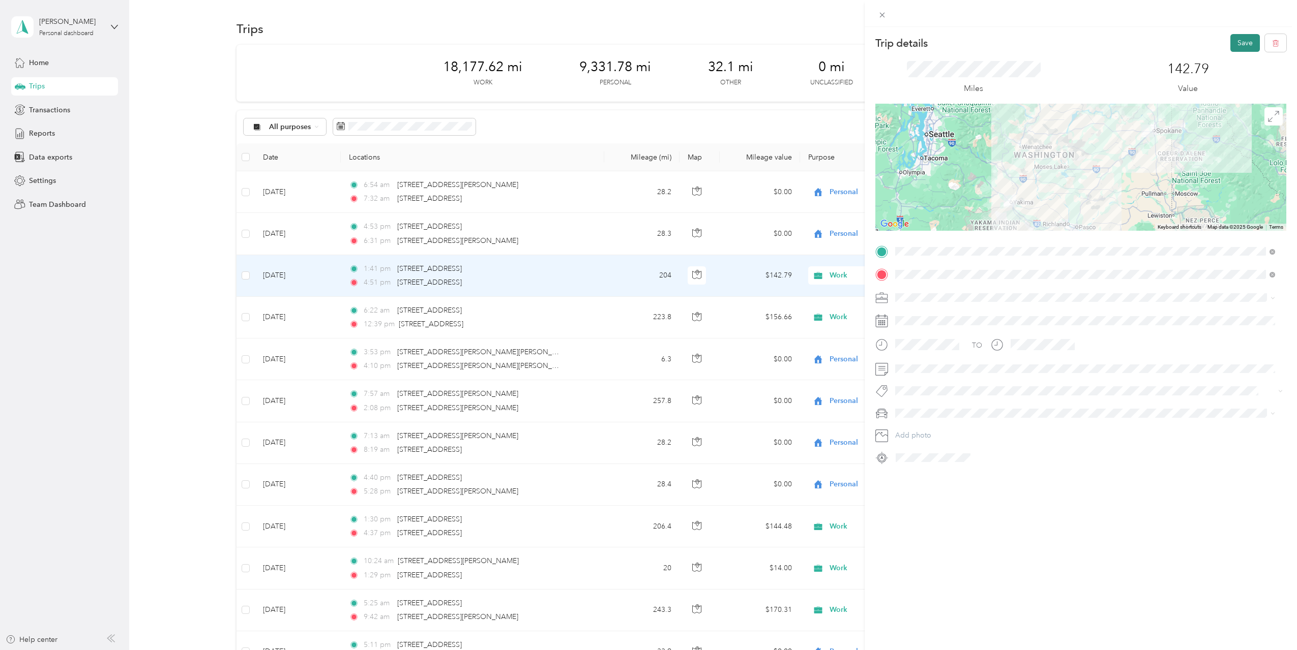
click at [1236, 41] on button "Save" at bounding box center [1244, 43] width 29 height 18
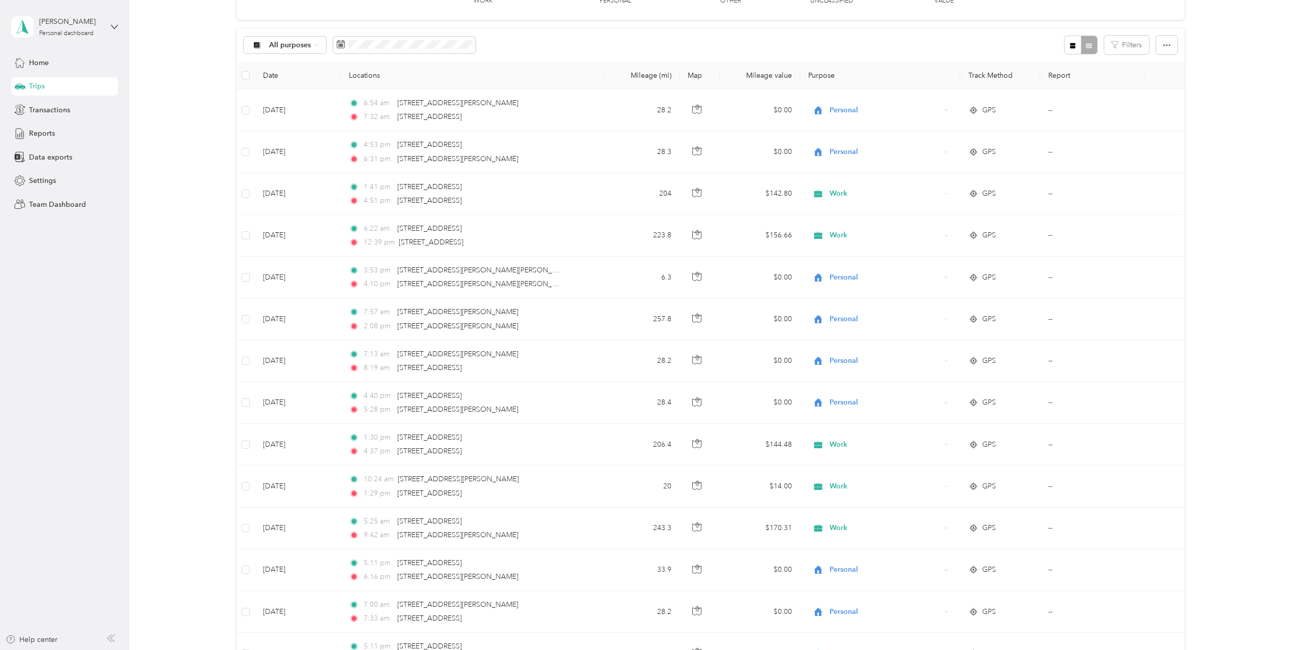
scroll to position [76, 0]
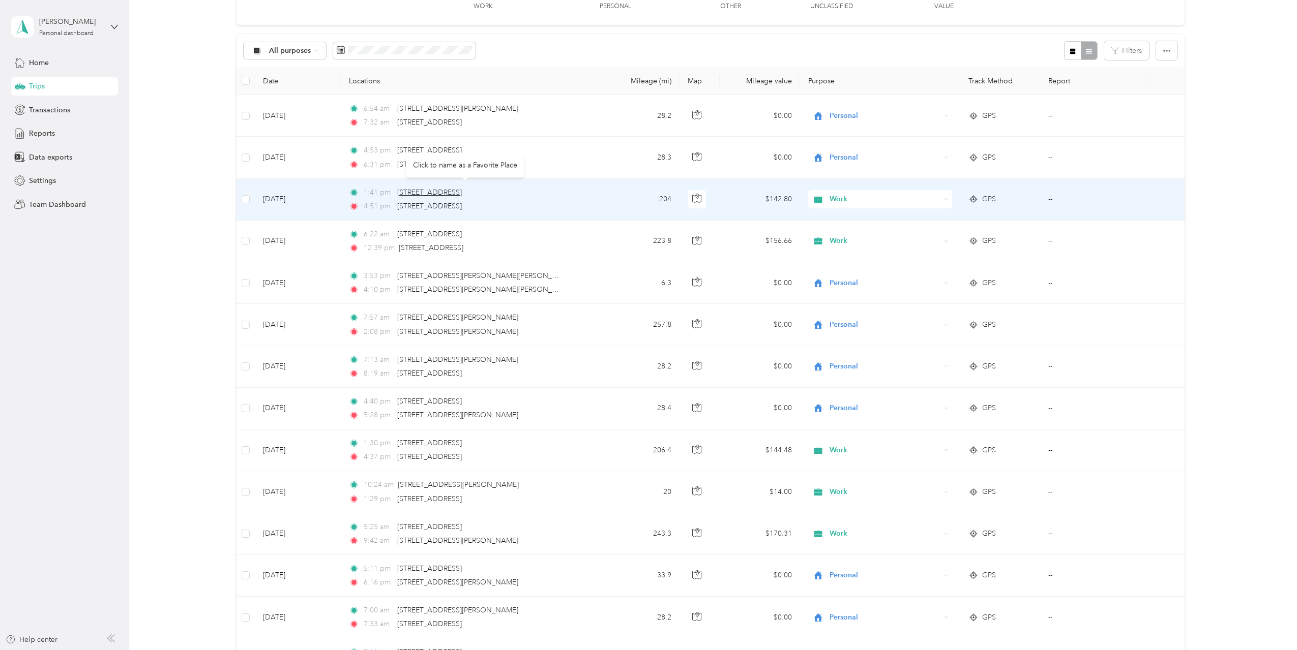
drag, startPoint x: 537, startPoint y: 193, endPoint x: 396, endPoint y: 193, distance: 140.4
click at [396, 193] on div "1:41 pm 202 E Yakima Ave, Yakima, WA 98901, USA" at bounding box center [456, 192] width 214 height 11
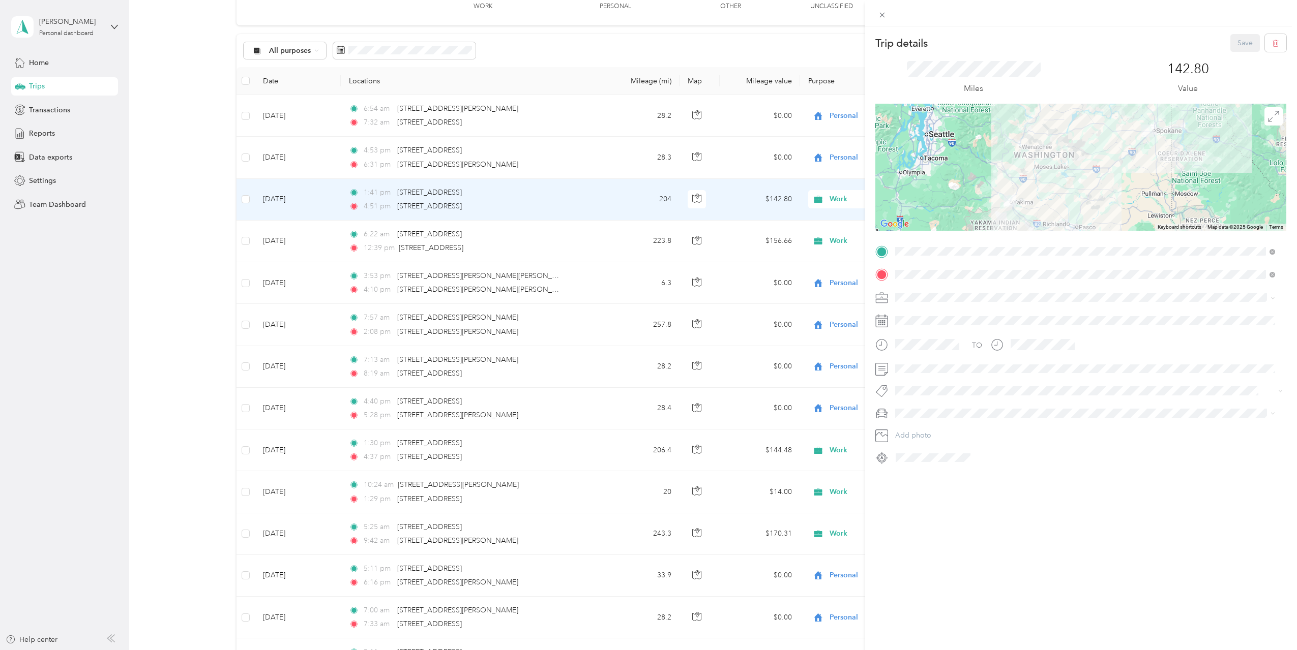
drag, startPoint x: 422, startPoint y: 189, endPoint x: 623, endPoint y: 216, distance: 202.7
click at [623, 216] on div "Trip details Save This trip cannot be edited because it is either under review,…" at bounding box center [648, 325] width 1297 height 650
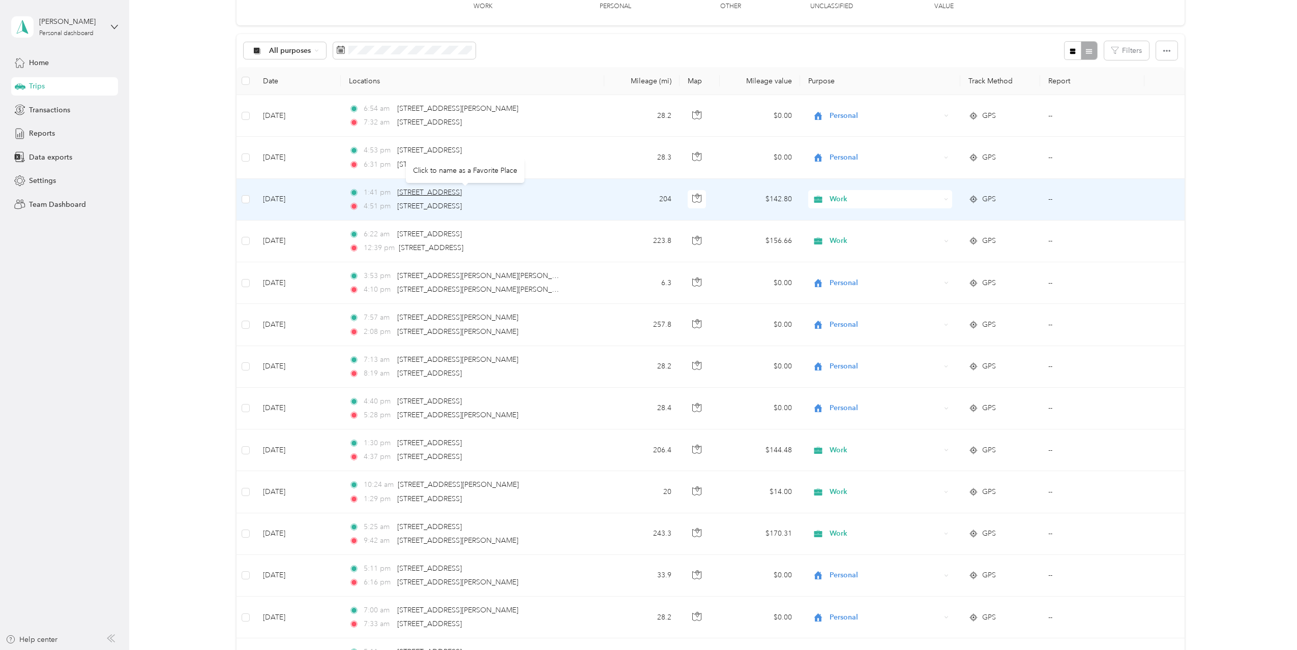
drag, startPoint x: 544, startPoint y: 190, endPoint x: 396, endPoint y: 195, distance: 147.6
click at [396, 195] on div "1:41 pm 202 E Yakima Ave, Yakima, WA 98901, USA" at bounding box center [456, 192] width 214 height 11
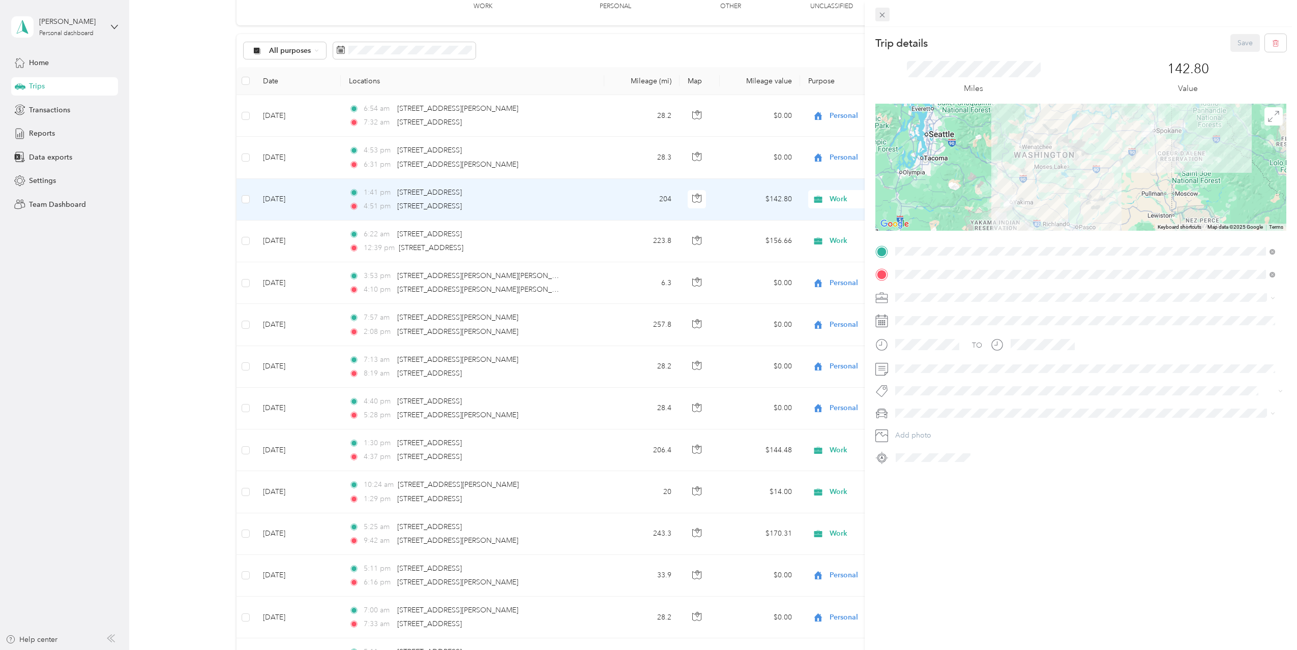
drag, startPoint x: 396, startPoint y: 195, endPoint x: 882, endPoint y: 17, distance: 517.7
click at [882, 17] on icon at bounding box center [882, 15] width 9 height 9
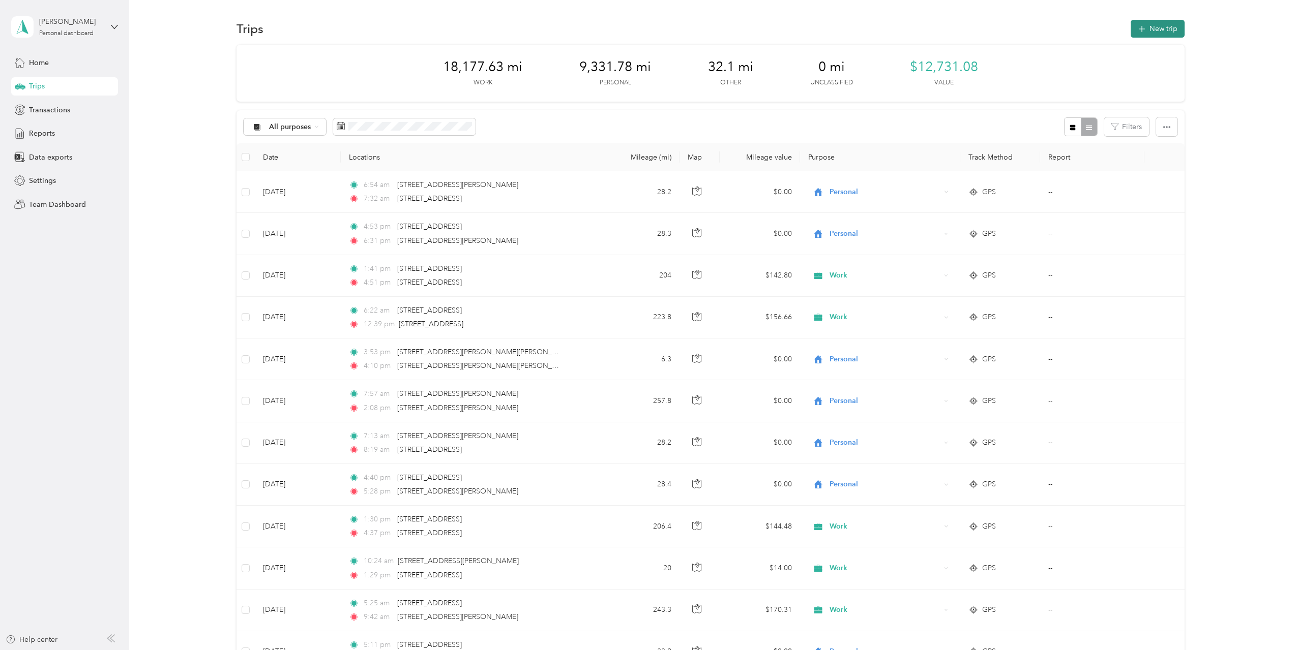
click at [1161, 23] on button "New trip" at bounding box center [1158, 29] width 54 height 18
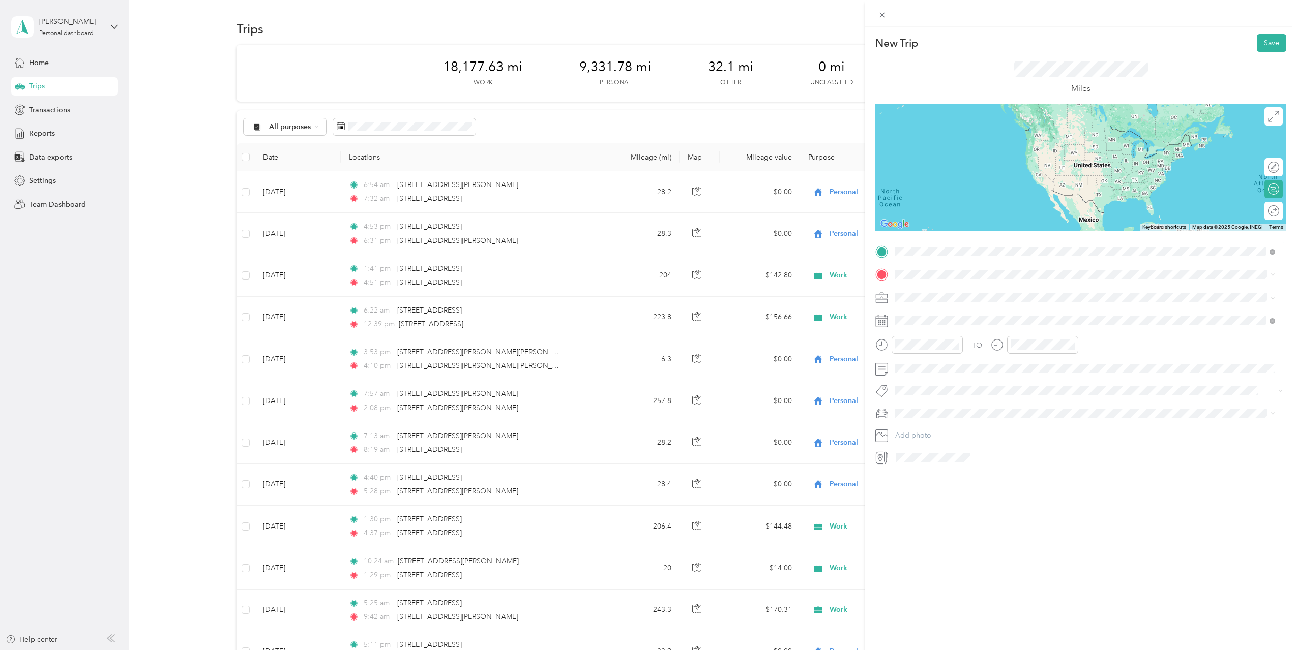
click at [952, 293] on span "202 East Yakima Avenue Yakima, Washington 98901, United States" at bounding box center [965, 288] width 102 height 9
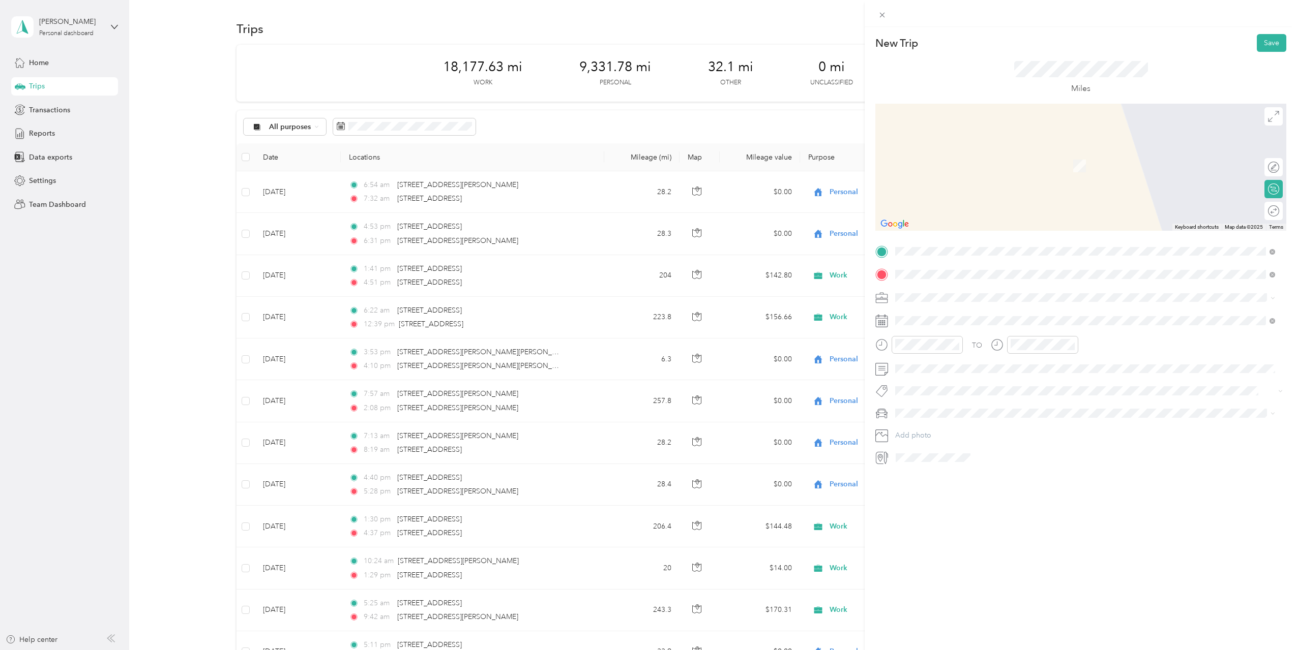
click at [947, 316] on span "2001 South Flint Road Spokane, Washington 99224, United States" at bounding box center [965, 311] width 102 height 9
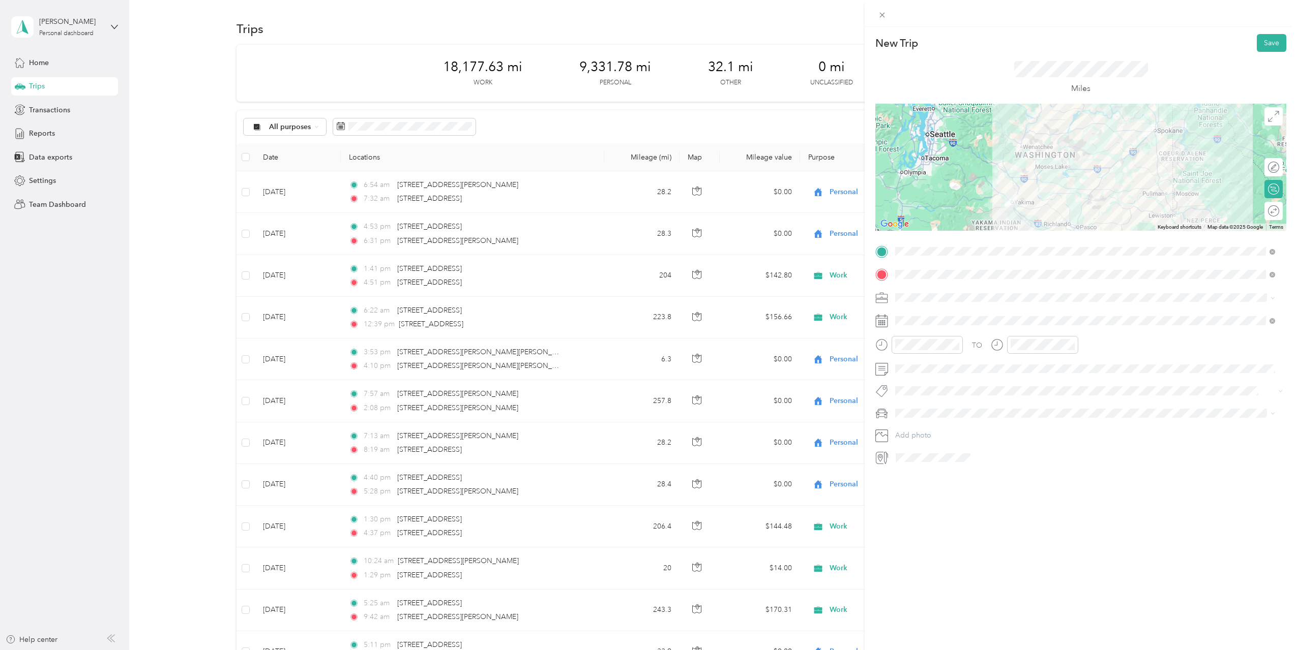
click at [1096, 183] on div at bounding box center [1080, 167] width 411 height 127
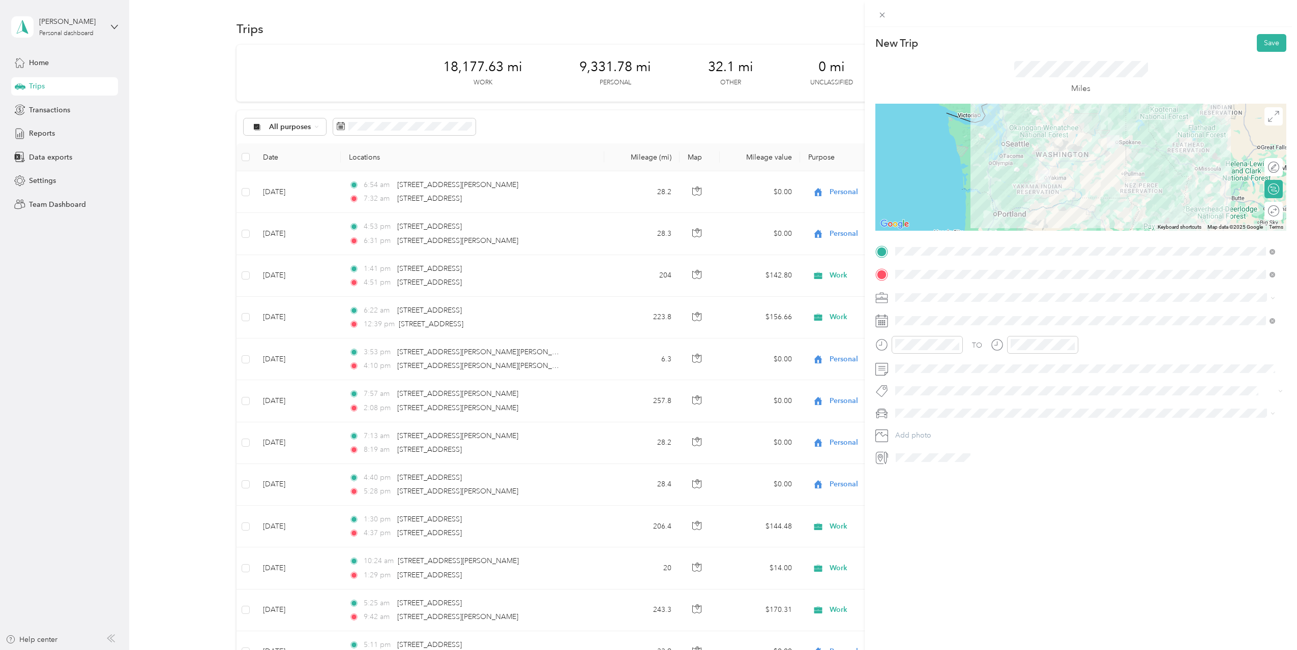
click at [1074, 170] on div at bounding box center [1080, 167] width 411 height 127
click at [1067, 174] on div at bounding box center [1080, 167] width 411 height 127
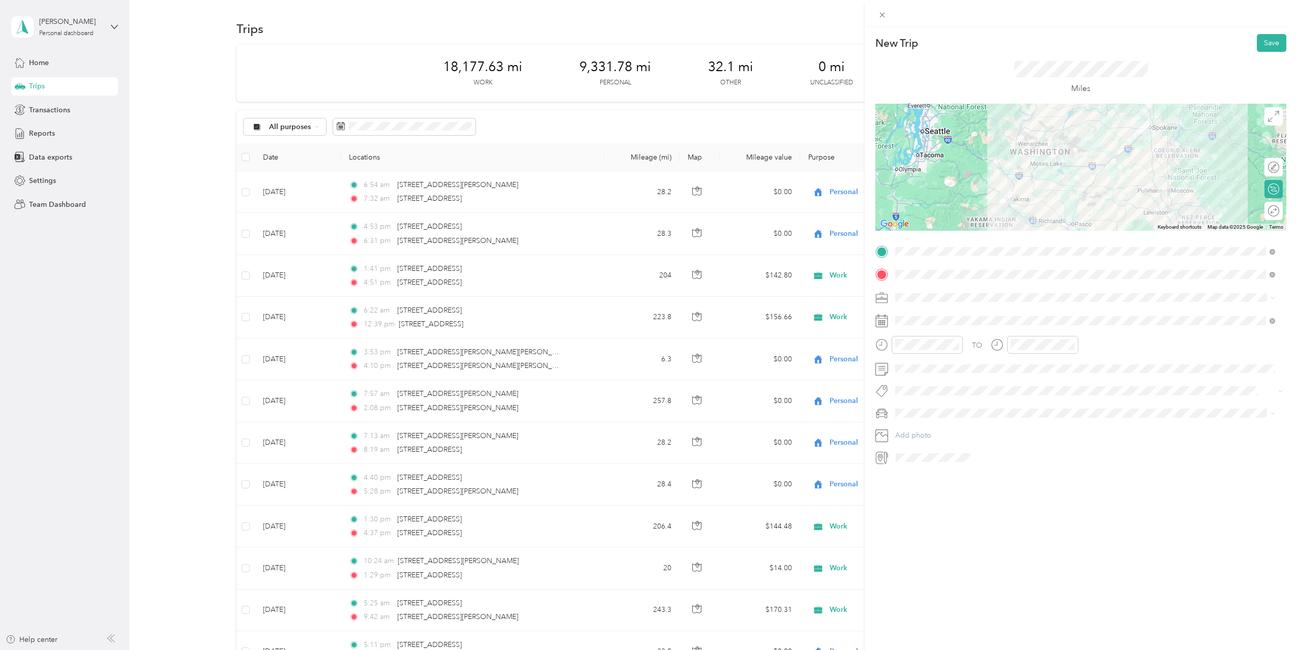
click at [1091, 173] on div at bounding box center [1080, 167] width 411 height 127
click at [1092, 175] on div at bounding box center [1080, 167] width 411 height 127
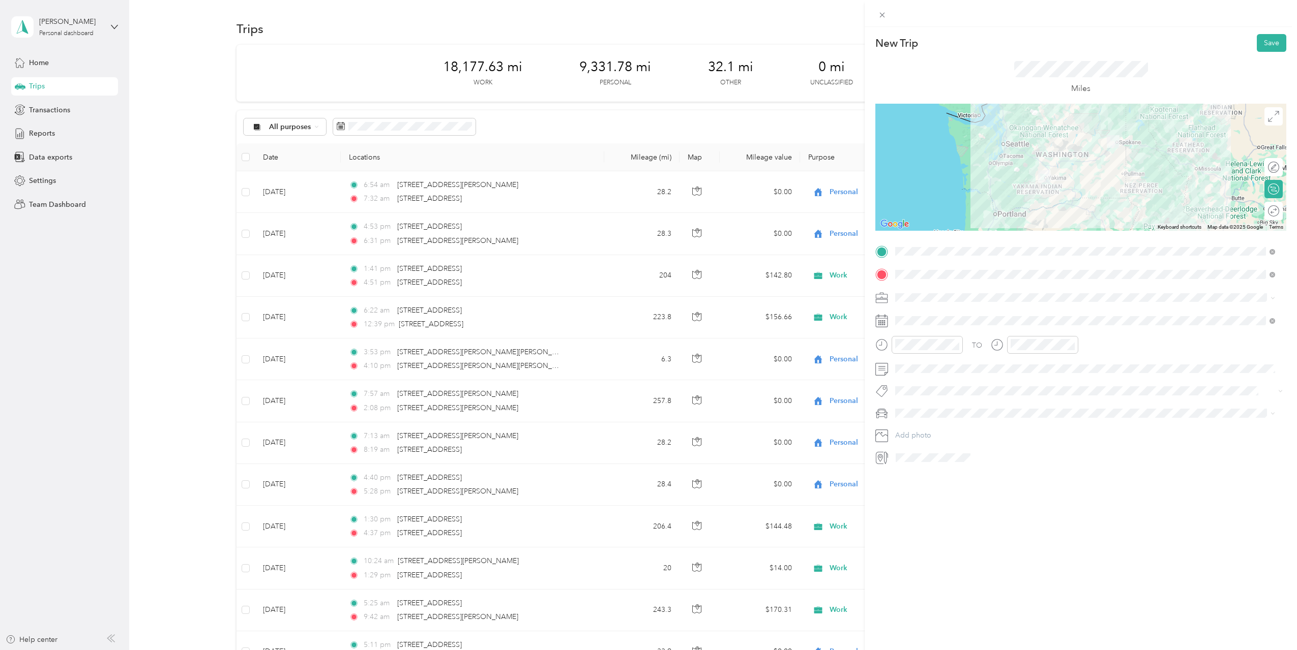
click at [1070, 163] on div at bounding box center [1080, 167] width 411 height 127
click at [1077, 161] on div at bounding box center [1080, 167] width 411 height 127
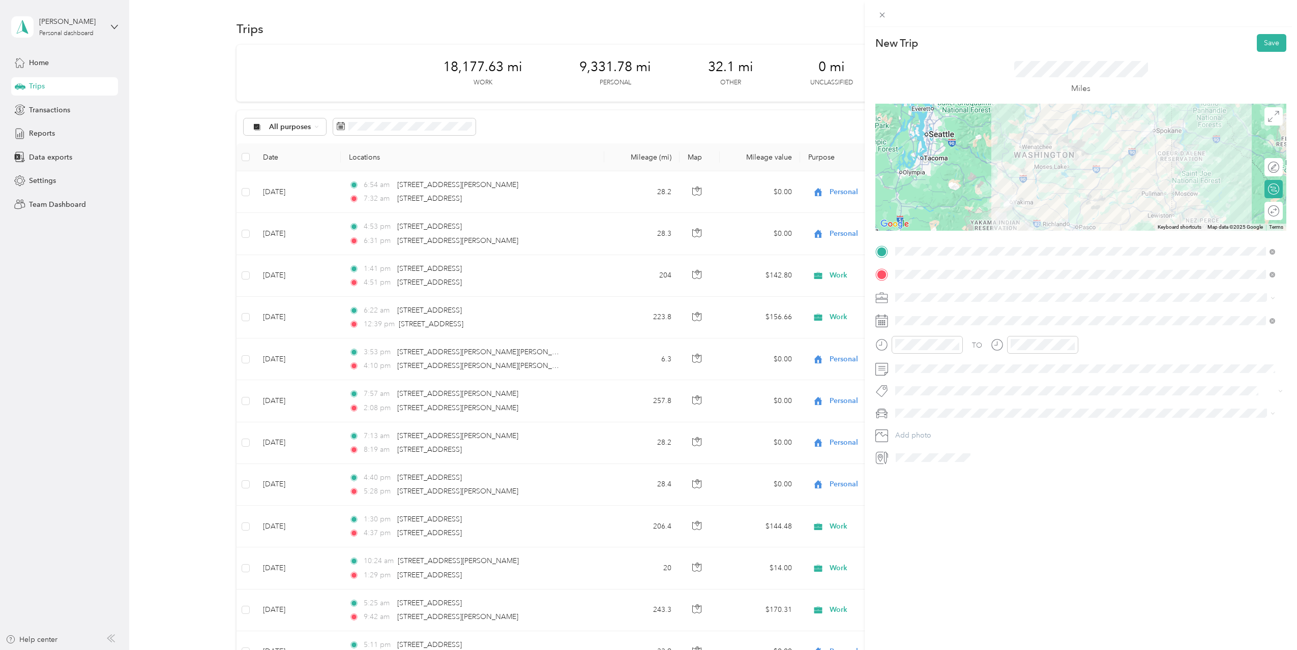
click at [1095, 184] on div at bounding box center [1080, 167] width 411 height 127
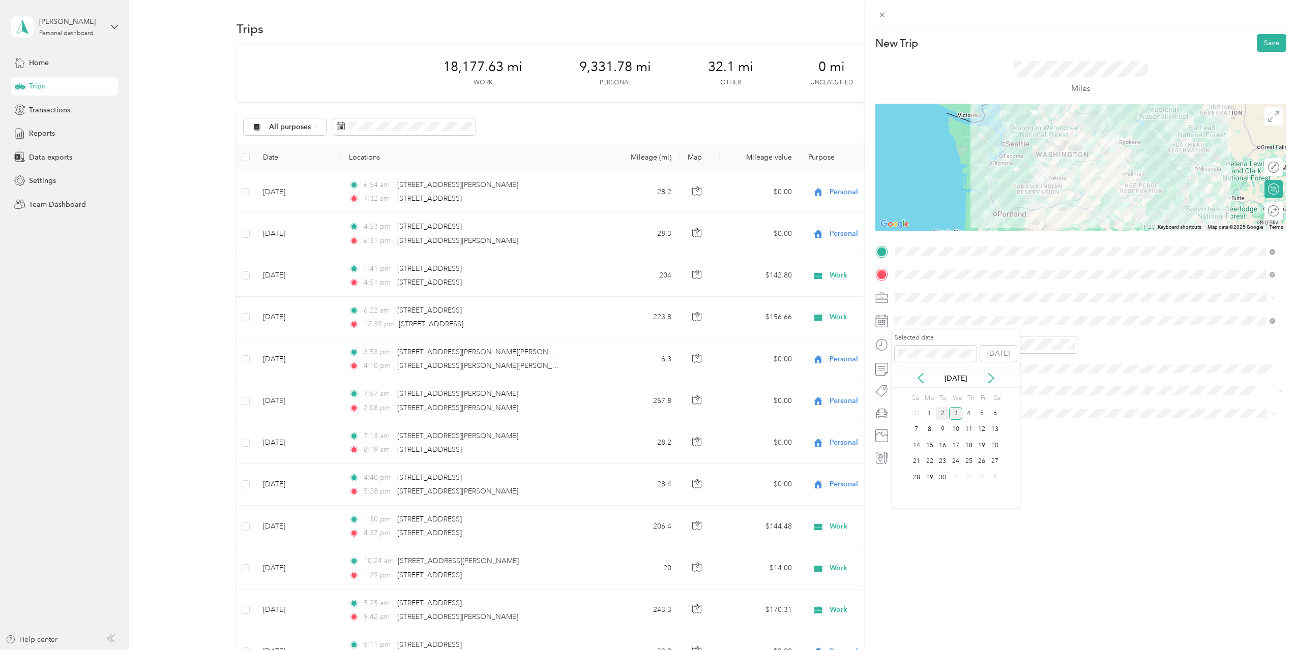
click at [941, 413] on div "2" at bounding box center [942, 413] width 13 height 13
click at [911, 371] on div "01" at bounding box center [906, 374] width 24 height 14
click at [936, 383] on div "41" at bounding box center [935, 380] width 24 height 14
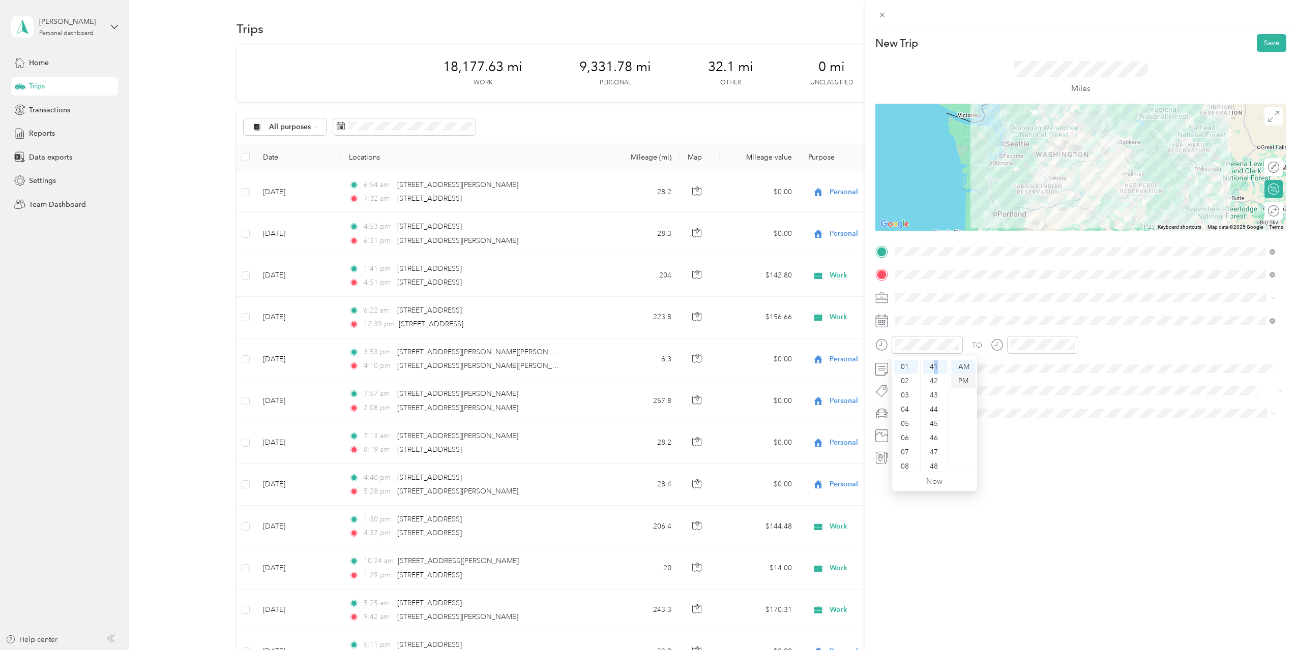
scroll to position [584, 0]
click at [964, 384] on div "PM" at bounding box center [963, 381] width 24 height 14
click at [1023, 367] on div "12" at bounding box center [1020, 367] width 24 height 14
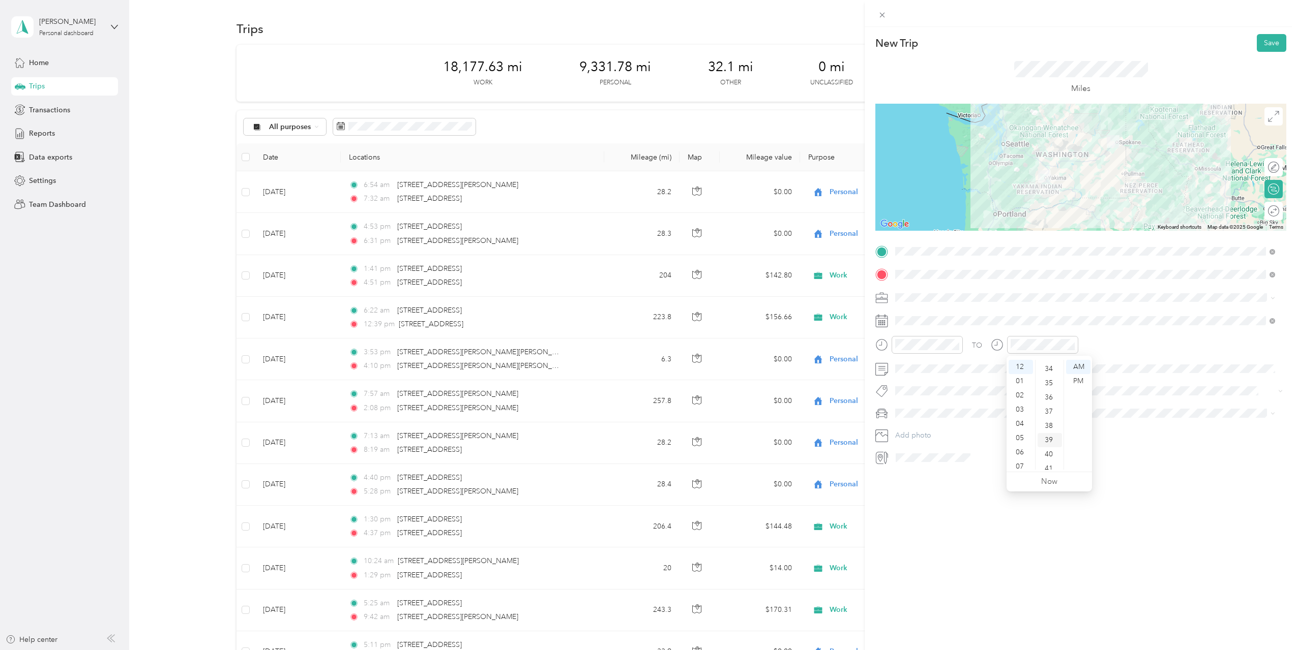
click at [1051, 442] on div "39" at bounding box center [1049, 440] width 24 height 14
click at [1078, 381] on div "PM" at bounding box center [1078, 381] width 24 height 14
click at [1113, 330] on div "TO Add photo" at bounding box center [1080, 355] width 411 height 223
click at [1029, 351] on div at bounding box center [1042, 345] width 71 height 18
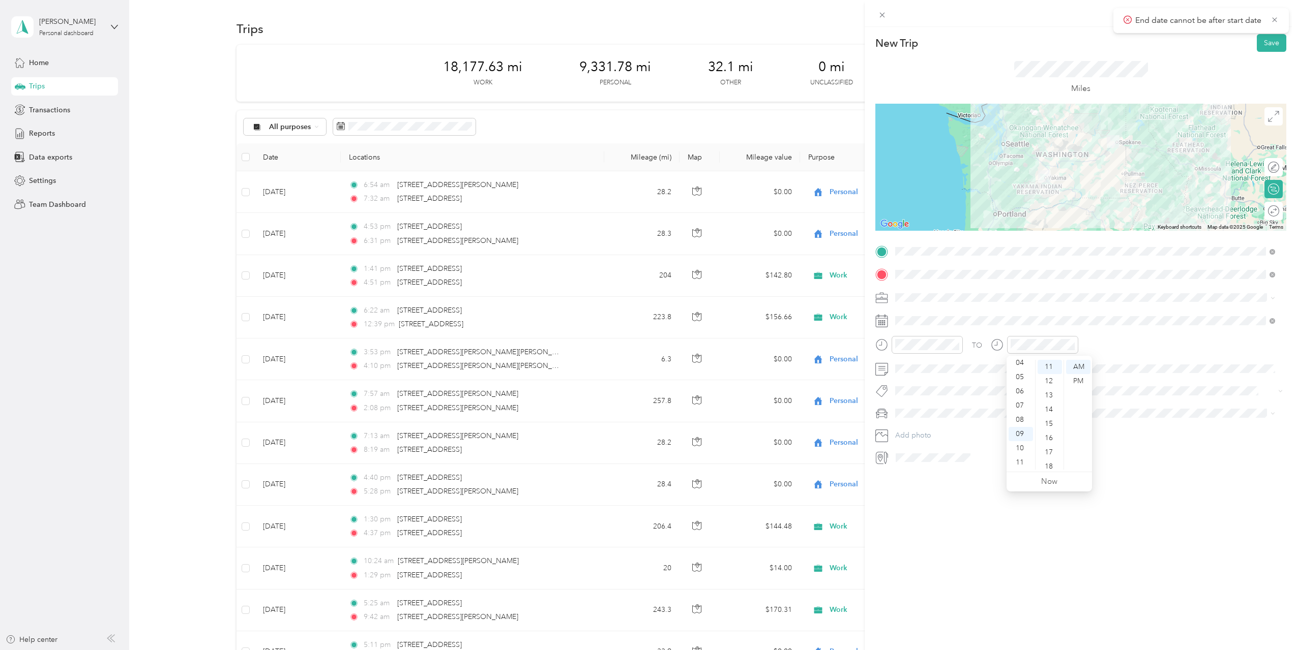
scroll to position [0, 0]
click at [1021, 369] on div "12" at bounding box center [1020, 367] width 24 height 14
click at [1050, 461] on div "39" at bounding box center [1049, 463] width 24 height 14
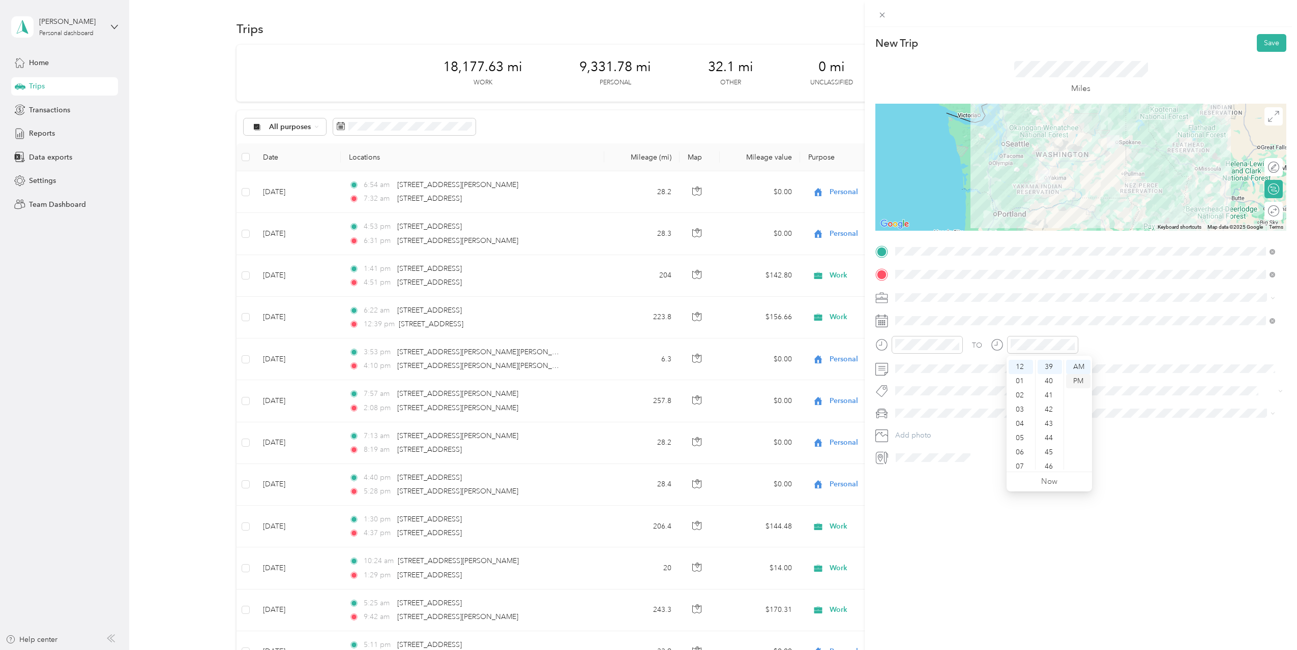
click at [1074, 379] on div "PM" at bounding box center [1078, 381] width 24 height 14
click at [1015, 422] on div "04" at bounding box center [1020, 424] width 24 height 14
click at [1051, 456] on div "52" at bounding box center [1049, 459] width 24 height 14
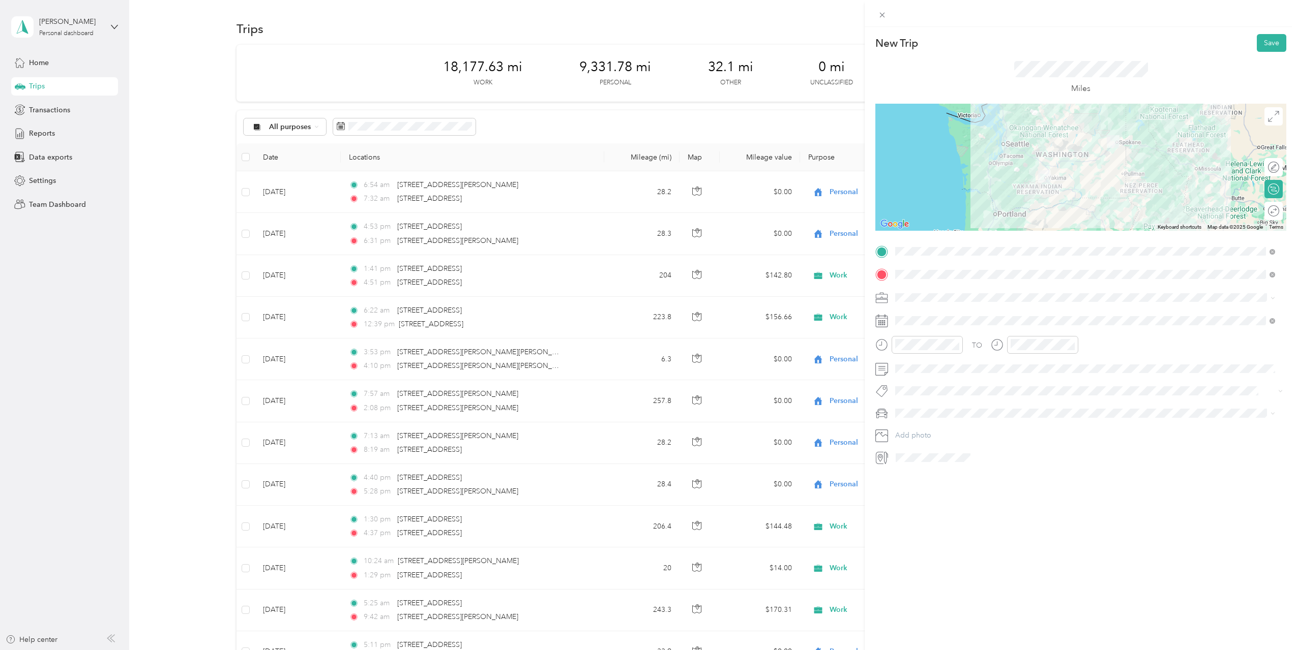
click at [1089, 353] on div "TO" at bounding box center [1080, 348] width 411 height 25
click at [909, 431] on span "Gogu" at bounding box center [908, 431] width 19 height 9
click at [1261, 50] on button "Save" at bounding box center [1271, 43] width 29 height 18
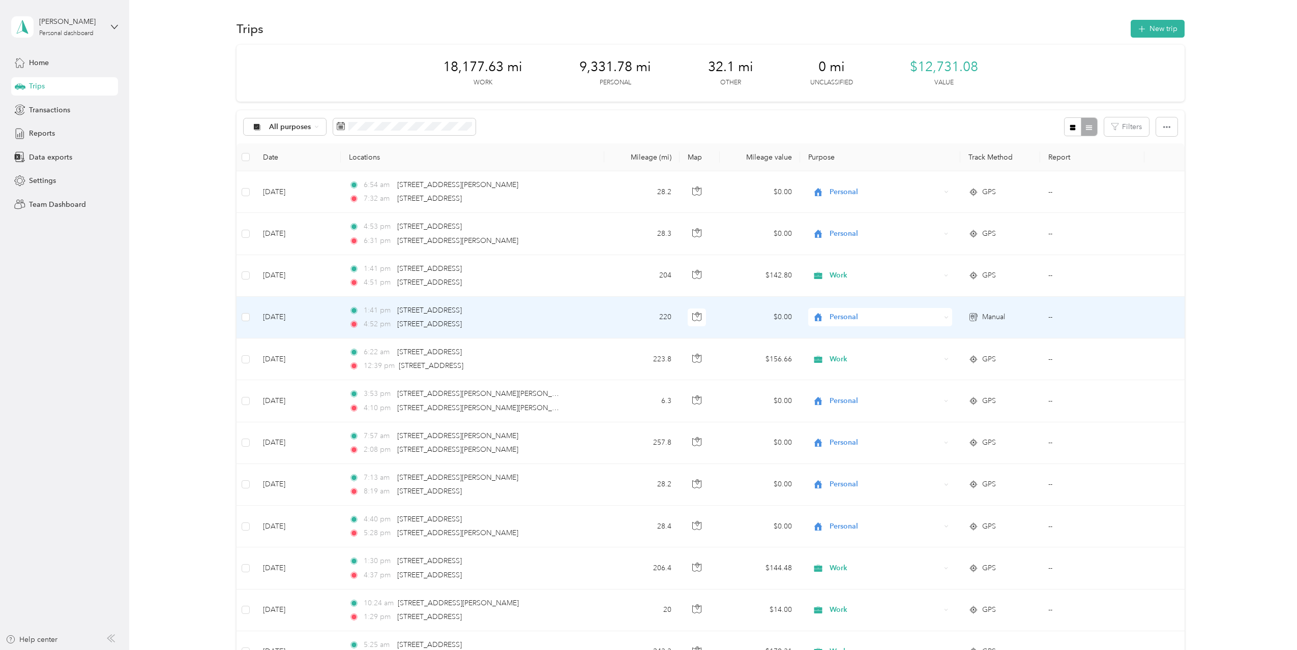
click at [847, 320] on span "Personal" at bounding box center [884, 317] width 111 height 11
click at [846, 334] on span "Work" at bounding box center [886, 336] width 111 height 11
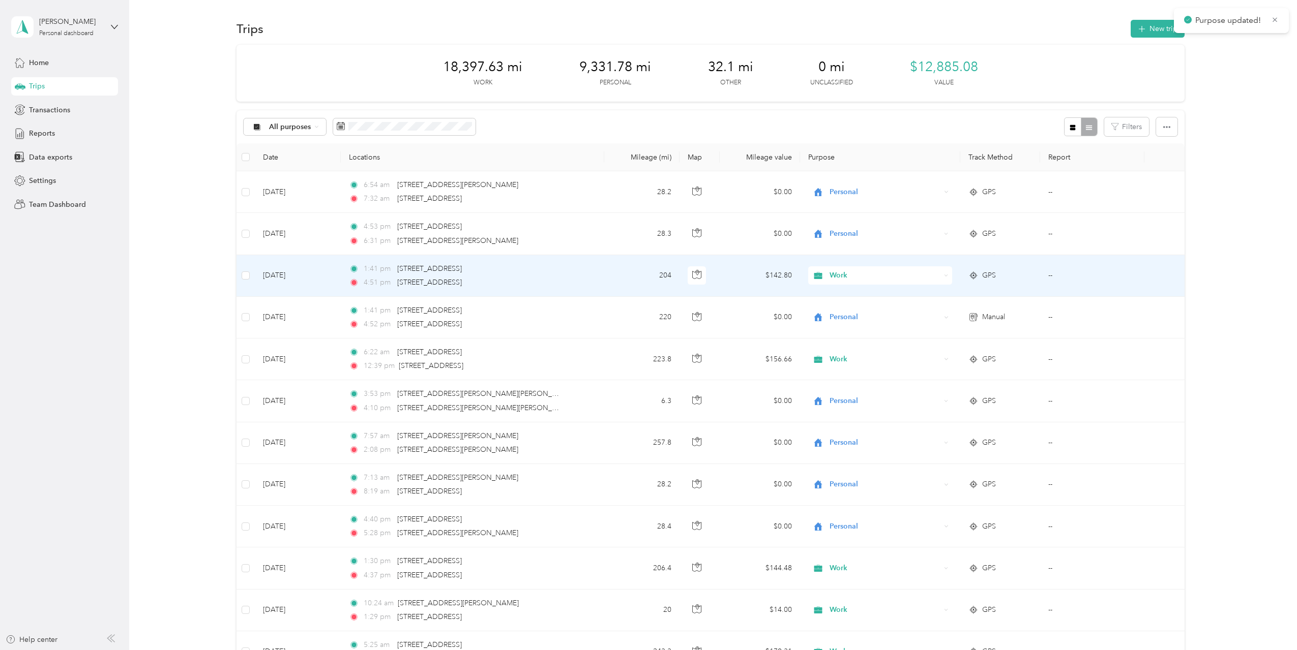
click at [628, 279] on td "204" at bounding box center [642, 276] width 76 height 42
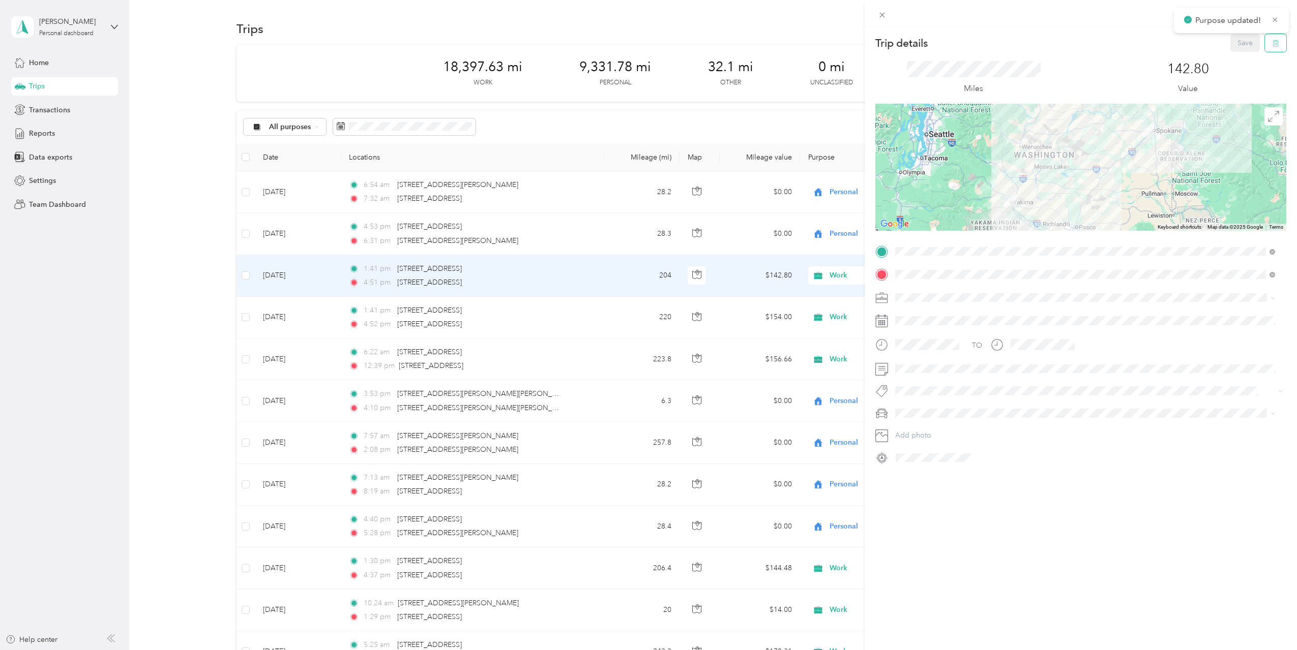
click at [1272, 45] on icon "button" at bounding box center [1275, 43] width 7 height 7
click at [1239, 55] on button "Yes" at bounding box center [1238, 55] width 20 height 16
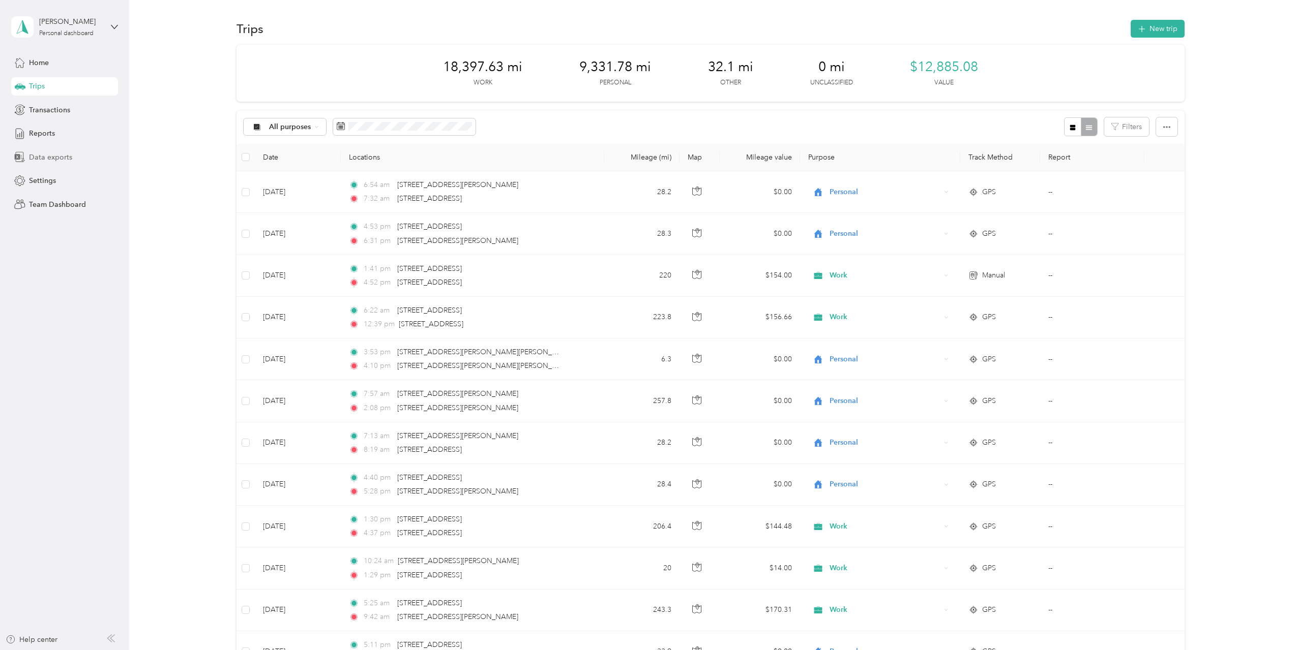
click at [42, 149] on div "Data exports" at bounding box center [64, 157] width 107 height 18
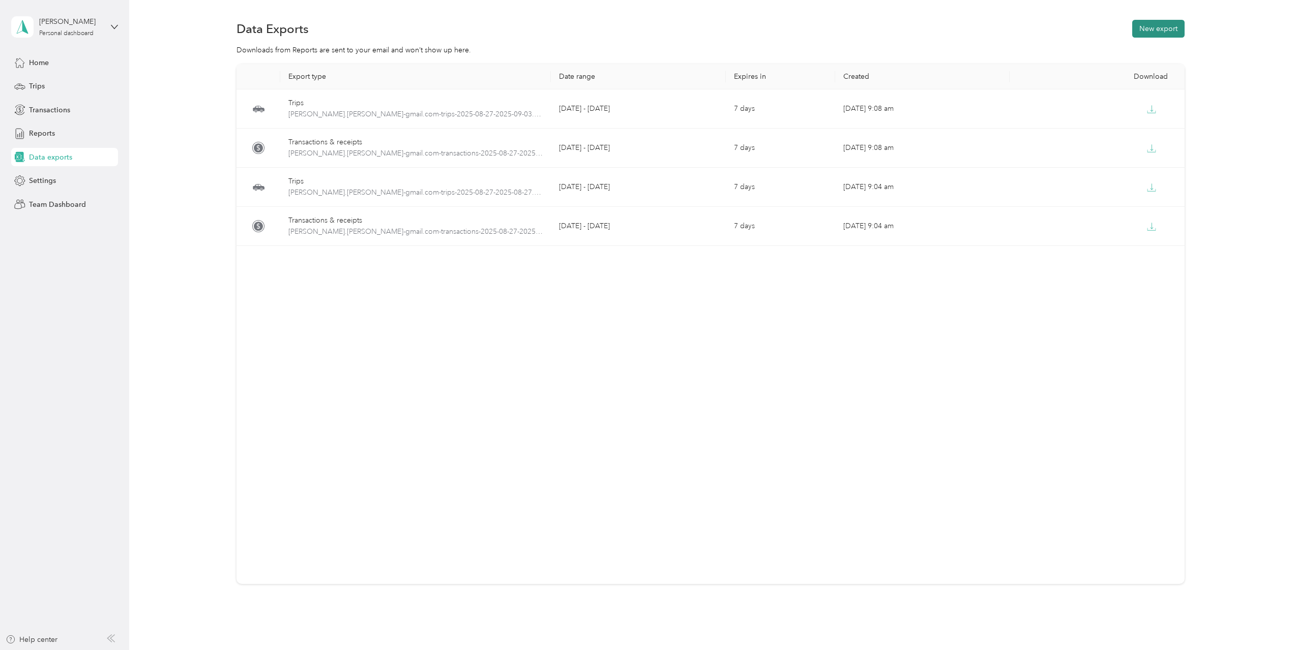
click at [1150, 24] on button "New export" at bounding box center [1158, 29] width 52 height 18
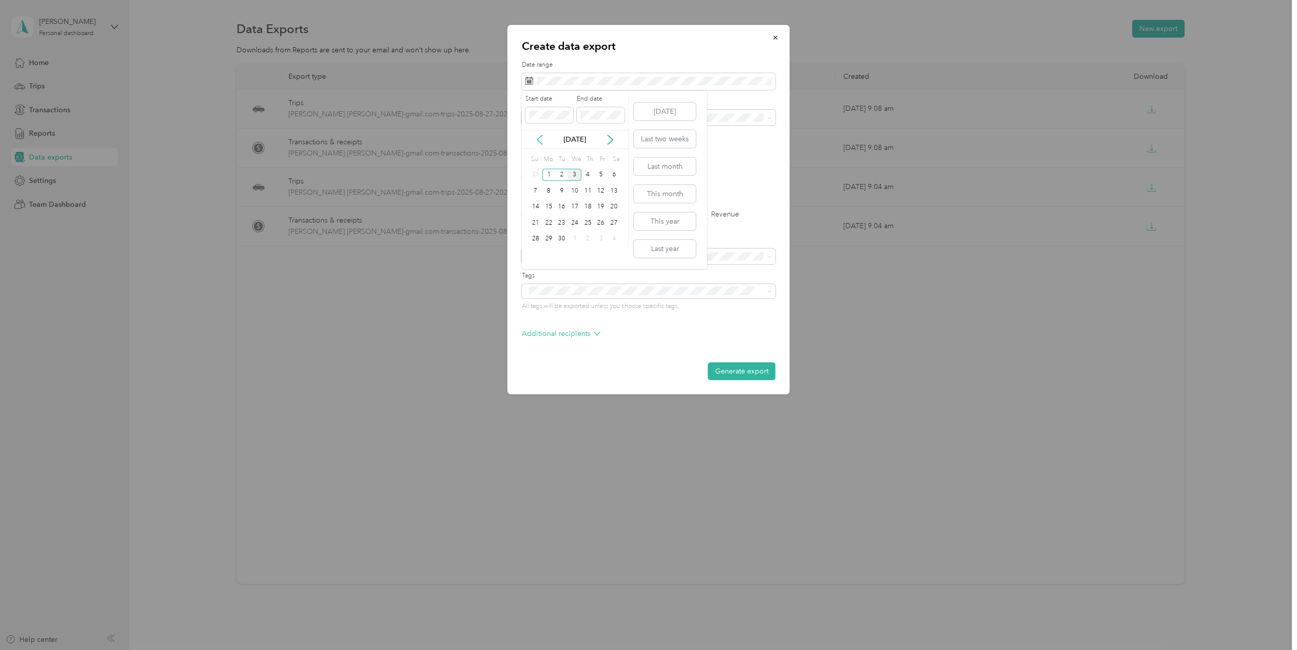
click at [537, 138] on icon at bounding box center [539, 140] width 10 height 10
click at [573, 241] on div "27" at bounding box center [574, 239] width 13 height 13
click at [573, 260] on div "3" at bounding box center [574, 255] width 13 height 13
click at [544, 157] on li "Work" at bounding box center [649, 150] width 254 height 18
click at [600, 177] on label "PDF" at bounding box center [607, 177] width 24 height 7
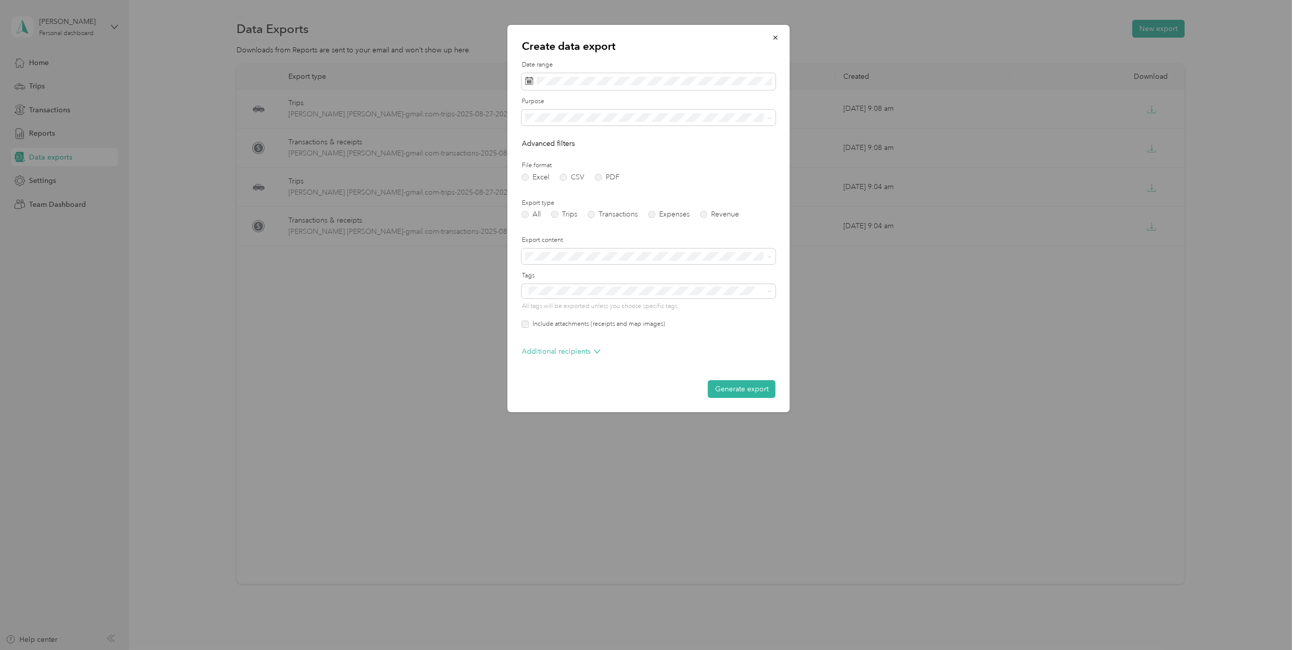
click at [526, 320] on div "Include attachments (receipts and map images)" at bounding box center [649, 324] width 254 height 9
click at [737, 387] on button "Generate export" at bounding box center [742, 389] width 68 height 18
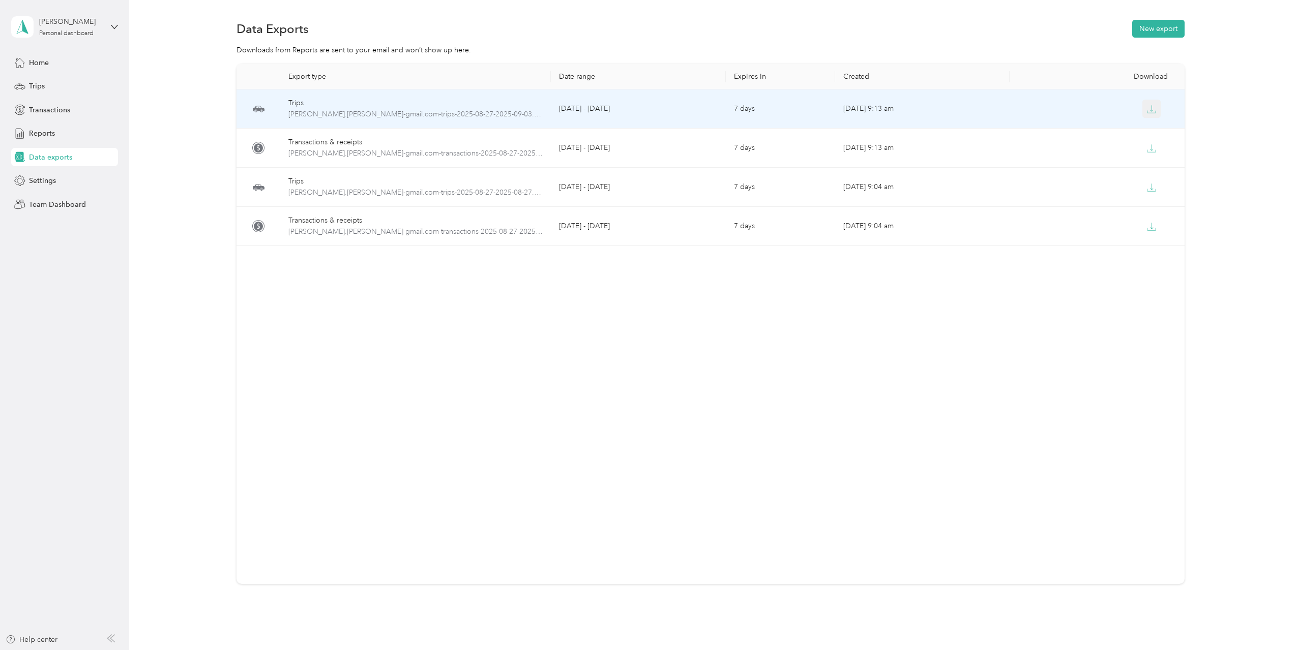
click at [1152, 110] on icon "button" at bounding box center [1151, 109] width 9 height 9
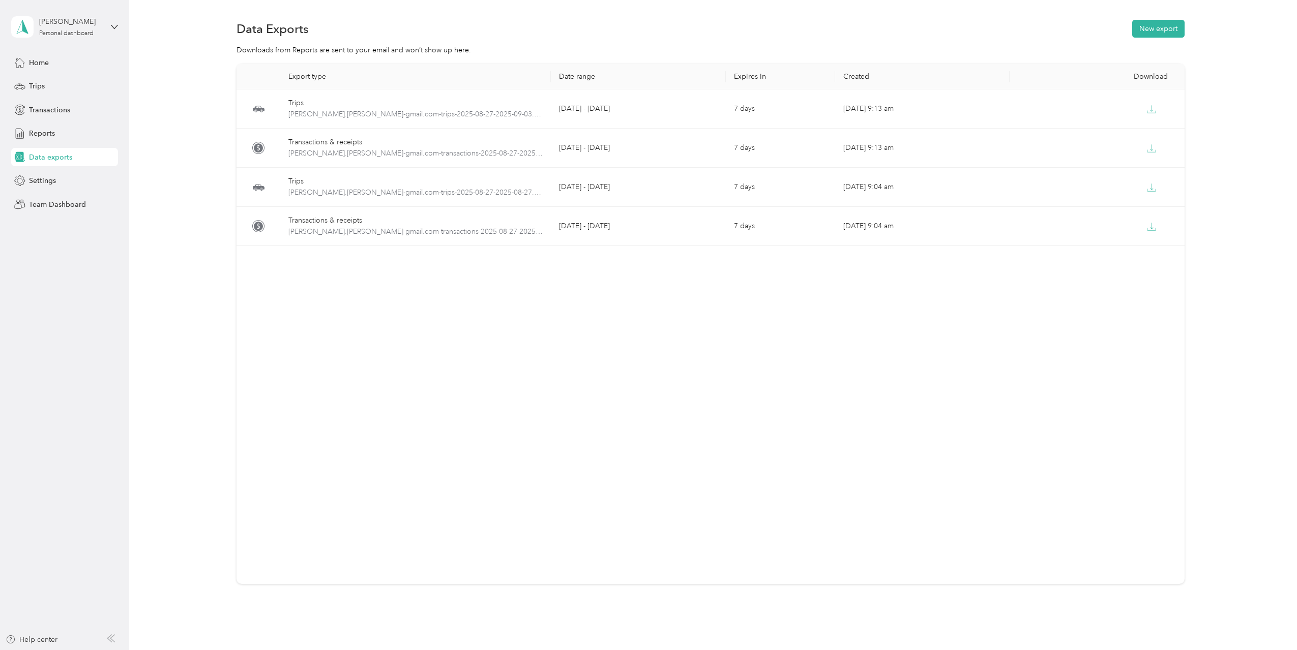
click at [1156, 3] on div "Data Exports New export Downloads from Reports are sent to your email and won’t…" at bounding box center [710, 337] width 1163 height 675
click at [41, 160] on span "Data exports" at bounding box center [50, 157] width 43 height 11
click at [1171, 27] on button "New export" at bounding box center [1158, 29] width 52 height 18
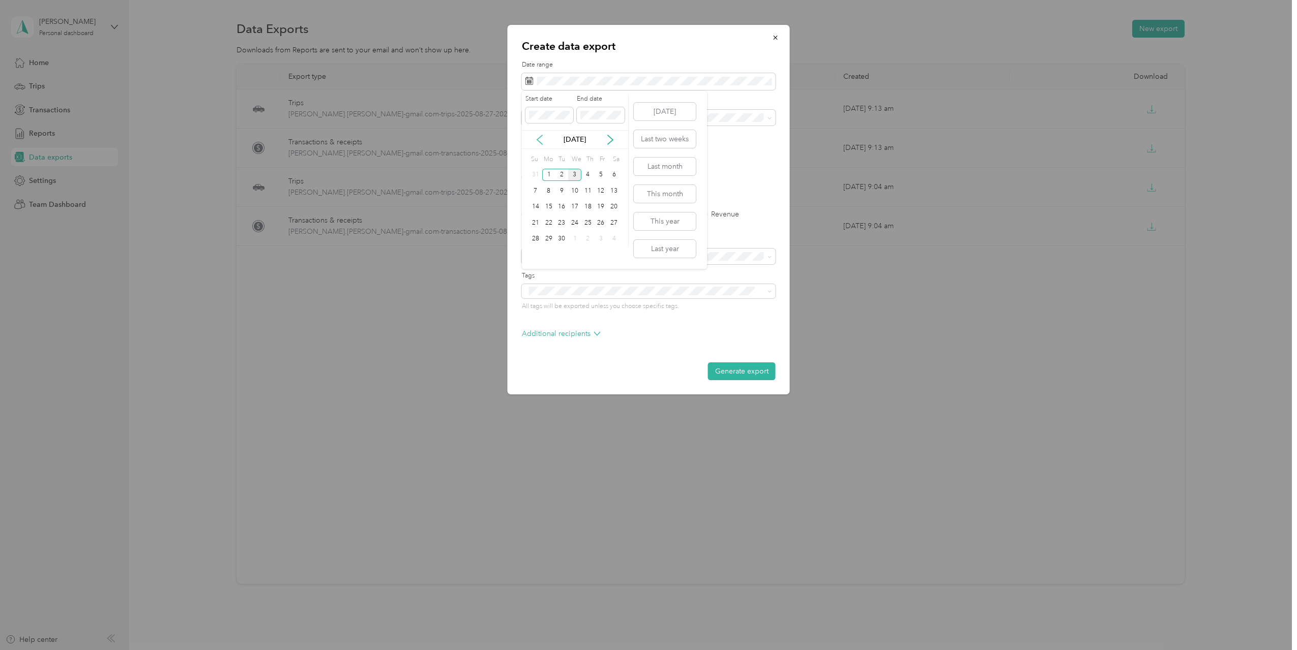
click at [542, 141] on icon at bounding box center [539, 140] width 10 height 10
click at [571, 241] on div "27" at bounding box center [574, 239] width 13 height 13
click at [573, 243] on div "27" at bounding box center [574, 239] width 13 height 13
click at [595, 182] on form "Date range Purpose Advanced filters File format Excel CSV PDF Export type All T…" at bounding box center [649, 221] width 254 height 320
click at [603, 180] on label "PDF" at bounding box center [607, 177] width 24 height 7
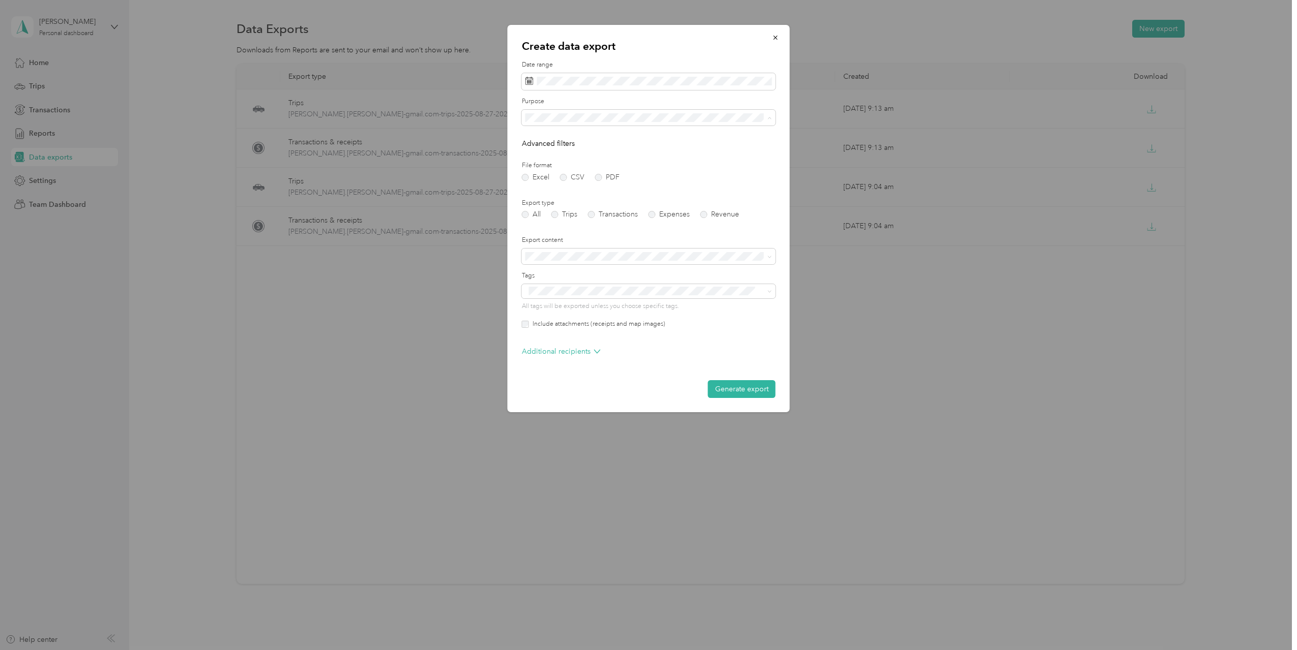
click at [563, 158] on li "Work" at bounding box center [649, 153] width 254 height 18
click at [747, 389] on button "Generate export" at bounding box center [742, 389] width 68 height 18
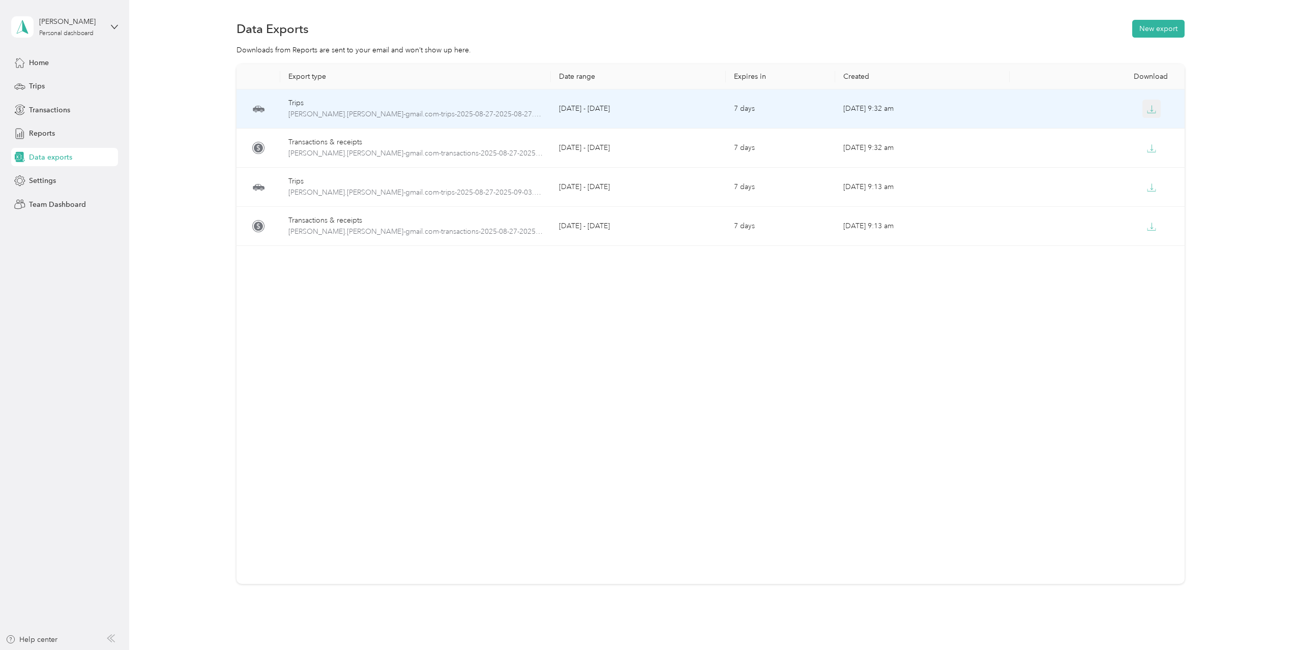
click at [1148, 107] on icon "button" at bounding box center [1151, 109] width 9 height 9
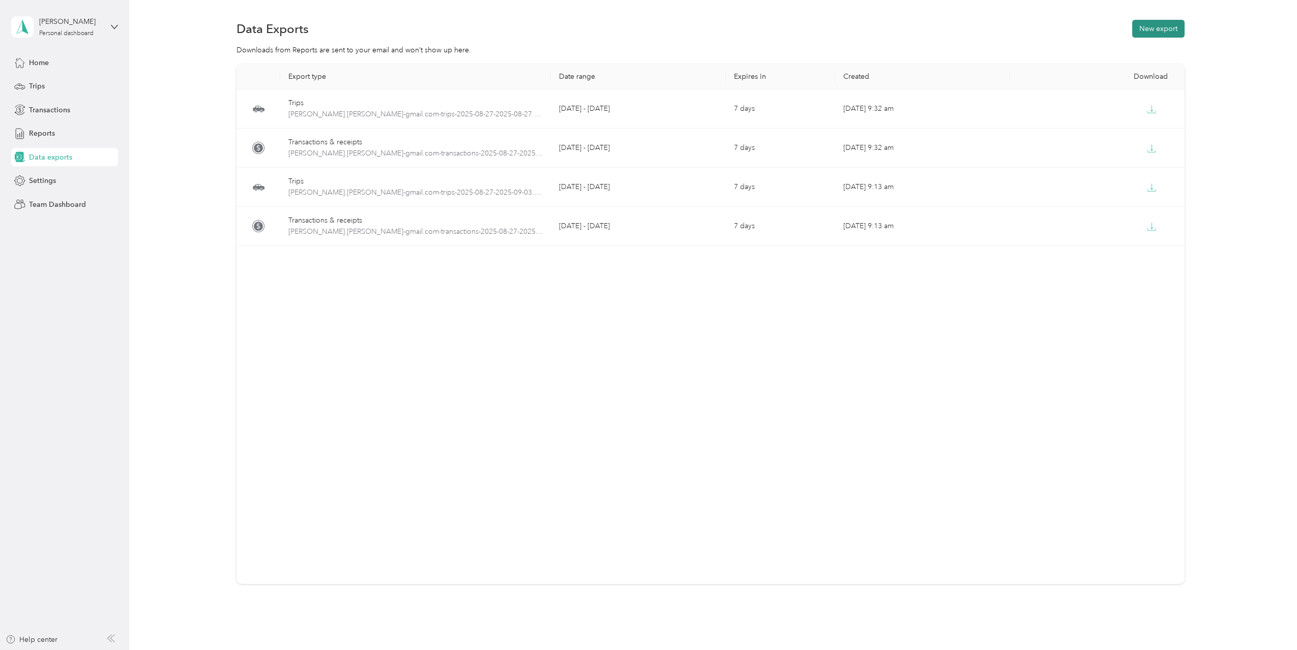
click at [1147, 33] on button "New export" at bounding box center [1158, 29] width 52 height 18
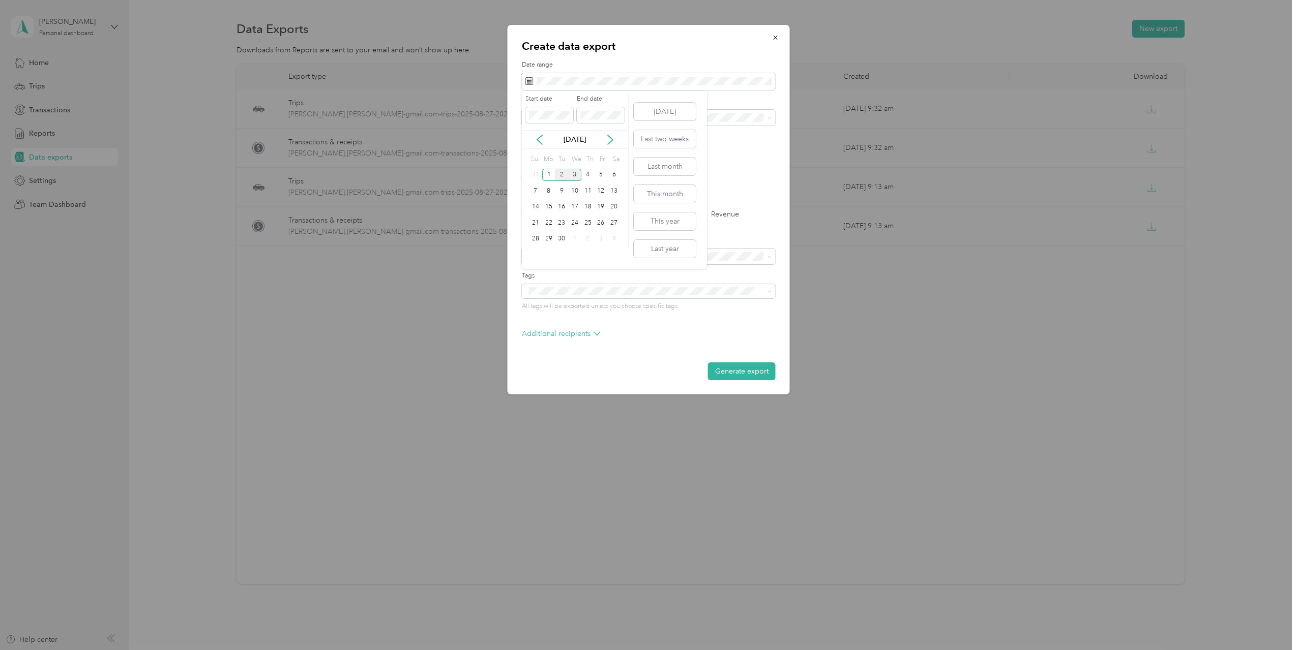
click at [565, 176] on div "2" at bounding box center [561, 175] width 13 height 13
click at [559, 125] on span at bounding box center [649, 118] width 254 height 16
click at [538, 152] on span "Work" at bounding box center [537, 152] width 17 height 9
click at [597, 181] on label "PDF" at bounding box center [607, 177] width 24 height 7
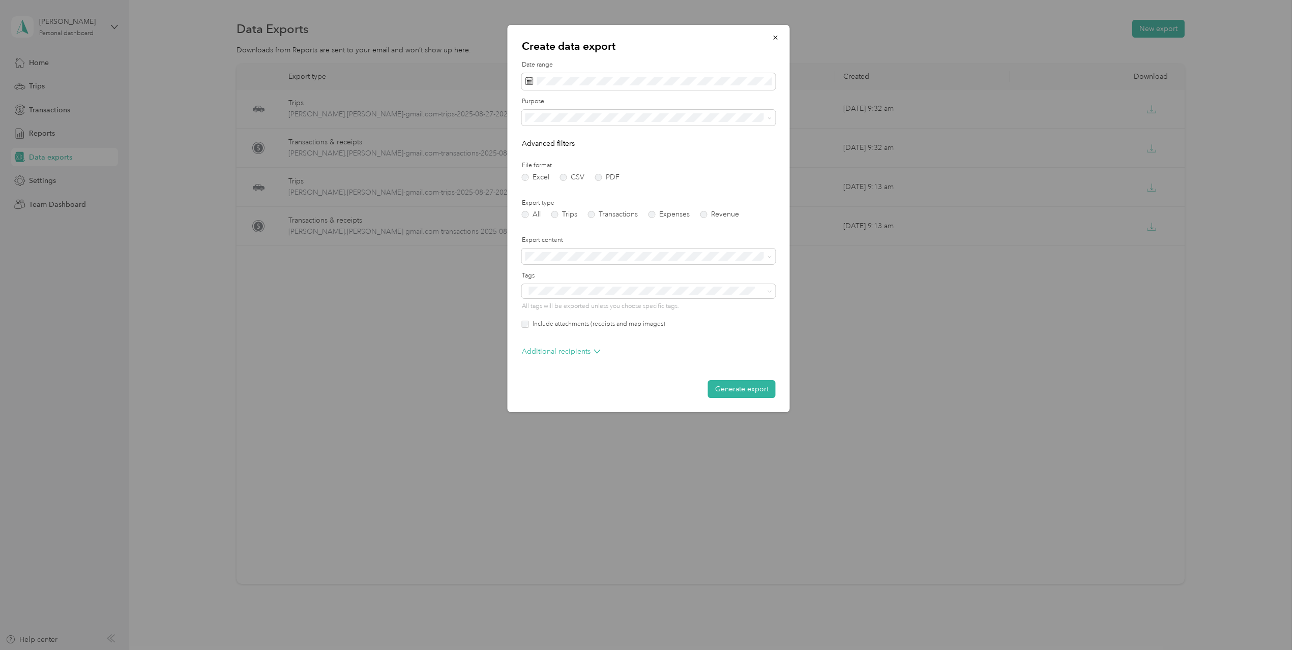
click at [527, 332] on form "Date range Purpose Advanced filters File format Excel CSV PDF Export type All T…" at bounding box center [649, 230] width 254 height 338
click at [525, 328] on div "Include attachments (receipts and map images)" at bounding box center [649, 324] width 254 height 9
click at [748, 395] on button "Generate export" at bounding box center [742, 389] width 68 height 18
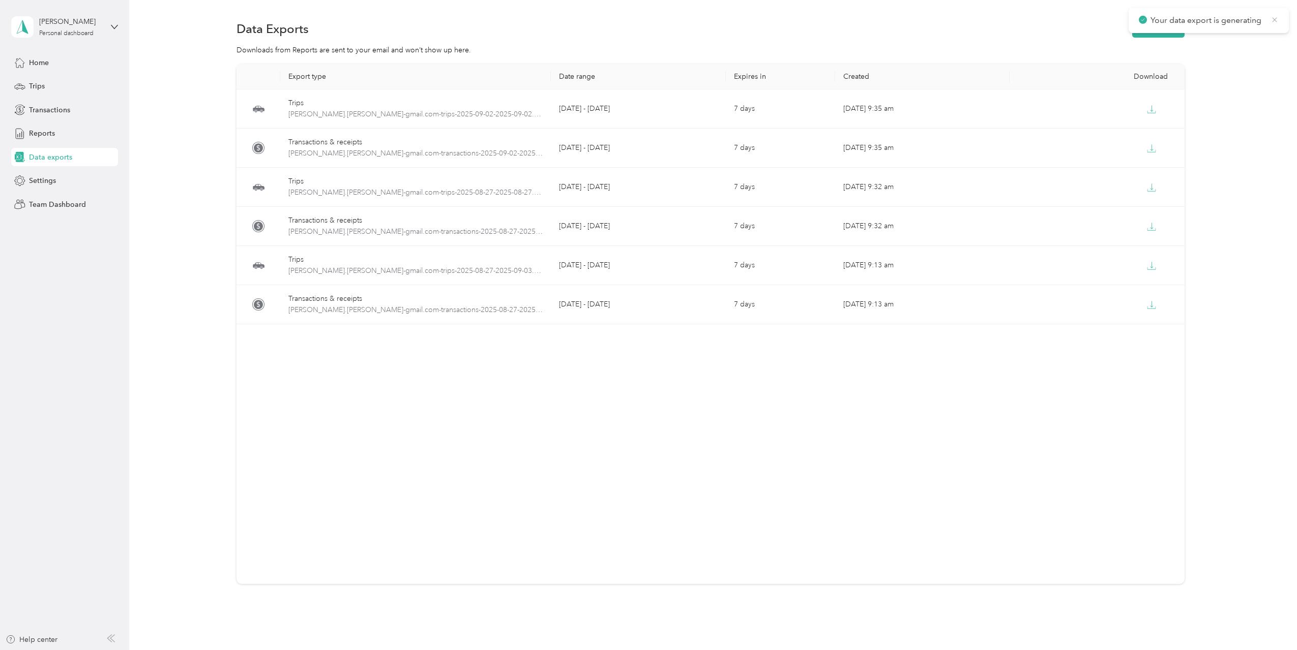
click at [1276, 16] on icon at bounding box center [1274, 19] width 8 height 9
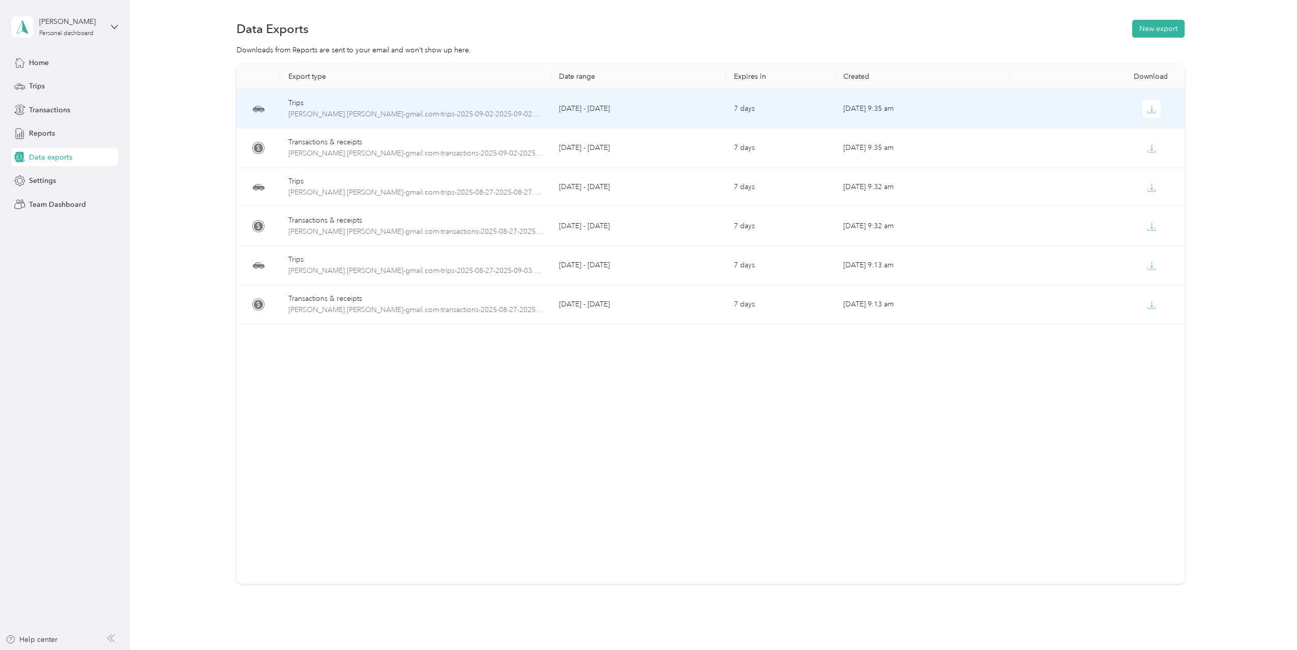
click at [1114, 112] on div at bounding box center [1097, 109] width 159 height 18
click at [1159, 112] on div at bounding box center [1097, 109] width 159 height 18
click at [1148, 111] on icon "button" at bounding box center [1151, 109] width 9 height 9
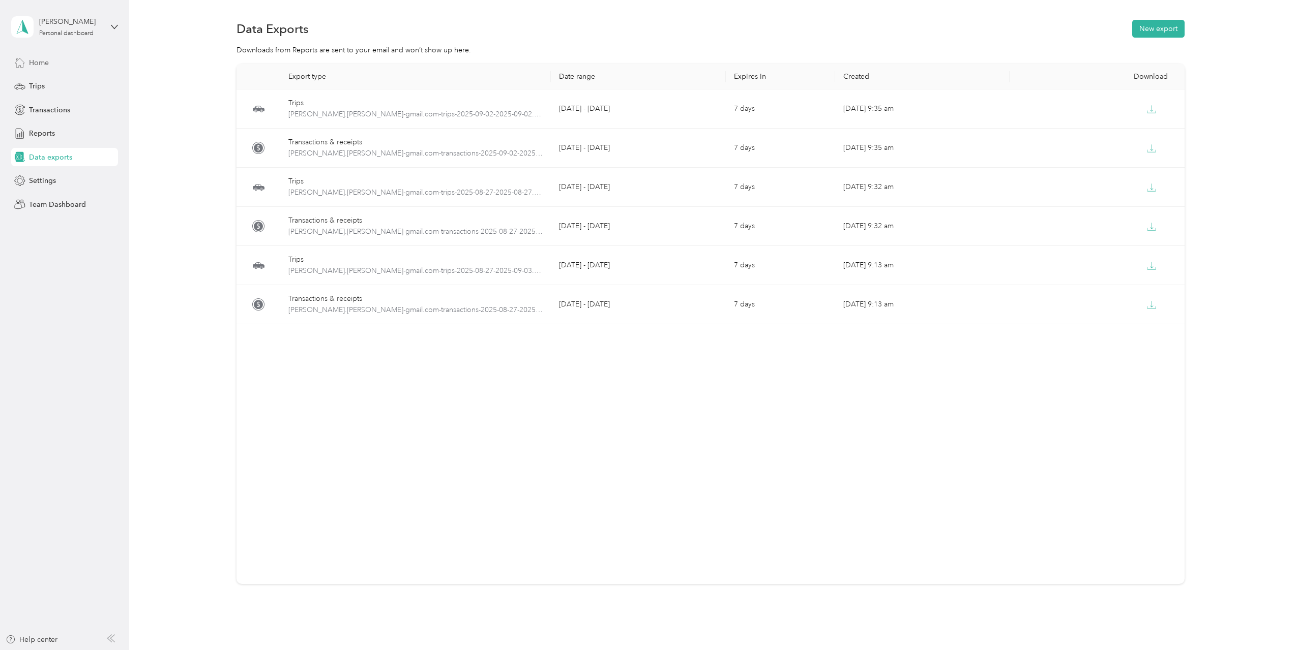
click at [40, 65] on span "Home" at bounding box center [39, 62] width 20 height 11
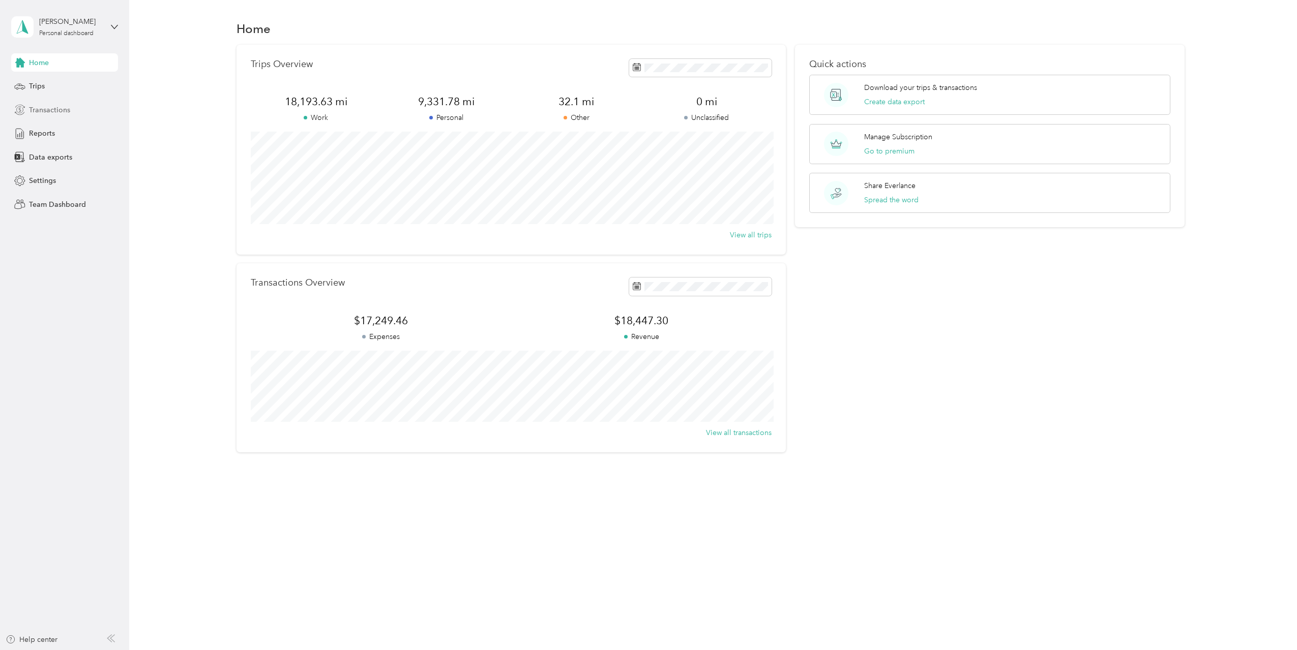
click at [45, 106] on span "Transactions" at bounding box center [49, 110] width 41 height 11
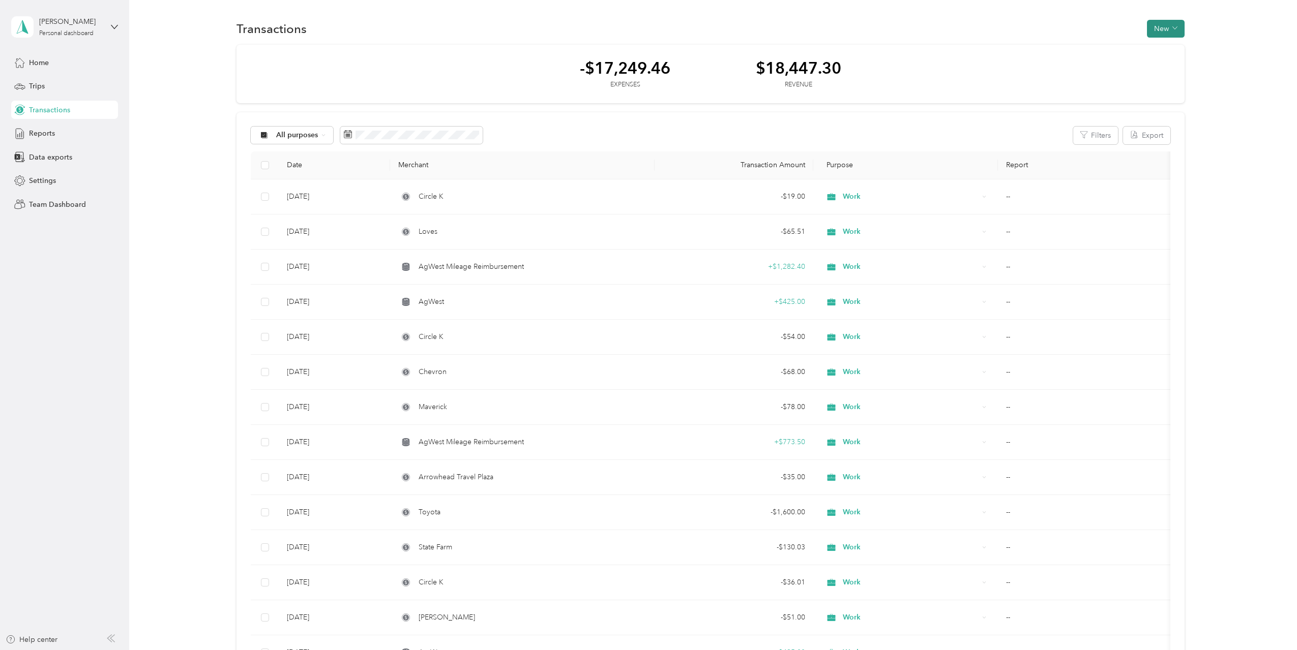
click at [1173, 24] on span "button" at bounding box center [1174, 28] width 5 height 9
click at [1166, 44] on span "Expense" at bounding box center [1160, 48] width 27 height 11
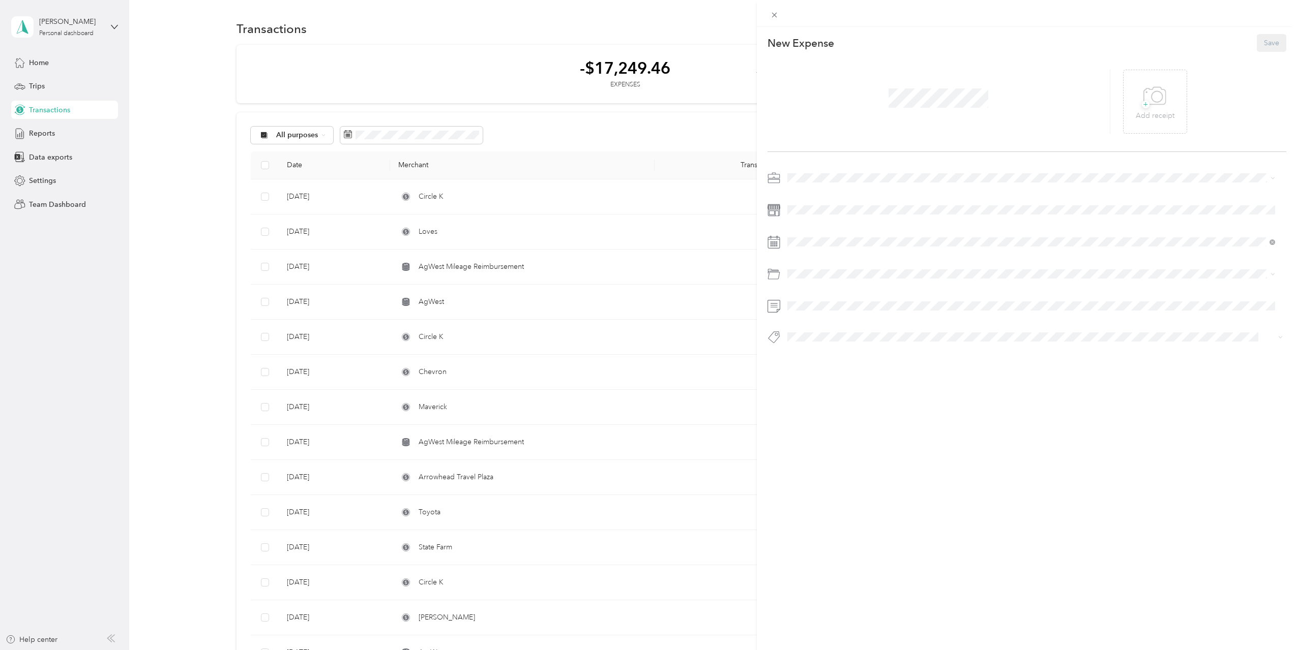
click at [896, 138] on div "+ Add receipt" at bounding box center [1026, 102] width 519 height 100
click at [807, 198] on li "Work" at bounding box center [1031, 193] width 495 height 18
click at [815, 236] on span at bounding box center [1035, 242] width 503 height 16
click at [832, 332] on div "2" at bounding box center [834, 335] width 13 height 13
click at [812, 322] on ol "Default categories Gasoline Car Maintenance and Repairs Car Lease Payments Park…" at bounding box center [1031, 354] width 495 height 142
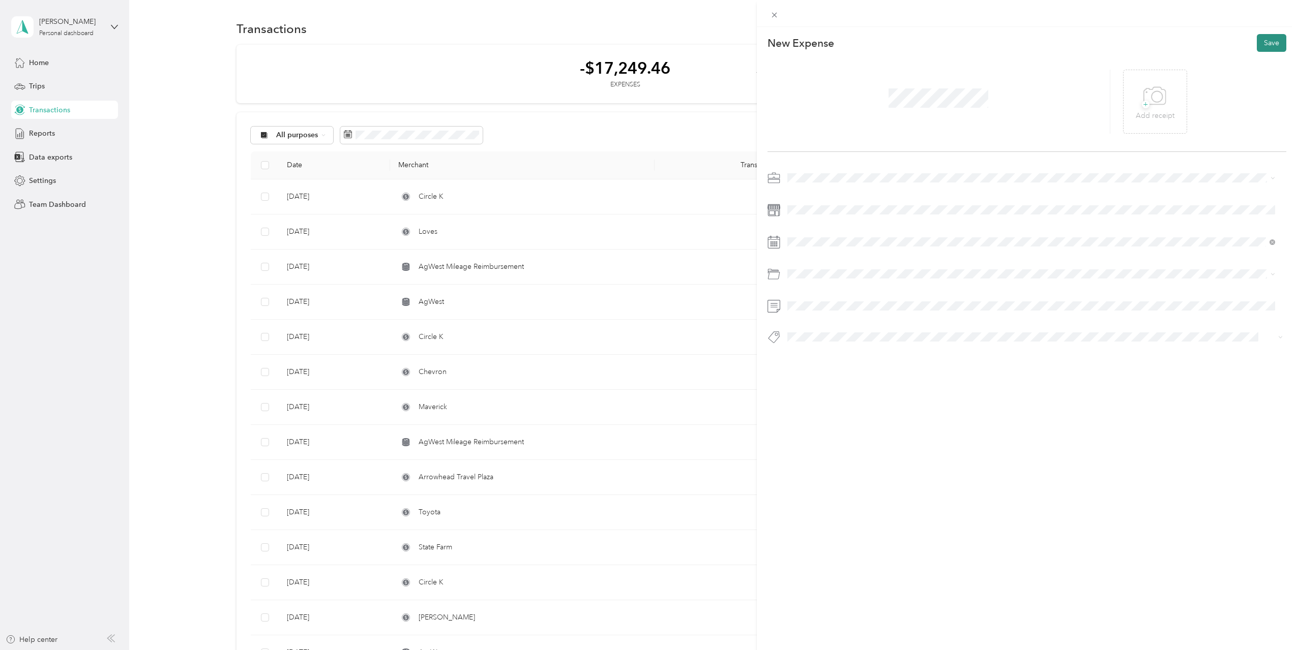
click at [1268, 45] on button "Save" at bounding box center [1271, 43] width 29 height 18
